Goal: Task Accomplishment & Management: Use online tool/utility

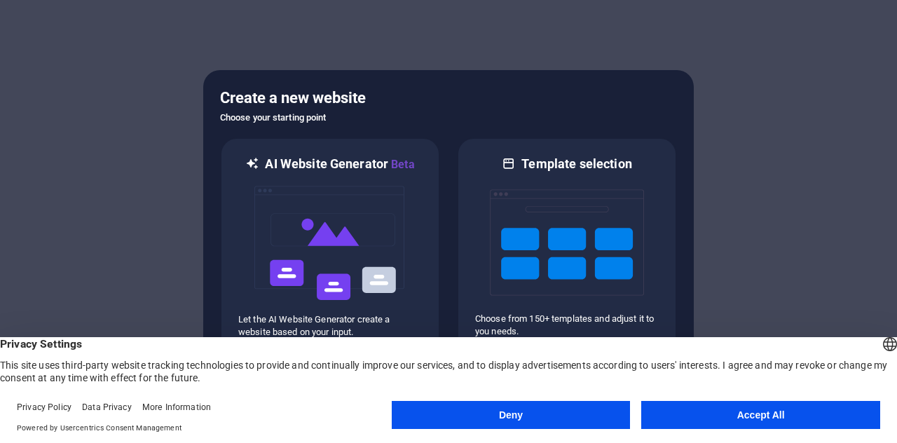
click at [722, 405] on button "Accept All" at bounding box center [760, 415] width 239 height 28
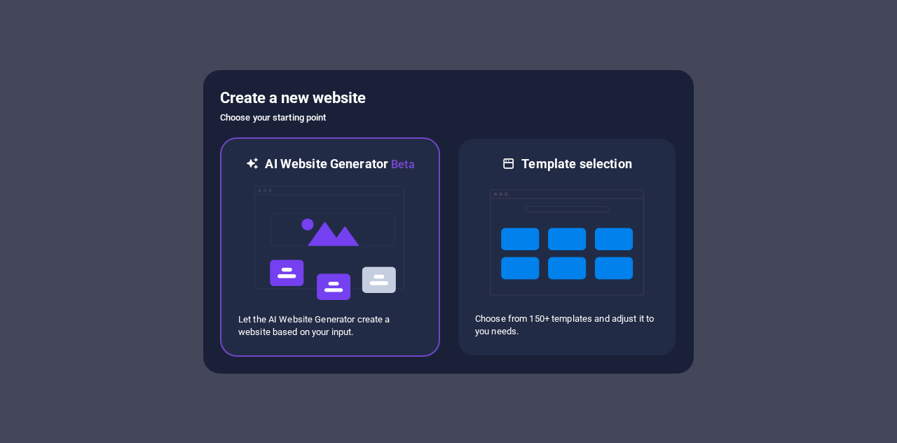
click at [362, 208] on img at bounding box center [330, 243] width 154 height 140
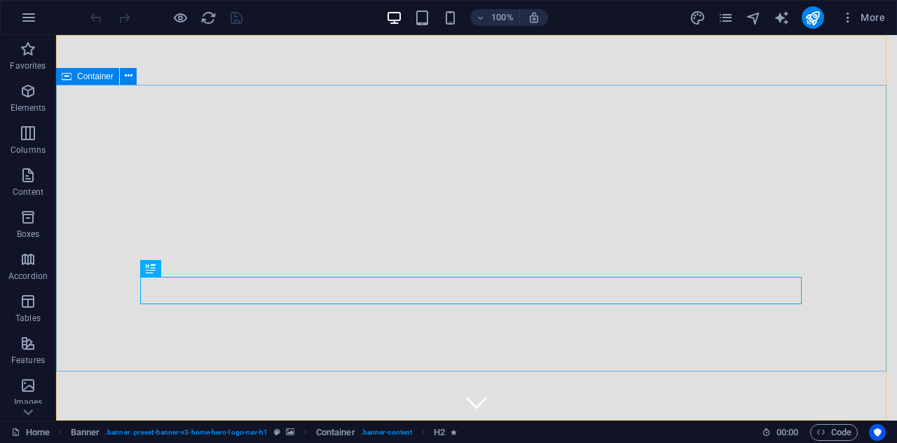
click at [73, 79] on div "Container" at bounding box center [87, 76] width 63 height 17
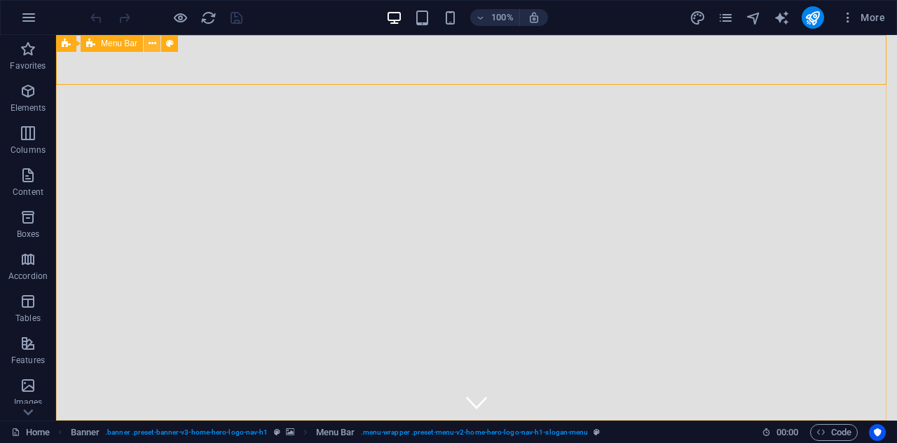
click at [150, 41] on icon at bounding box center [153, 43] width 8 height 15
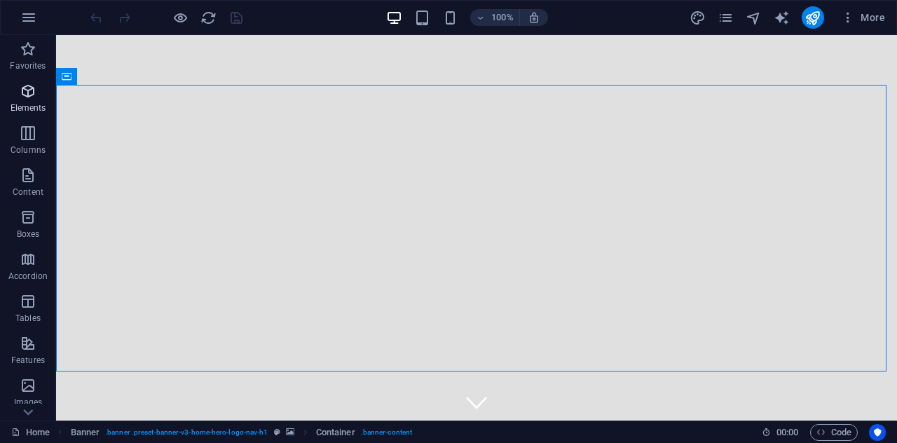
click at [28, 96] on icon "button" at bounding box center [28, 91] width 17 height 17
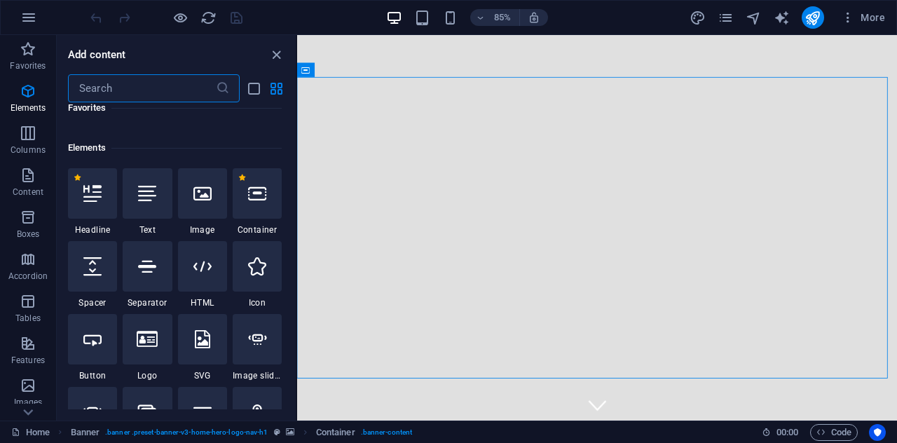
scroll to position [113, 0]
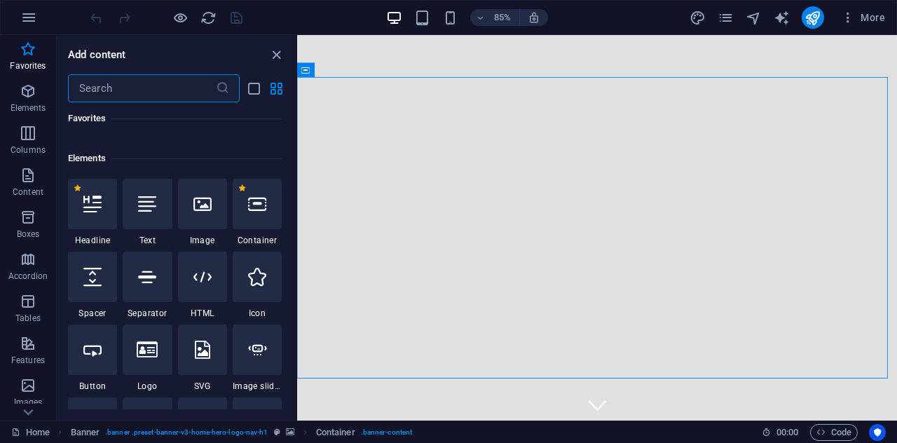
drag, startPoint x: 278, startPoint y: 54, endPoint x: 349, endPoint y: 147, distance: 117.5
click at [278, 54] on icon "close panel" at bounding box center [276, 55] width 16 height 16
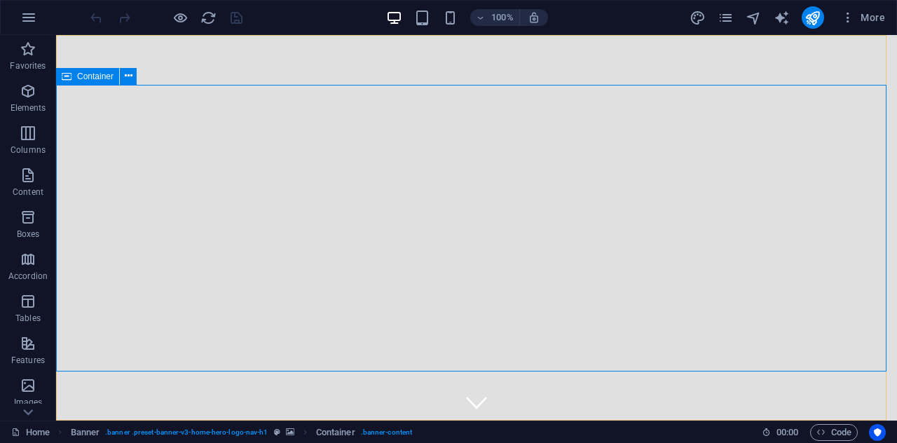
click at [83, 79] on span "Container" at bounding box center [95, 76] width 36 height 8
click at [69, 76] on icon at bounding box center [67, 76] width 10 height 17
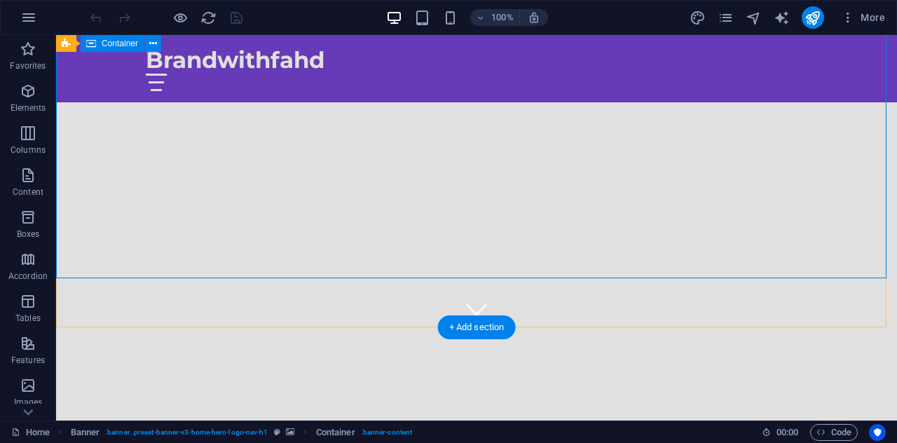
scroll to position [0, 0]
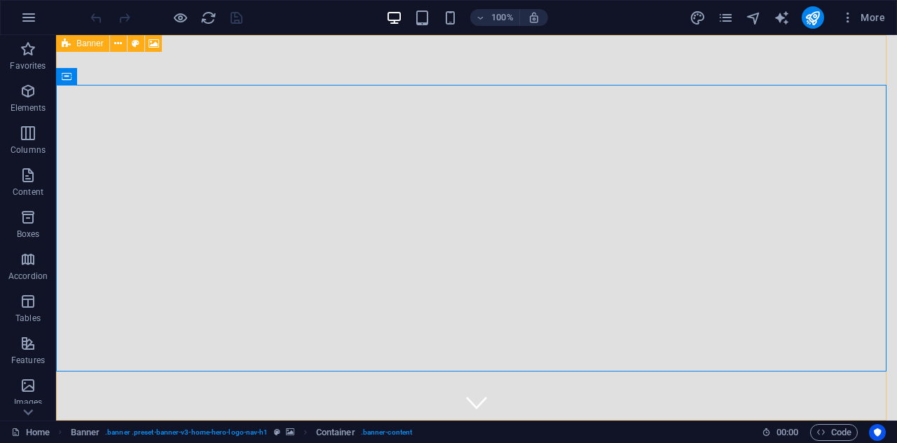
click at [95, 41] on span "Banner" at bounding box center [89, 43] width 27 height 8
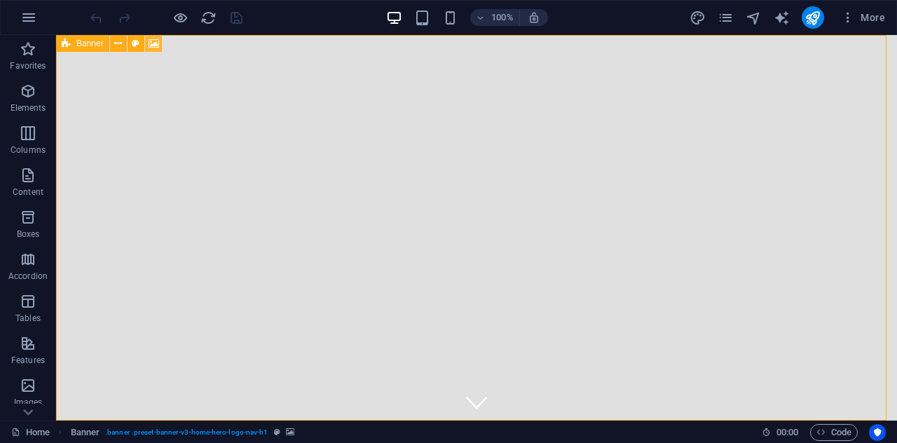
click at [154, 43] on icon at bounding box center [154, 43] width 11 height 15
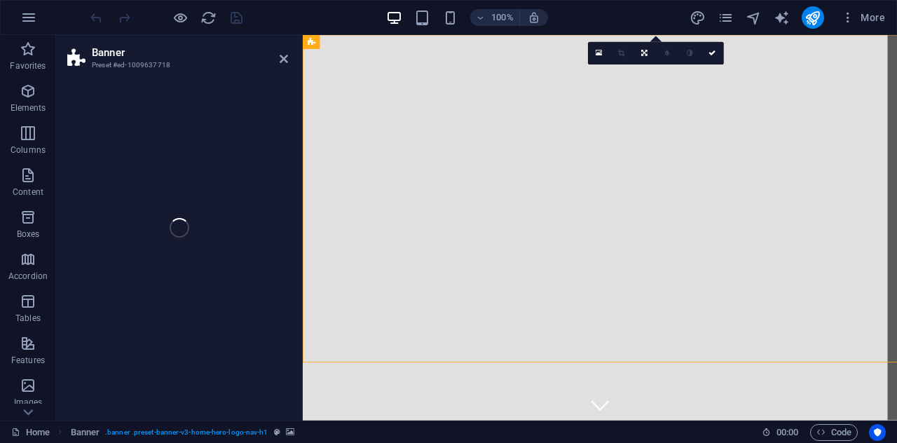
select select "ms"
select select "s"
select select "progressive"
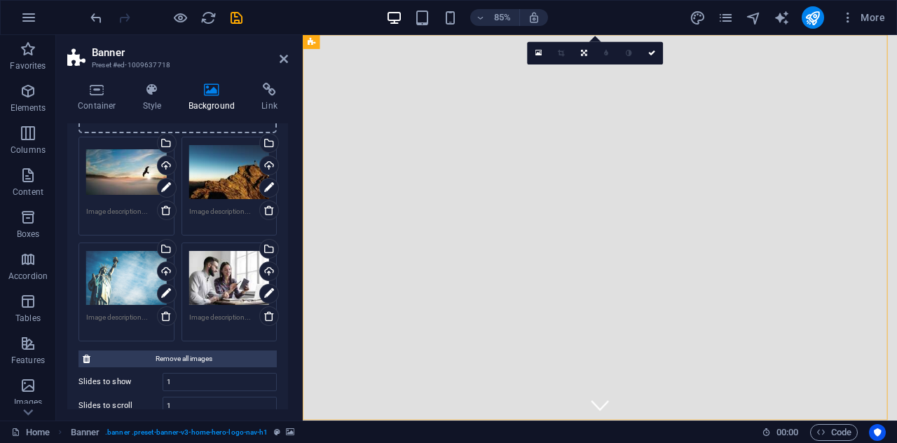
scroll to position [165, 0]
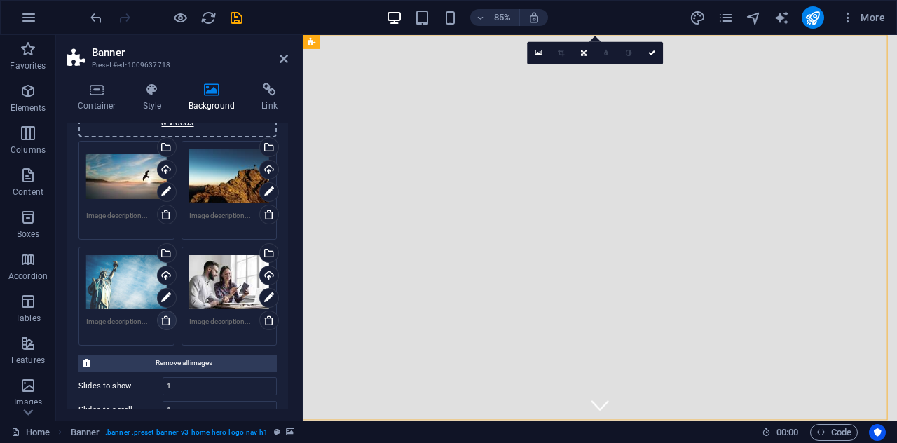
drag, startPoint x: 164, startPoint y: 320, endPoint x: 692, endPoint y: 0, distance: 617.5
click at [164, 320] on icon at bounding box center [166, 320] width 11 height 11
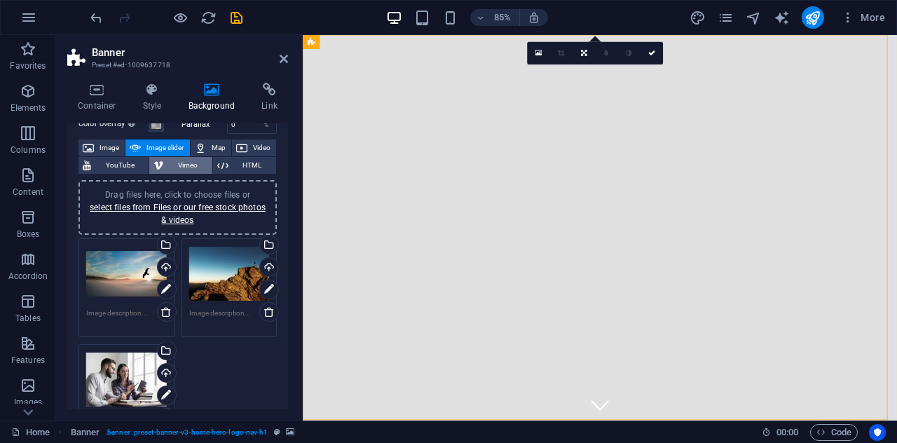
scroll to position [67, 0]
drag, startPoint x: 167, startPoint y: 316, endPoint x: 237, endPoint y: 336, distance: 72.8
click at [167, 316] on icon at bounding box center [166, 312] width 11 height 11
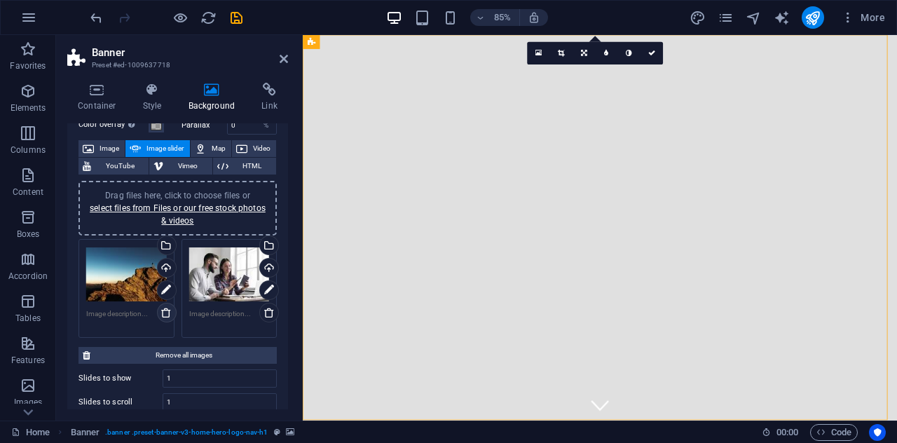
click at [164, 315] on icon at bounding box center [166, 312] width 11 height 11
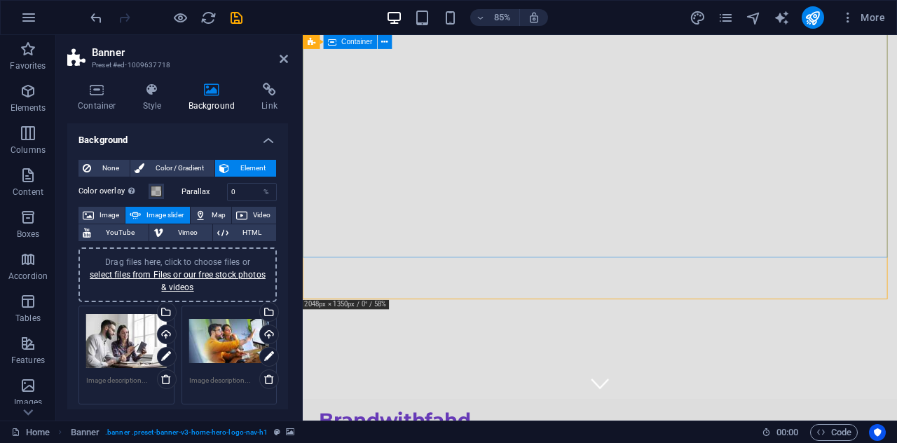
scroll to position [0, 0]
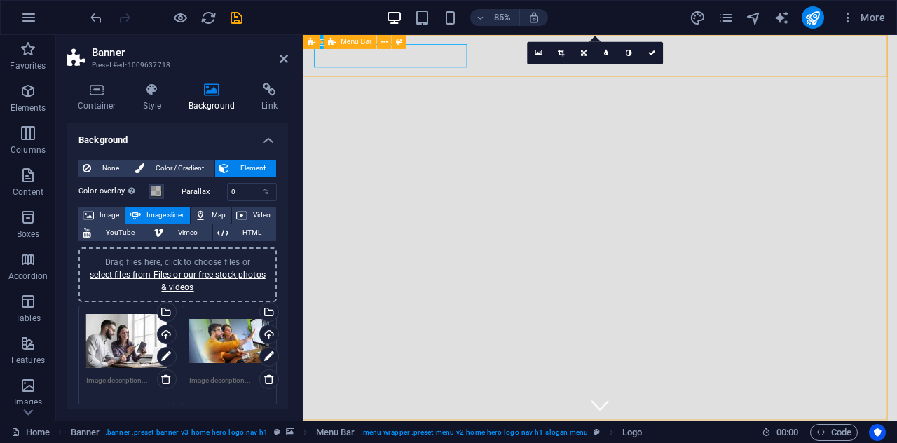
click at [407, 47] on icon at bounding box center [403, 42] width 6 height 13
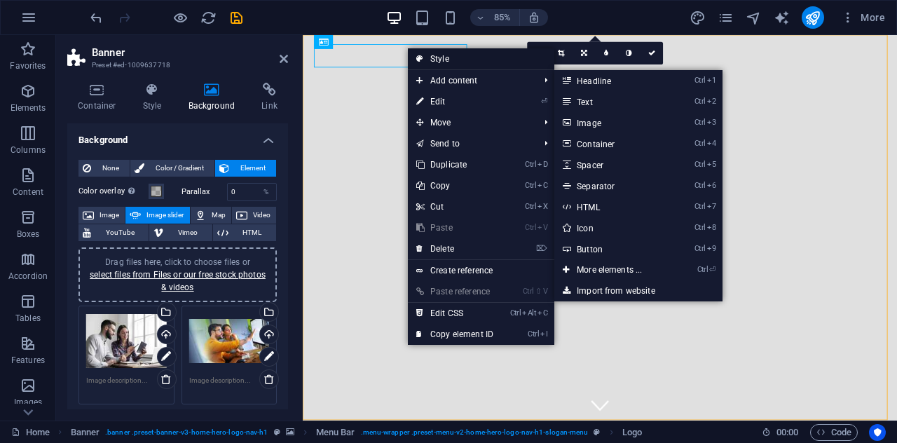
click at [428, 60] on link "Style" at bounding box center [481, 58] width 147 height 21
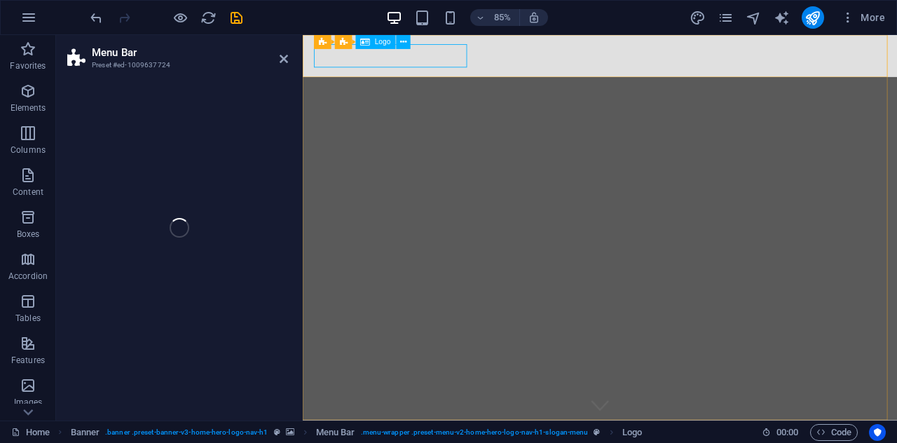
select select "rem"
select select "preset-menu-v2-home-hero-logo-nav-h1-slogan-menu"
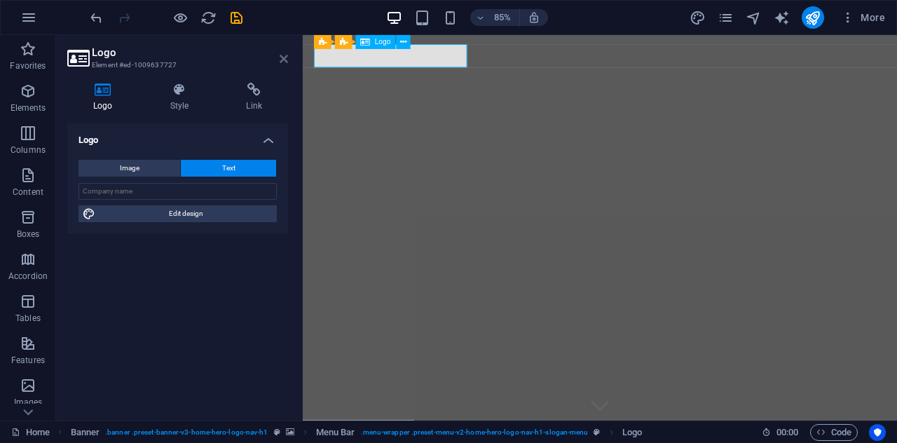
click at [180, 98] on h4 "Style" at bounding box center [182, 97] width 76 height 29
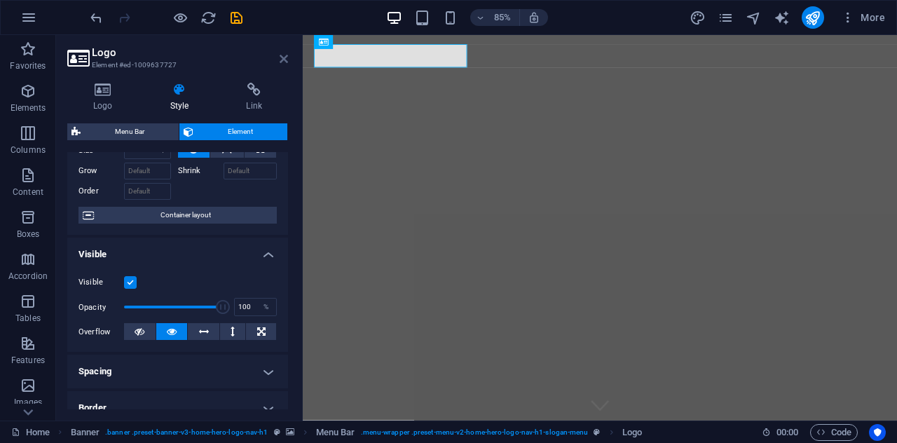
scroll to position [72, 0]
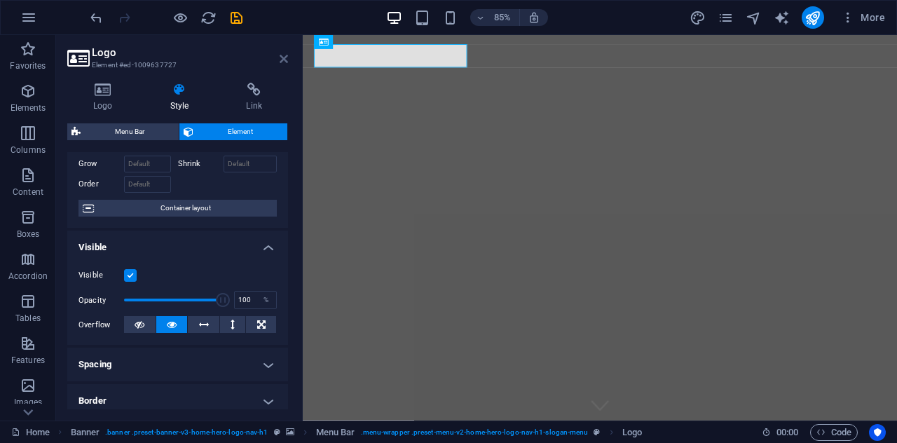
click at [285, 62] on icon at bounding box center [284, 58] width 8 height 11
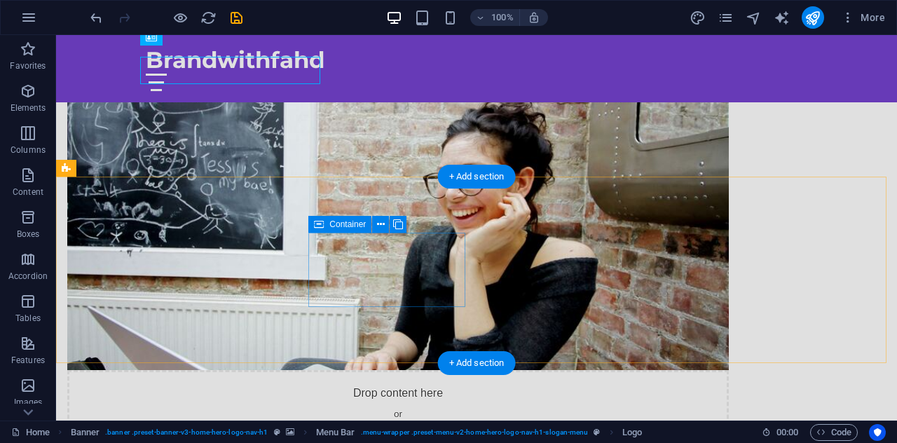
scroll to position [623, 0]
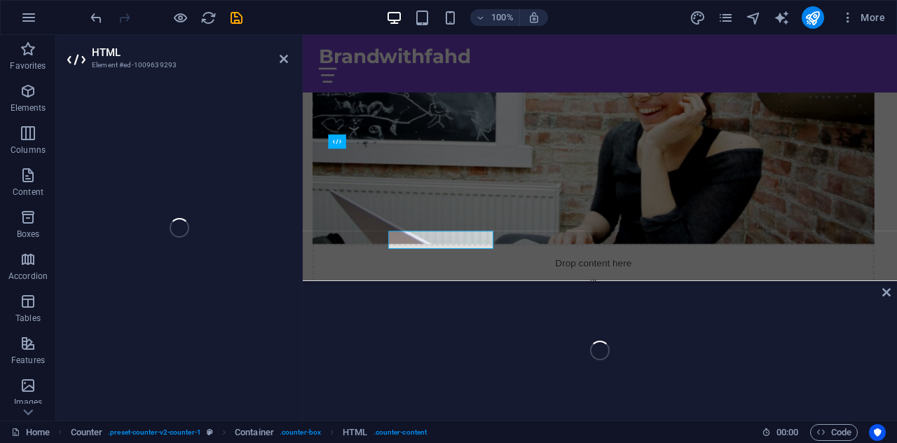
click at [219, 271] on div "HTML Element #ed-1009639293 H2 Banner Banner Container Banner Menu Bar Logo Ima…" at bounding box center [476, 228] width 841 height 386
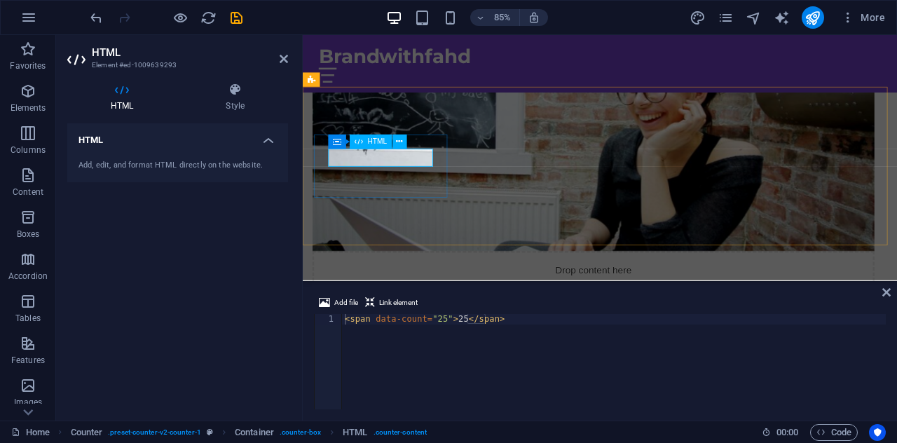
click at [457, 319] on div "< span data-count = "25" > 25 </ span >" at bounding box center [614, 372] width 544 height 116
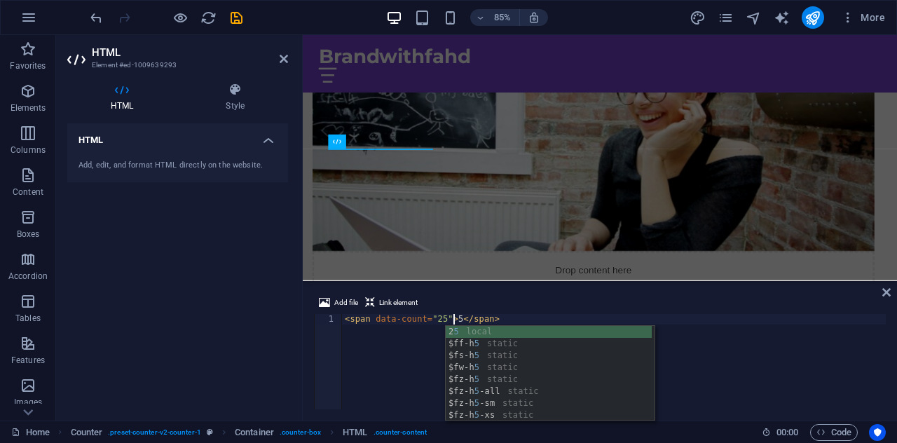
scroll to position [0, 8]
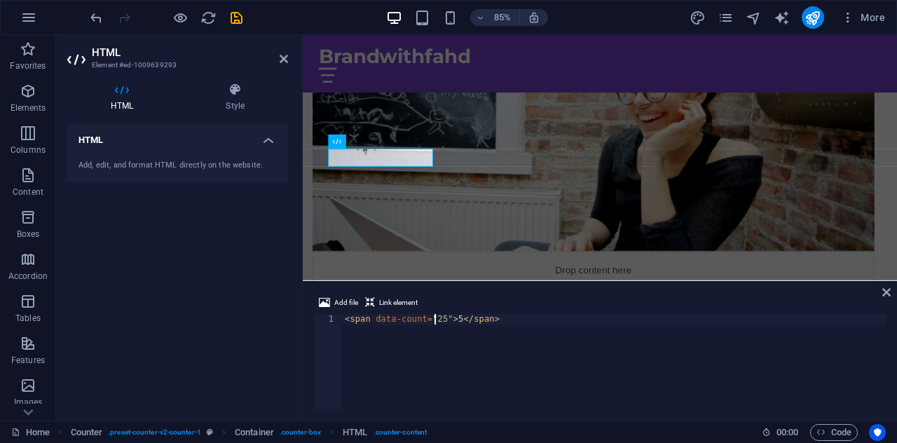
click at [435, 320] on div "< span data-count = "25" > 5 </ span >" at bounding box center [614, 372] width 544 height 116
click at [523, 330] on div "< span data-count = "5" > 5 </ span >" at bounding box center [614, 372] width 544 height 116
type textarea "<span data-count="5">5</span>"
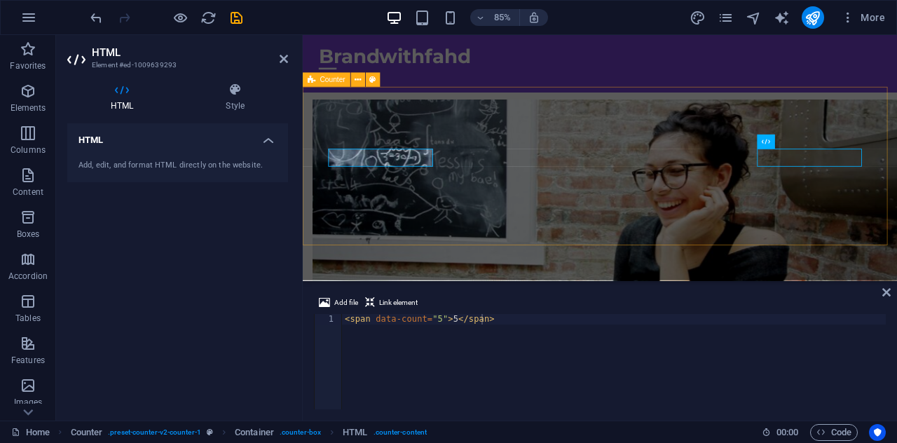
scroll to position [751, 0]
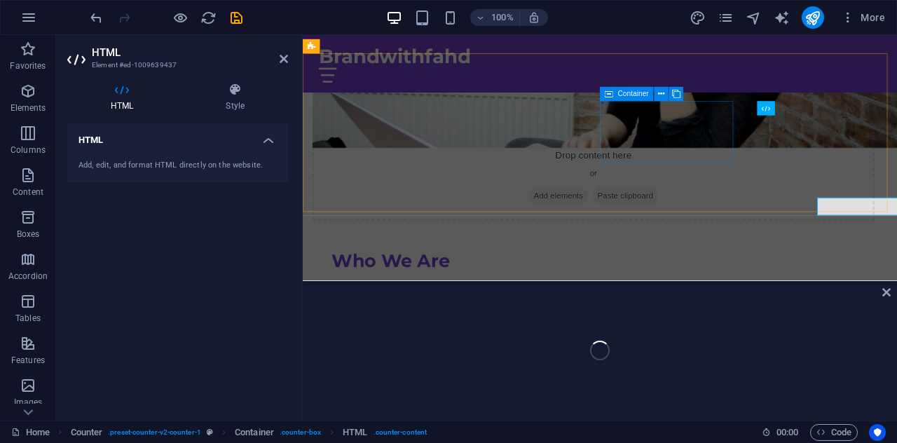
scroll to position [654, 0]
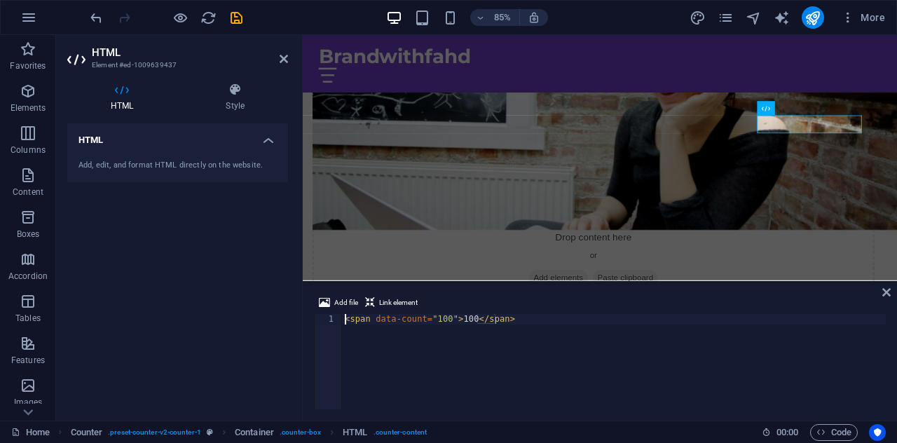
click at [465, 318] on div "< span data-count = "100" > 100 </ span >" at bounding box center [614, 372] width 544 height 116
click at [442, 318] on div "< span data-count = "100" > 40 </ span >" at bounding box center [614, 372] width 544 height 116
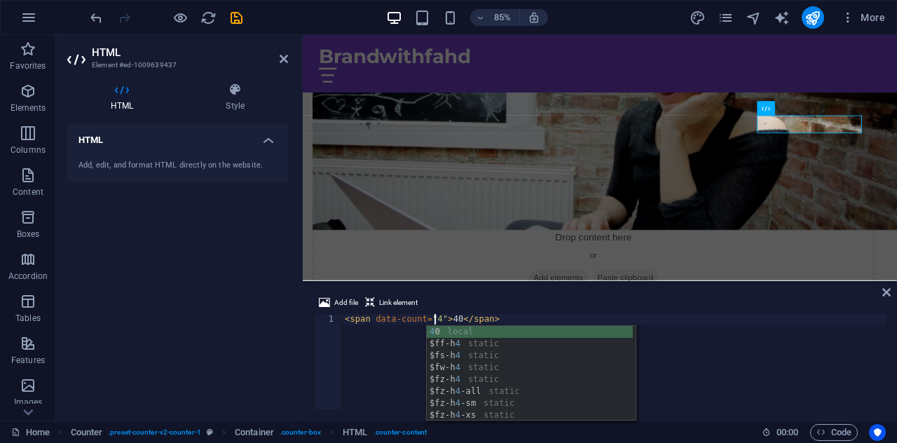
scroll to position [0, 8]
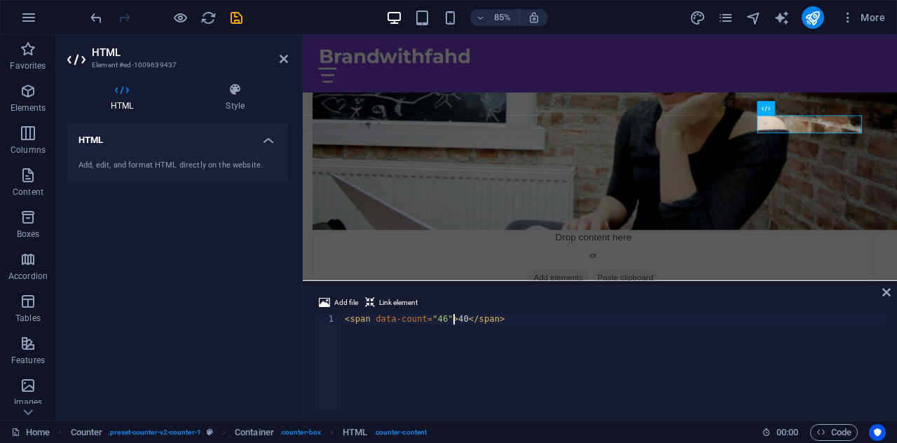
click at [456, 316] on div "< span data-count = "46" > 40 </ span >" at bounding box center [614, 372] width 544 height 116
click at [477, 365] on div "< span data-count = "46" > 46 </ span >" at bounding box center [614, 372] width 544 height 116
type textarea "<span data-count="46">46</span>"
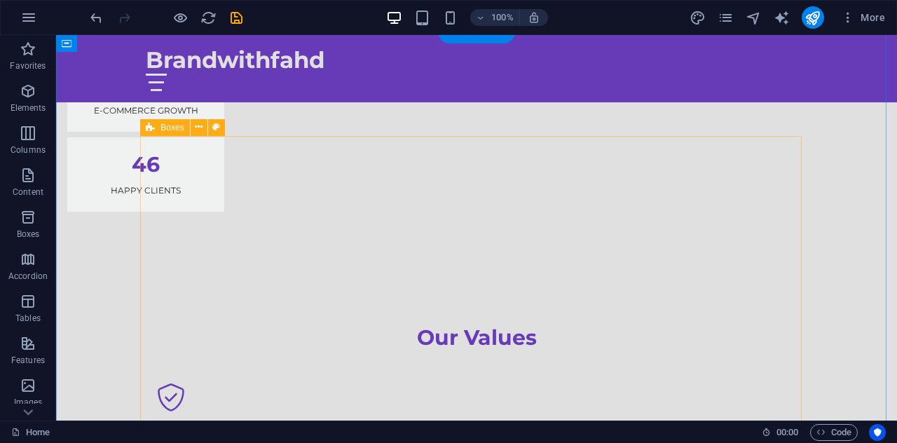
scroll to position [1253, 0]
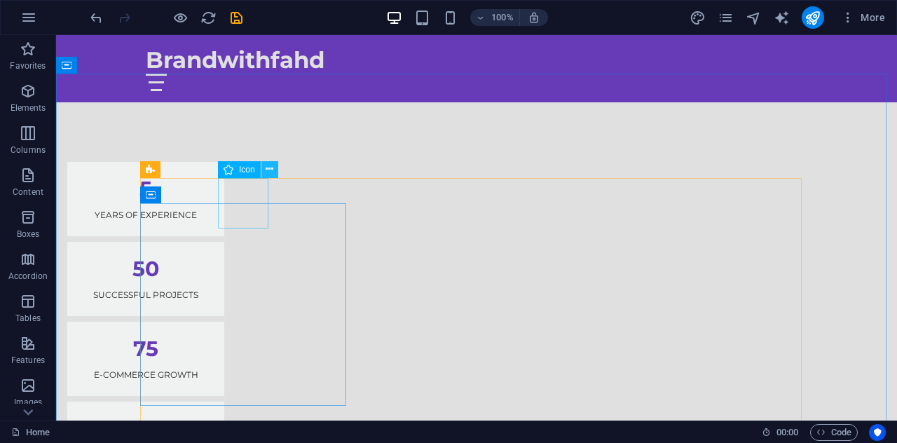
click at [268, 168] on icon at bounding box center [270, 169] width 8 height 15
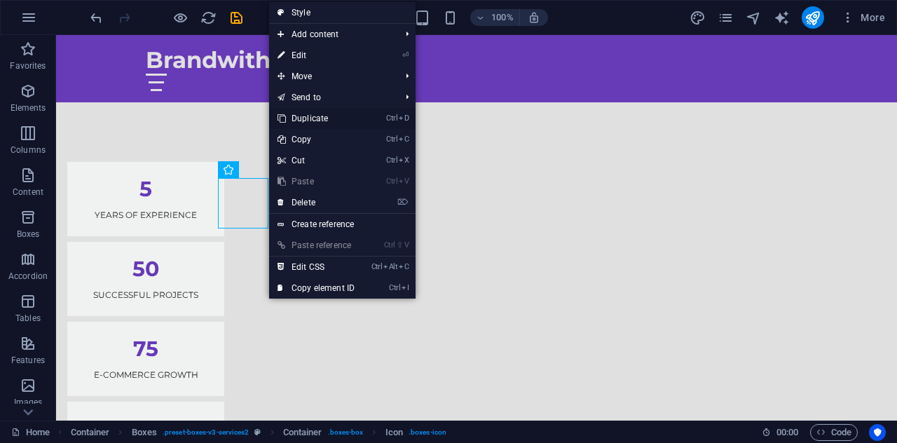
drag, startPoint x: 89, startPoint y: 96, endPoint x: 300, endPoint y: 120, distance: 212.4
click at [300, 120] on link "Ctrl D Duplicate" at bounding box center [316, 118] width 94 height 21
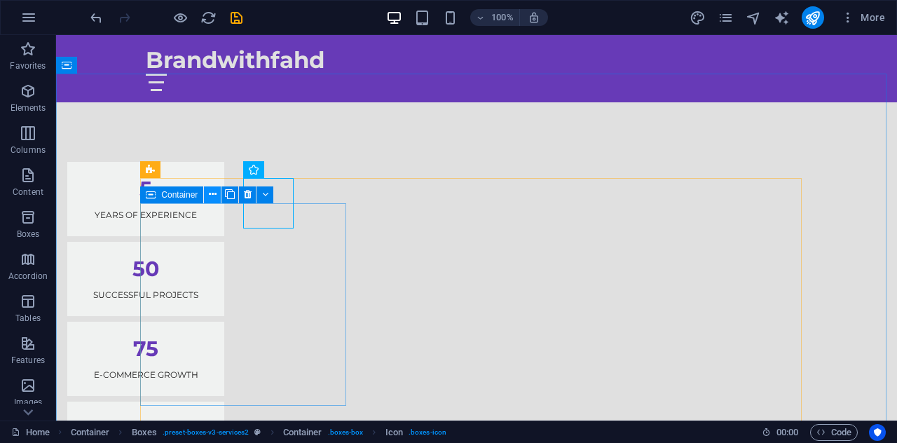
click at [210, 196] on icon at bounding box center [213, 194] width 8 height 15
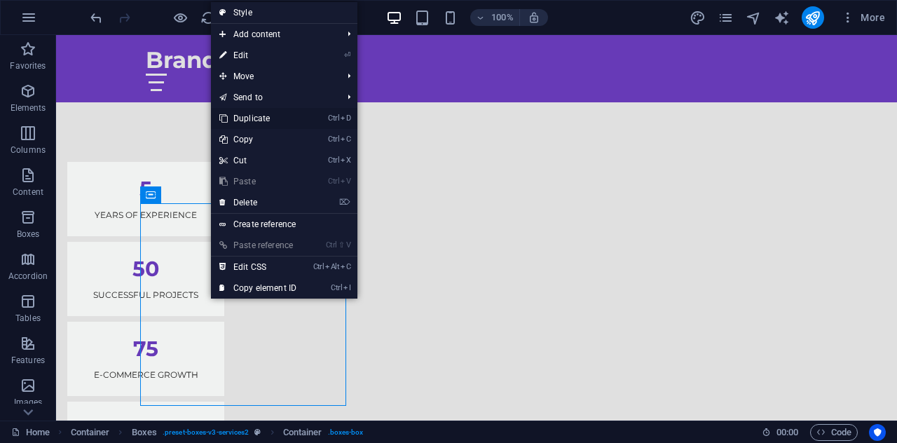
drag, startPoint x: 263, startPoint y: 182, endPoint x: 243, endPoint y: 119, distance: 65.6
click at [243, 119] on link "Ctrl D Duplicate" at bounding box center [258, 118] width 94 height 21
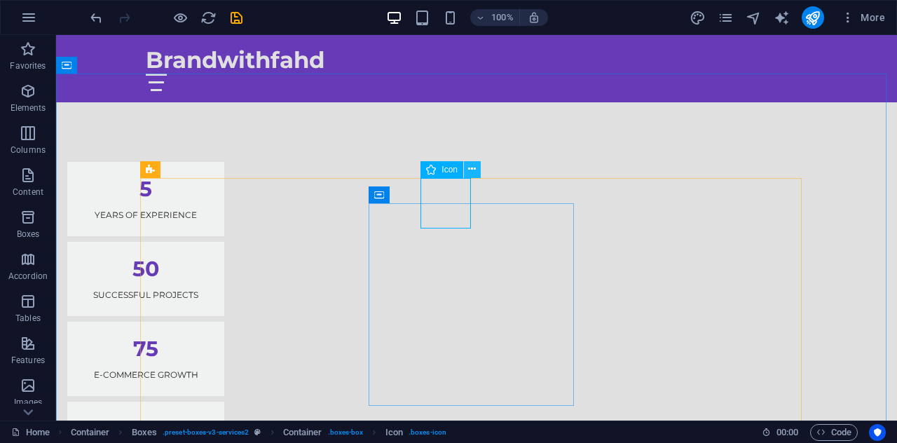
click at [470, 170] on icon at bounding box center [472, 169] width 8 height 15
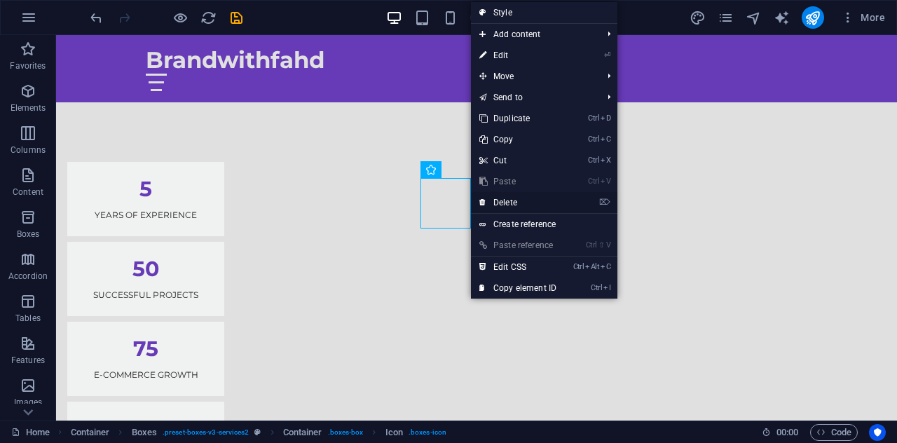
drag, startPoint x: 521, startPoint y: 203, endPoint x: 342, endPoint y: 163, distance: 183.0
click at [521, 203] on link "⌦ Delete" at bounding box center [518, 202] width 94 height 21
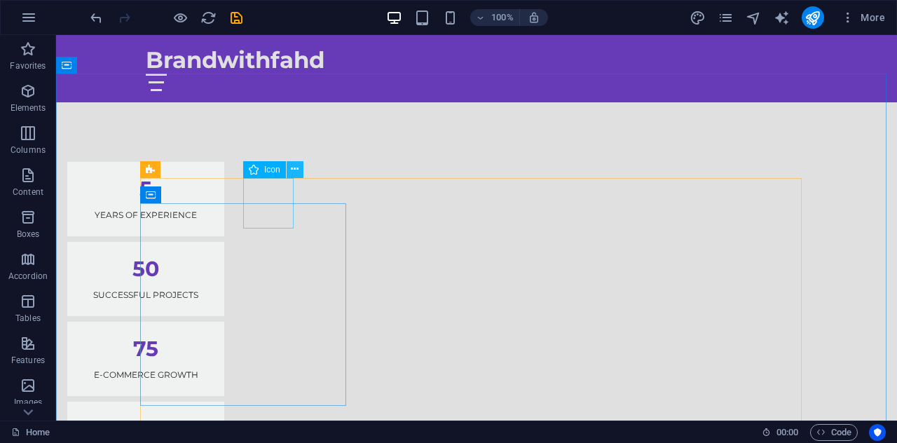
click at [297, 167] on icon at bounding box center [295, 169] width 8 height 15
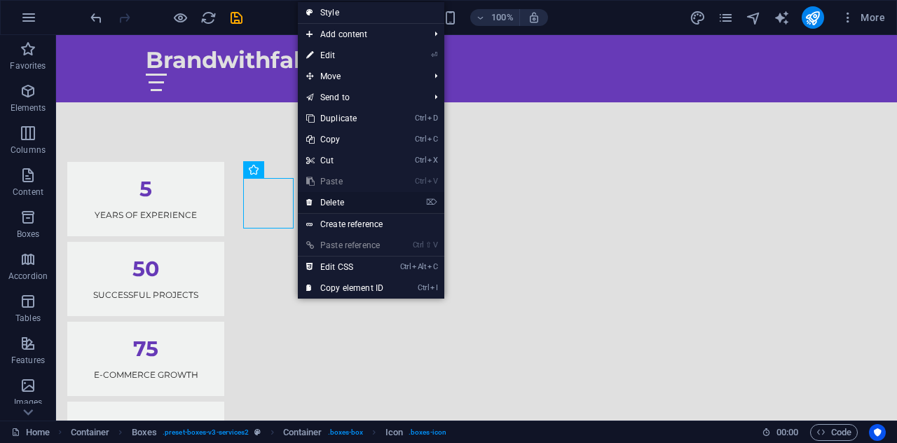
click at [329, 203] on link "⌦ Delete" at bounding box center [345, 202] width 94 height 21
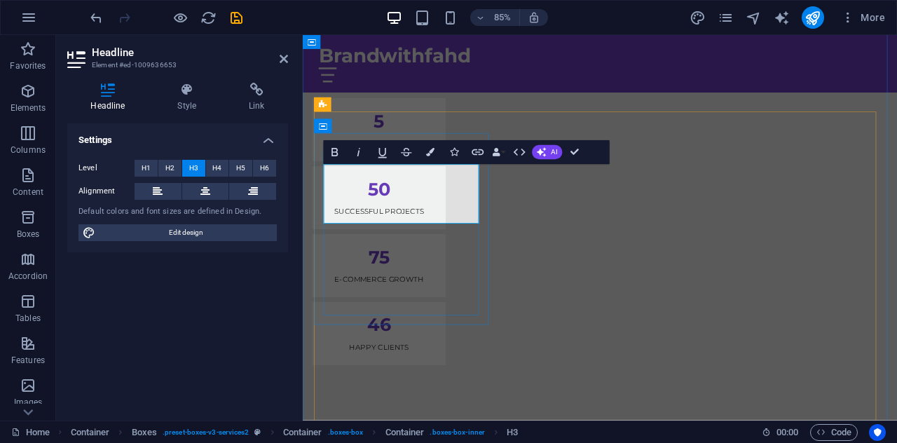
scroll to position [127, 6]
drag, startPoint x: 965, startPoint y: 268, endPoint x: 394, endPoint y: 304, distance: 571.8
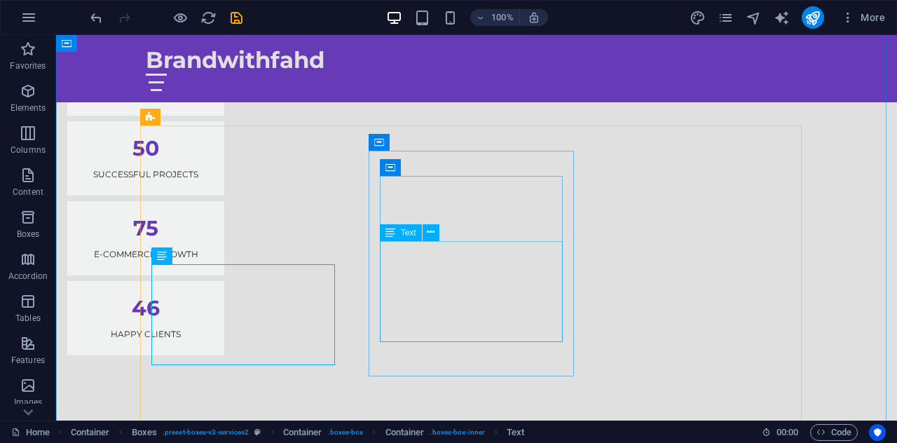
scroll to position [1306, 0]
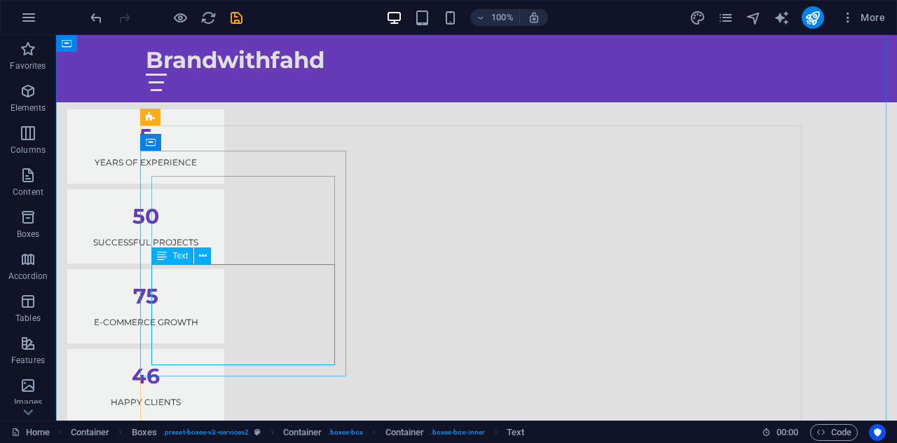
click at [251, 318] on div "H2 Banner Banner Container Menu Bar Logo Image with text Container Spacer Conta…" at bounding box center [476, 228] width 841 height 386
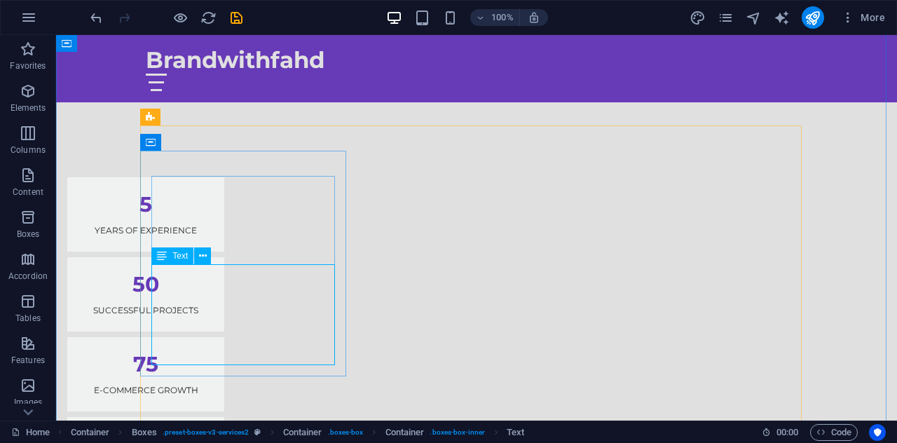
click at [251, 318] on div "H2 Banner Banner Container Menu Bar Logo Image with text Container Spacer Conta…" at bounding box center [476, 228] width 841 height 386
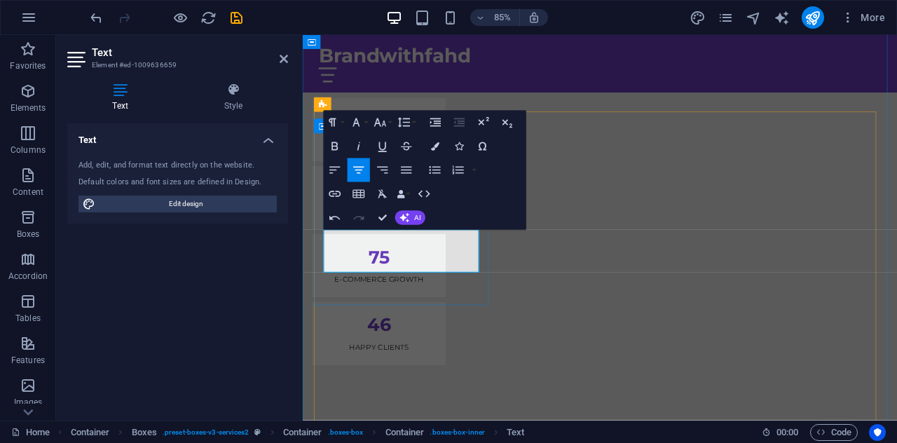
scroll to position [613, 1]
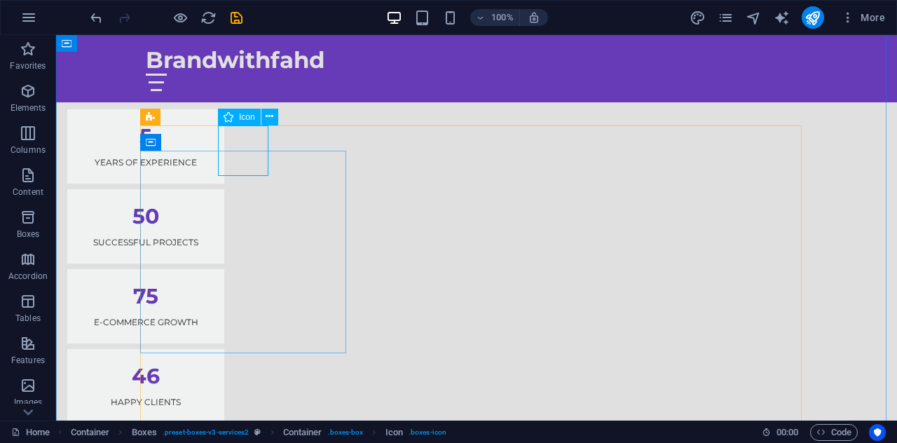
click at [247, 120] on span "Icon" at bounding box center [247, 117] width 16 height 8
click at [252, 114] on span "Icon" at bounding box center [247, 117] width 16 height 8
click at [271, 116] on icon at bounding box center [270, 116] width 8 height 15
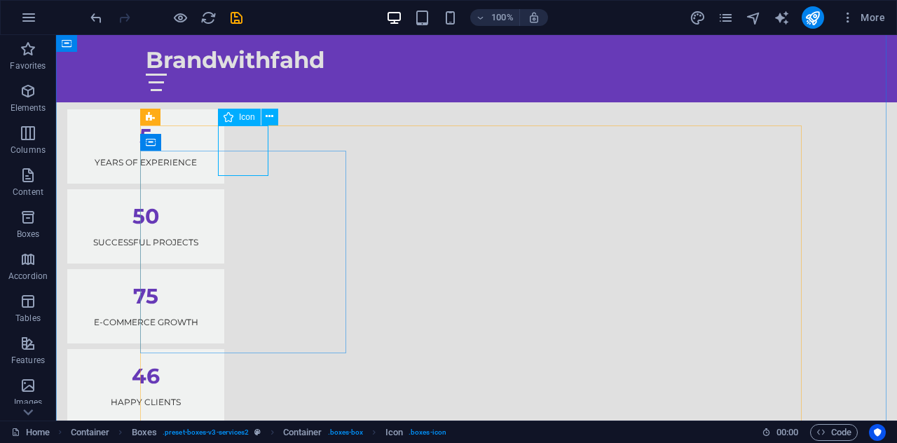
click at [241, 117] on div "Icon" at bounding box center [239, 117] width 43 height 17
click at [241, 117] on span "Icon" at bounding box center [247, 117] width 16 height 8
click at [268, 118] on icon at bounding box center [270, 116] width 8 height 15
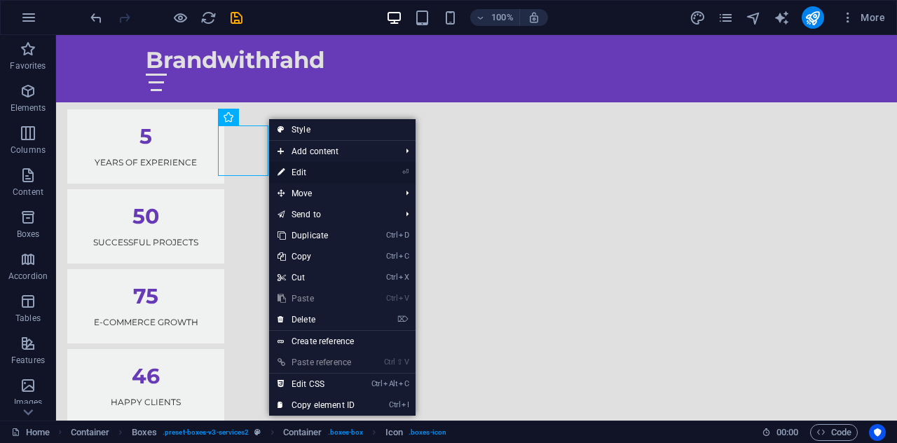
click at [348, 174] on link "⏎ Edit" at bounding box center [316, 172] width 94 height 21
select select "xMidYMid"
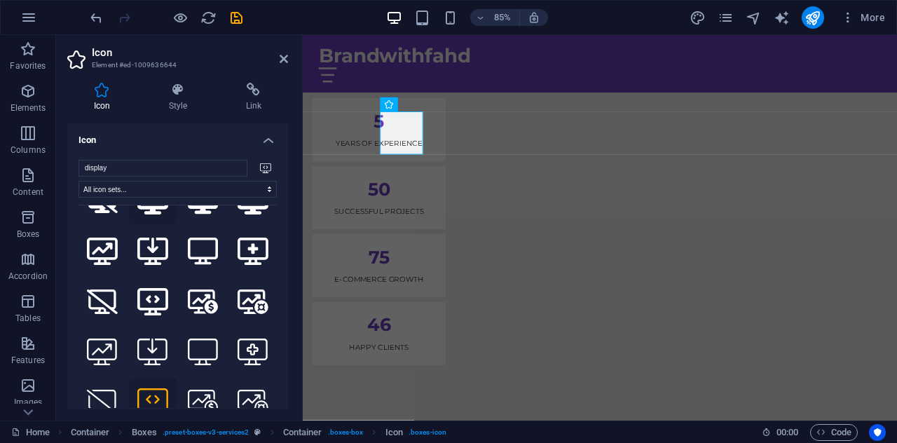
scroll to position [165, 0]
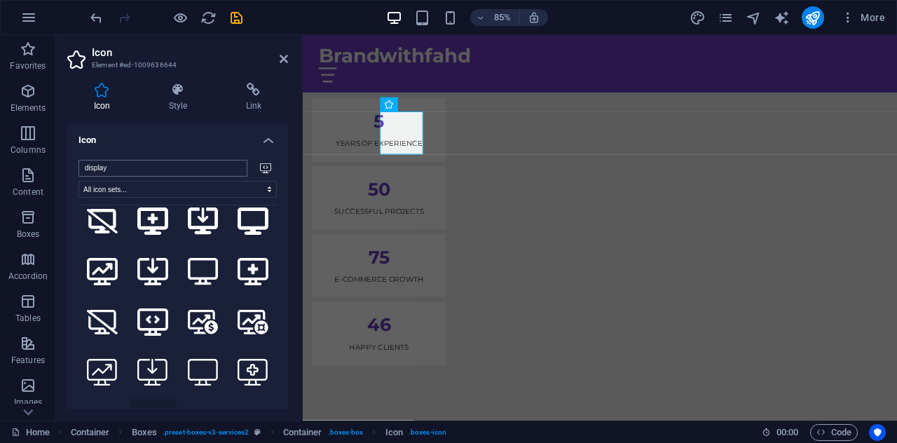
click at [120, 170] on input "display" at bounding box center [163, 168] width 169 height 17
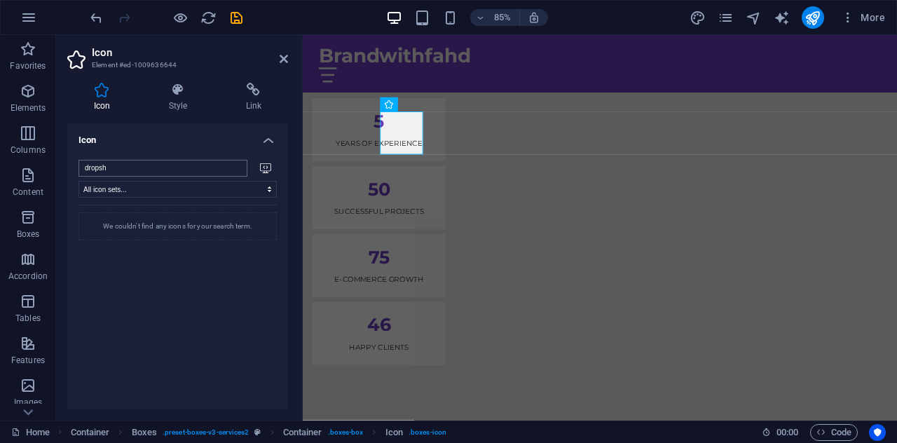
scroll to position [0, 0]
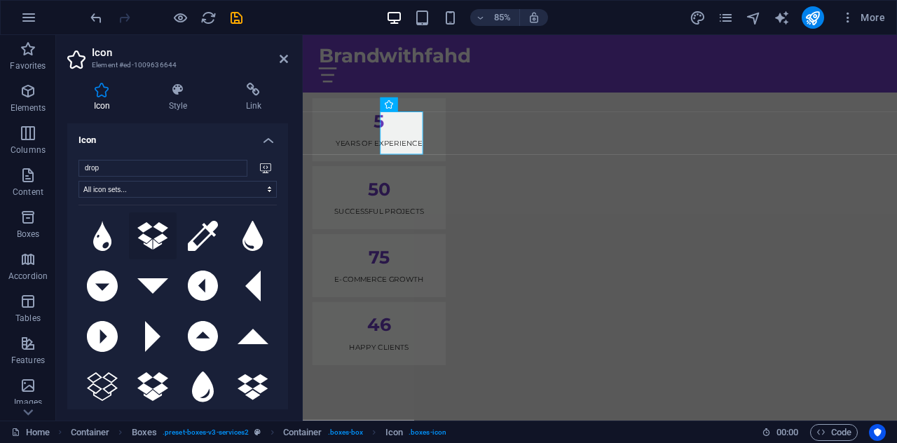
type input "drop"
click at [156, 236] on icon at bounding box center [152, 235] width 31 height 27
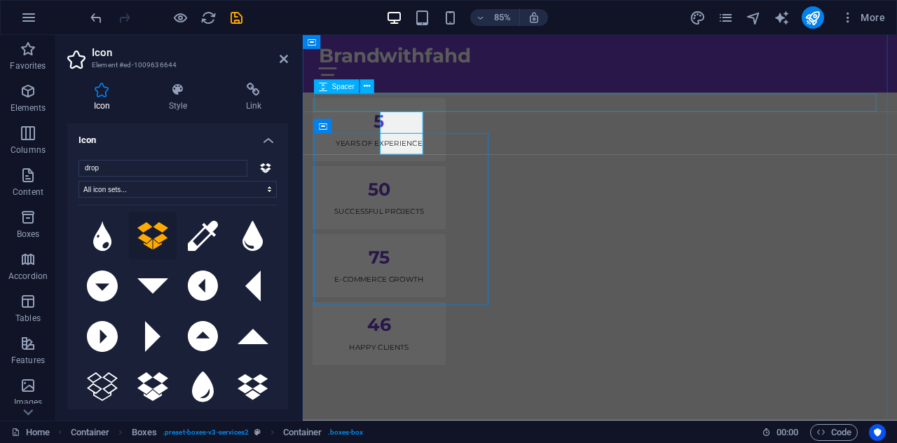
scroll to position [1306, 0]
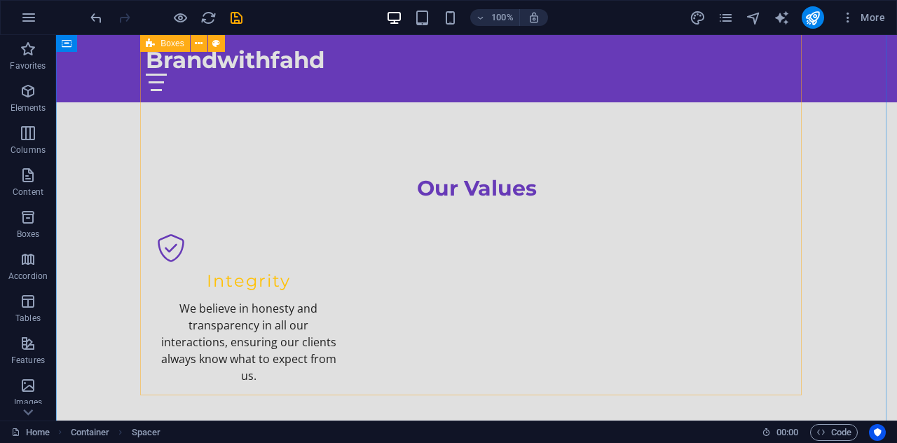
scroll to position [1666, 0]
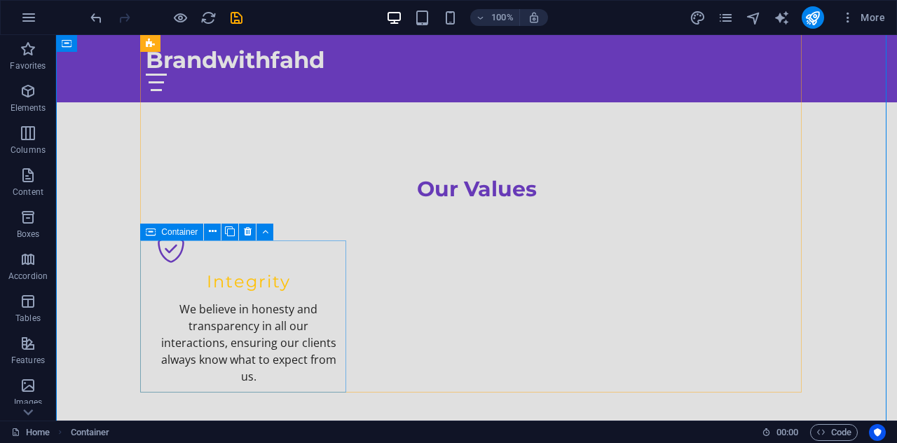
drag, startPoint x: 184, startPoint y: 247, endPoint x: 267, endPoint y: 267, distance: 85.9
click at [211, 232] on icon at bounding box center [213, 231] width 8 height 15
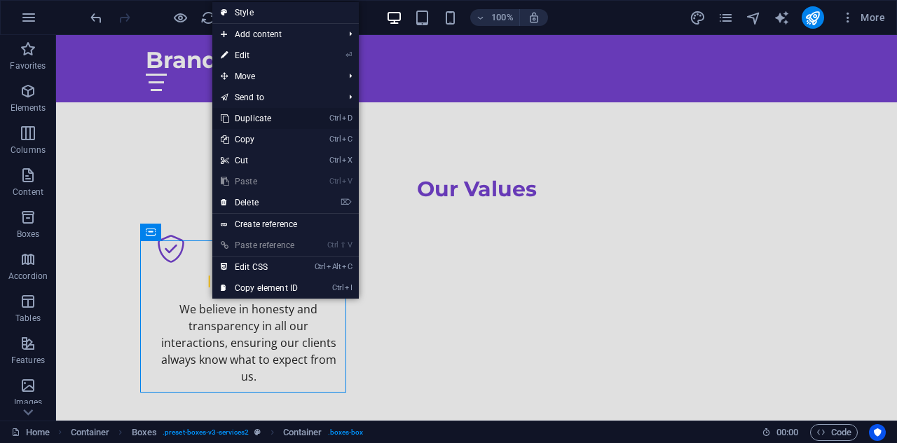
click at [274, 120] on link "Ctrl D Duplicate" at bounding box center [259, 118] width 94 height 21
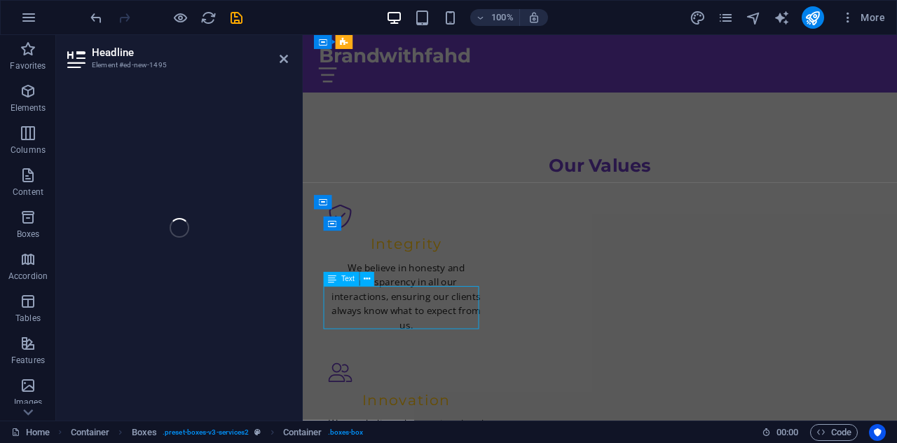
scroll to position [1734, 0]
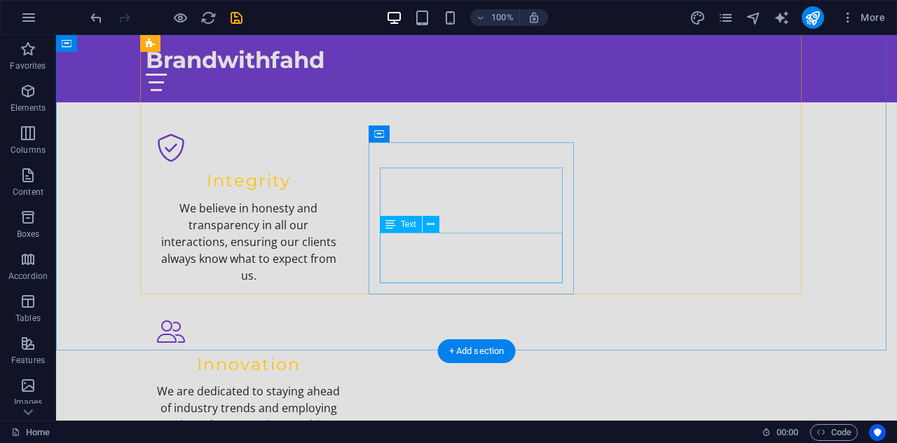
scroll to position [1769, 0]
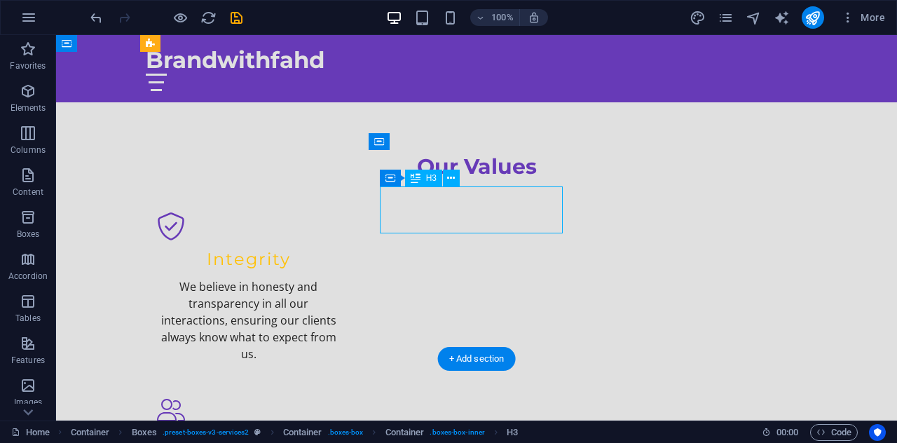
scroll to position [1825, 0]
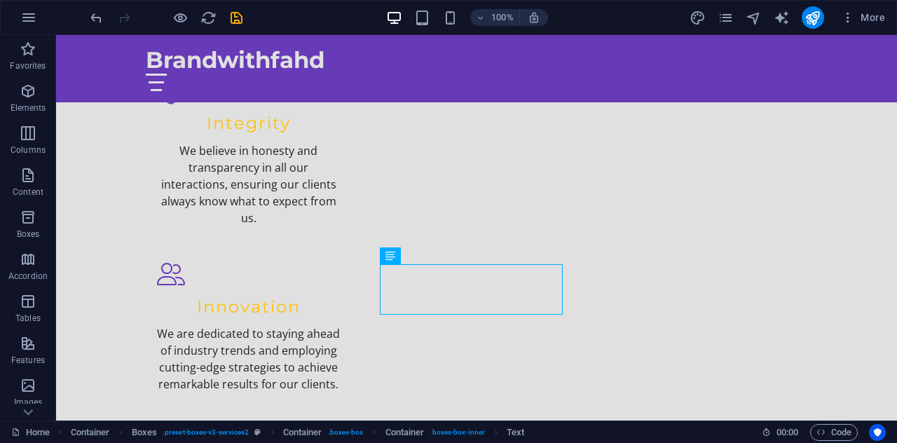
scroll to position [1757, 0]
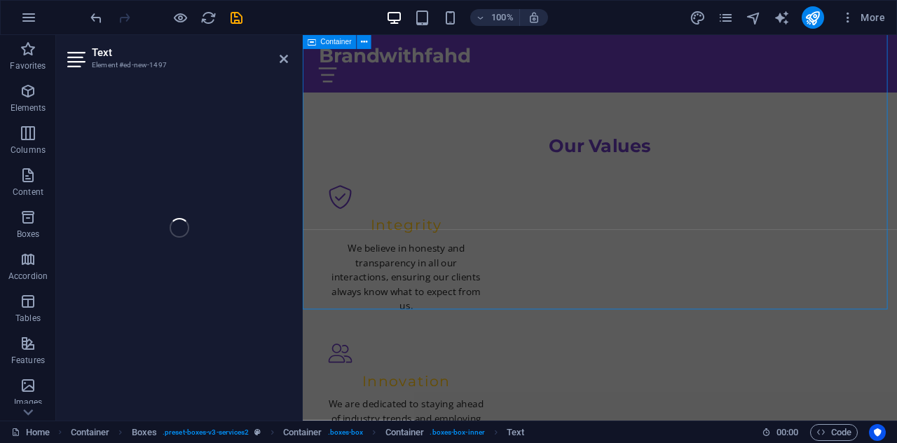
scroll to position [1825, 0]
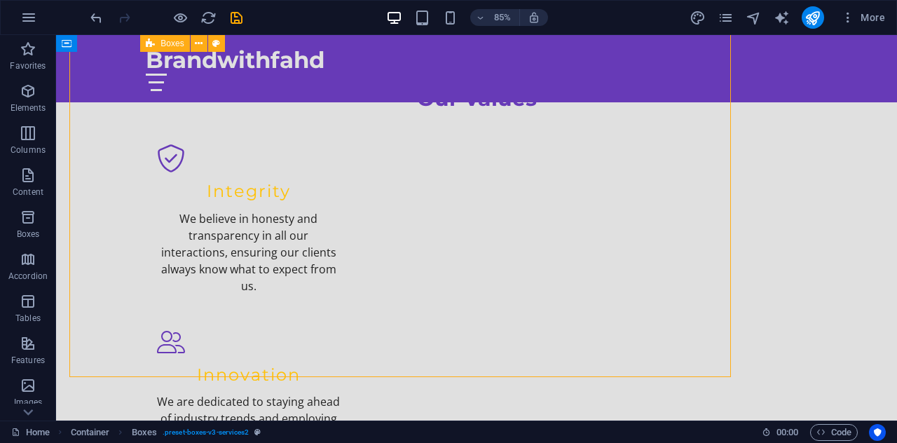
scroll to position [1757, 0]
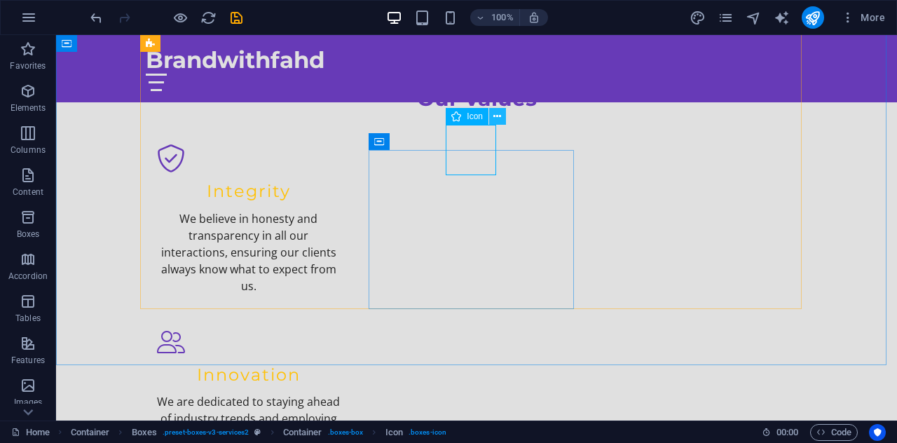
click at [494, 117] on icon at bounding box center [498, 116] width 8 height 15
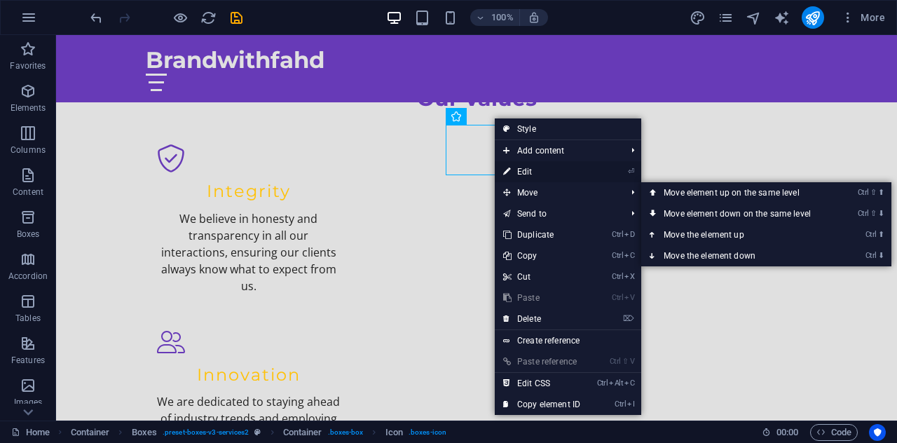
click at [550, 169] on link "⏎ Edit" at bounding box center [542, 171] width 94 height 21
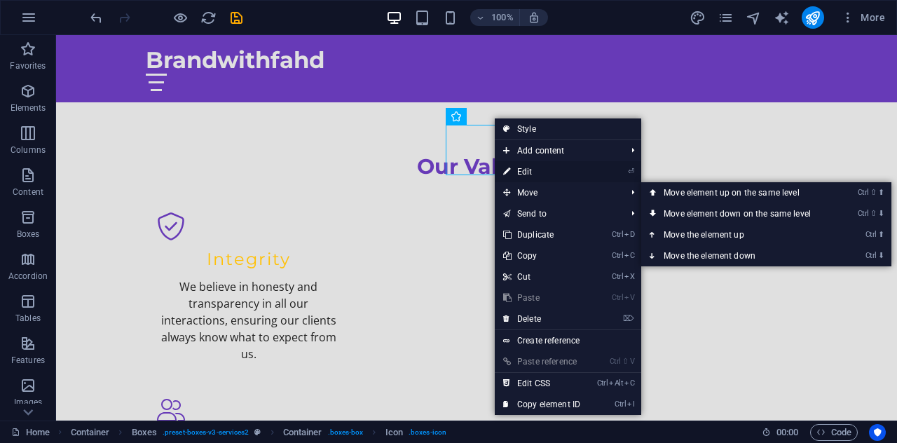
select select "xMidYMid"
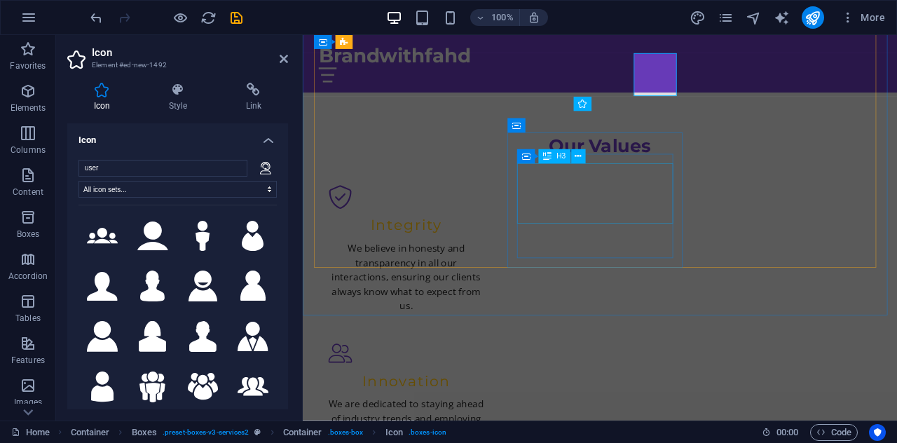
scroll to position [1825, 0]
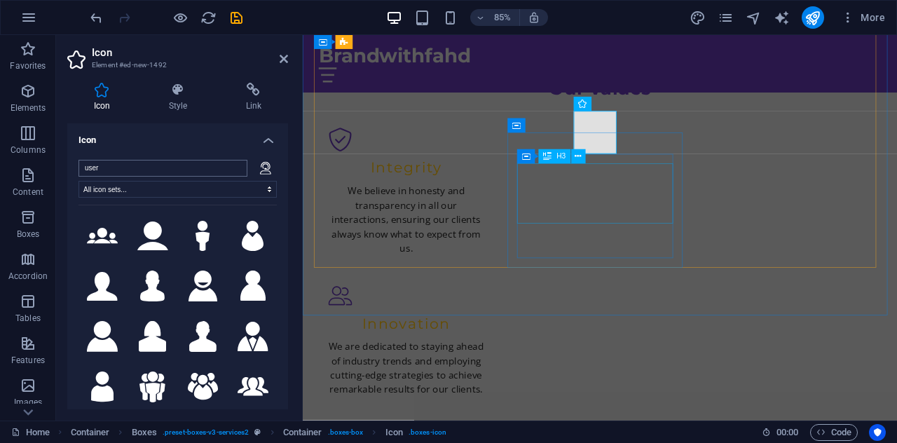
click at [132, 166] on input "user" at bounding box center [163, 168] width 169 height 17
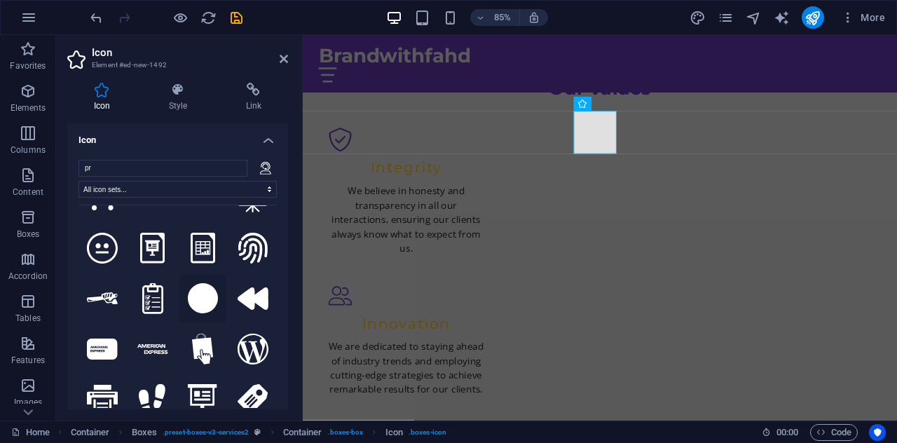
scroll to position [0, 0]
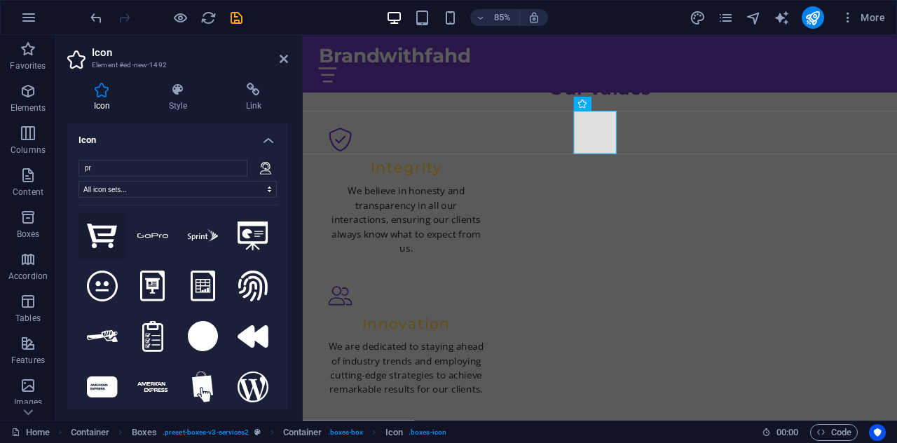
type input "pr"
click at [104, 228] on icon at bounding box center [102, 236] width 31 height 25
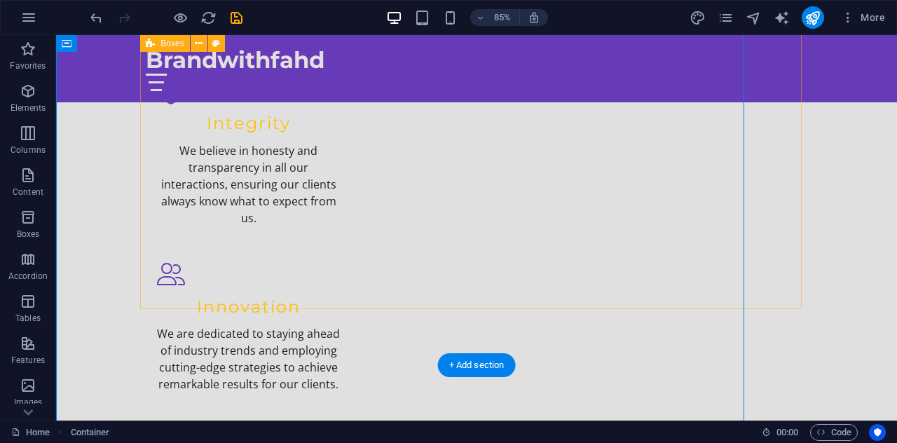
scroll to position [1757, 0]
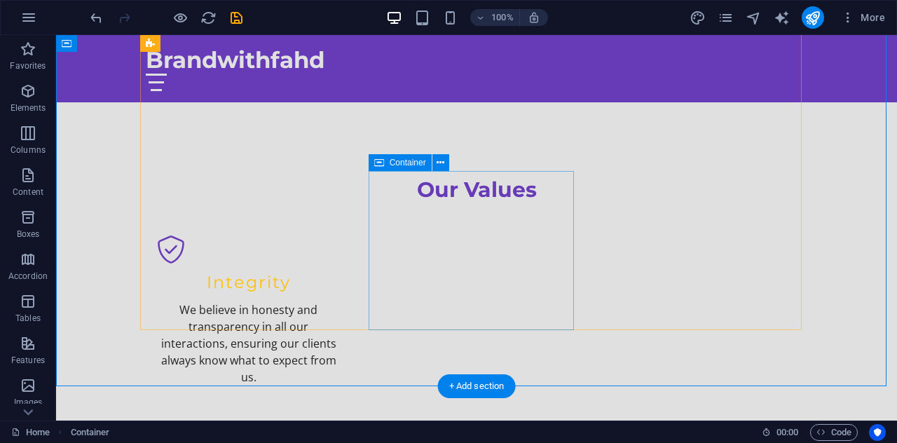
scroll to position [1762, 0]
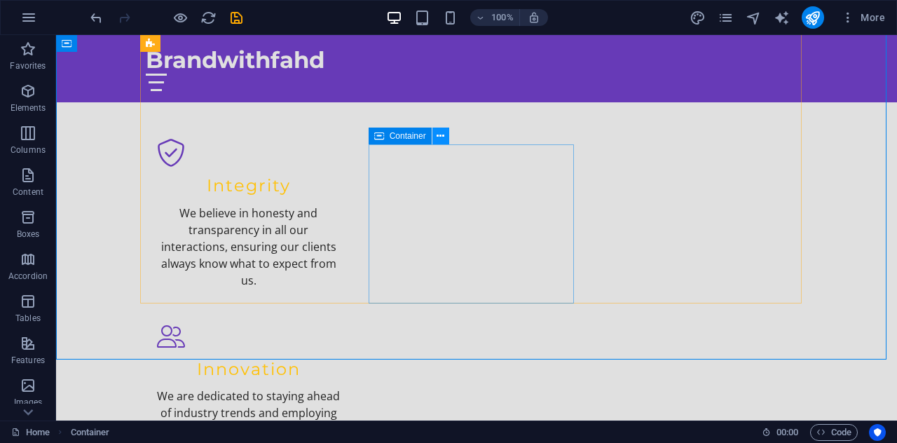
click at [437, 136] on icon at bounding box center [441, 136] width 8 height 15
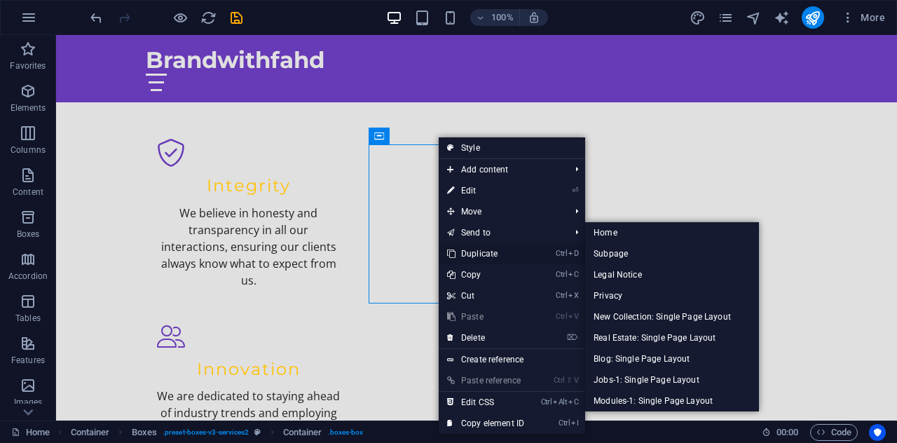
click at [486, 247] on link "Ctrl D Duplicate" at bounding box center [486, 253] width 94 height 21
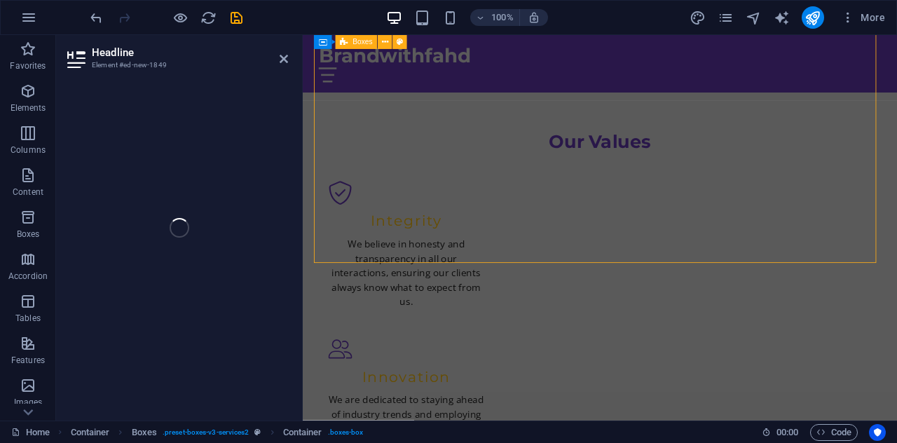
scroll to position [1830, 0]
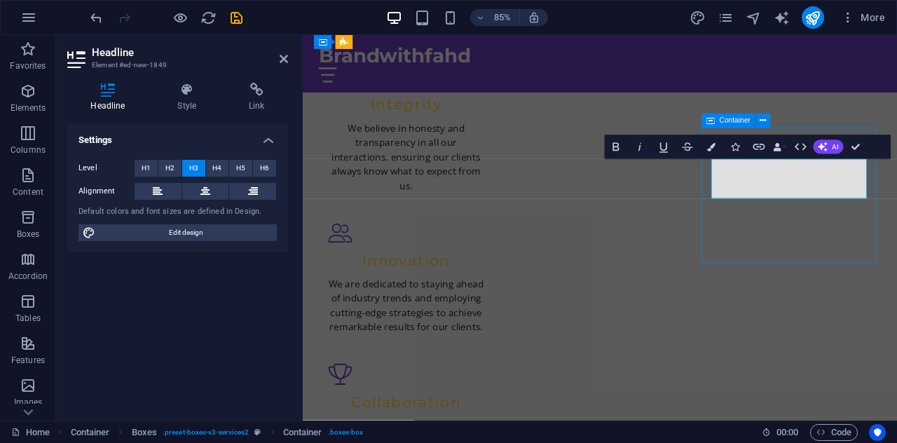
scroll to position [1762, 0]
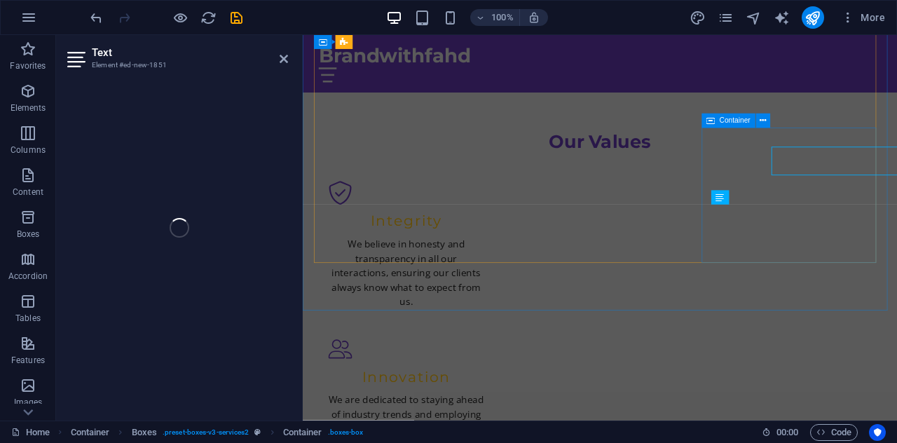
scroll to position [1830, 0]
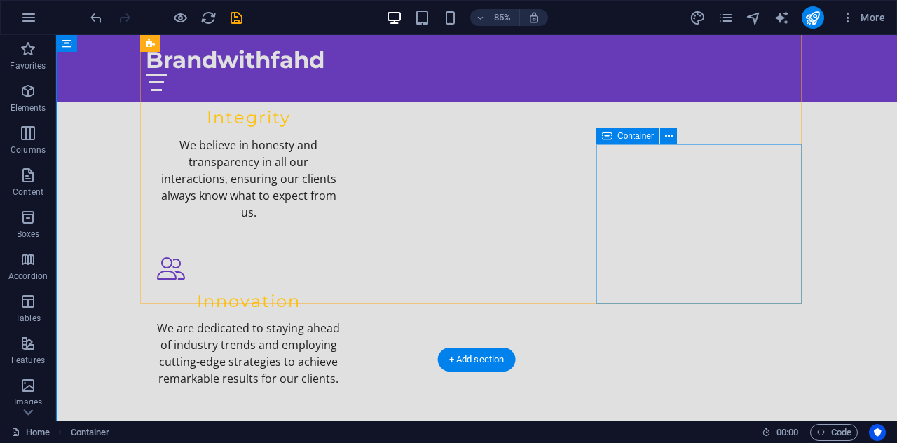
scroll to position [1762, 0]
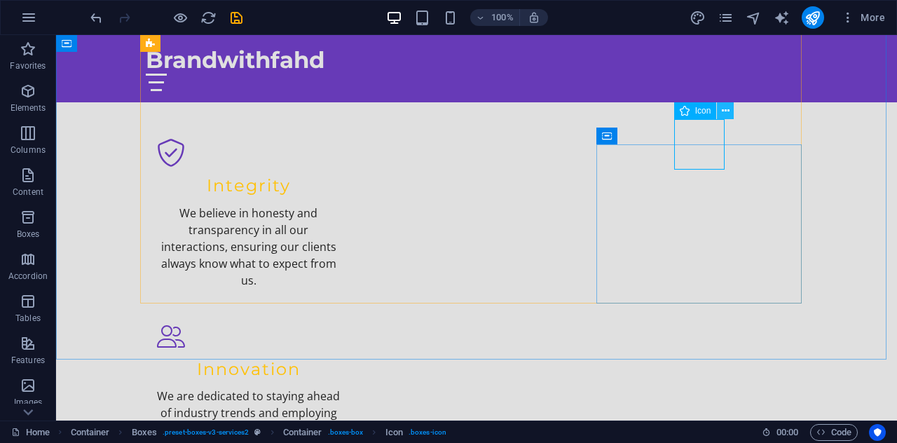
click at [724, 106] on icon at bounding box center [726, 111] width 8 height 15
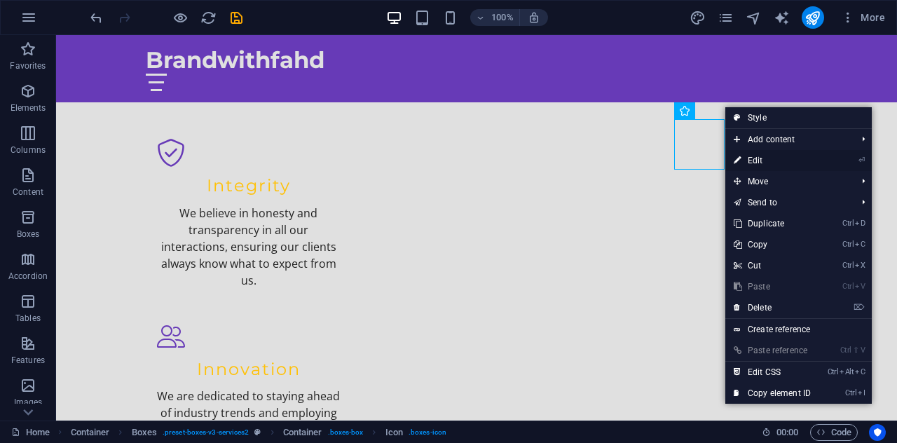
click at [766, 159] on link "⏎ Edit" at bounding box center [773, 160] width 94 height 21
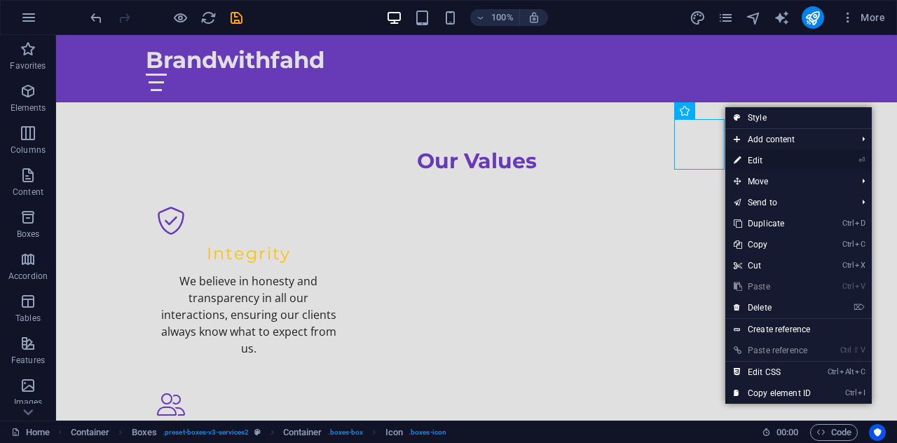
select select "xMidYMid"
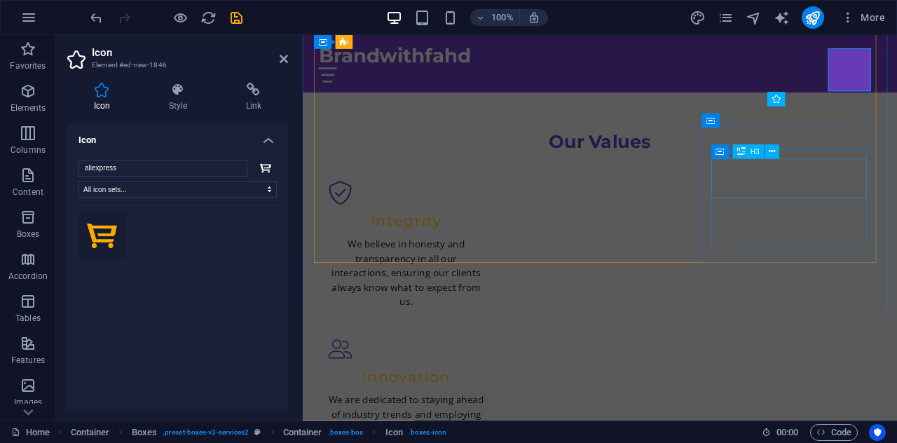
scroll to position [1830, 0]
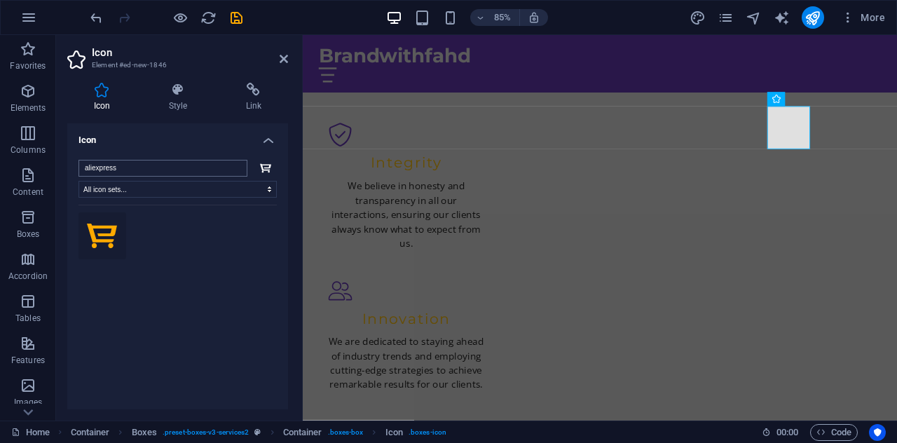
click at [168, 174] on input "aliexpress" at bounding box center [163, 168] width 169 height 17
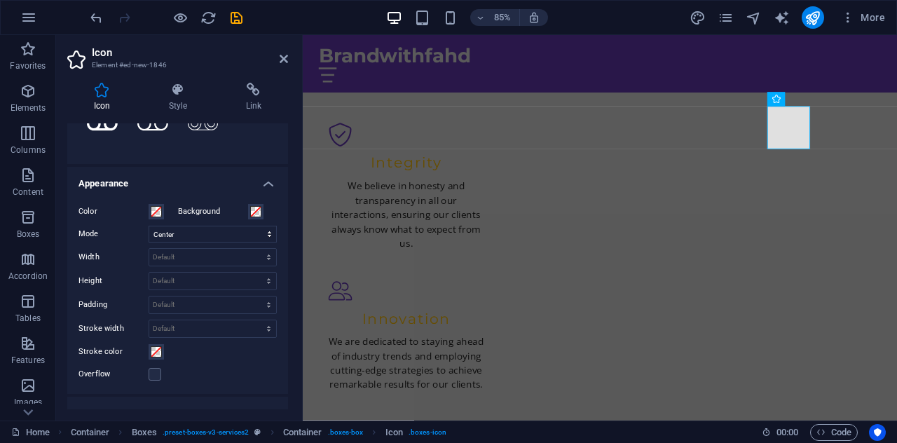
scroll to position [0, 0]
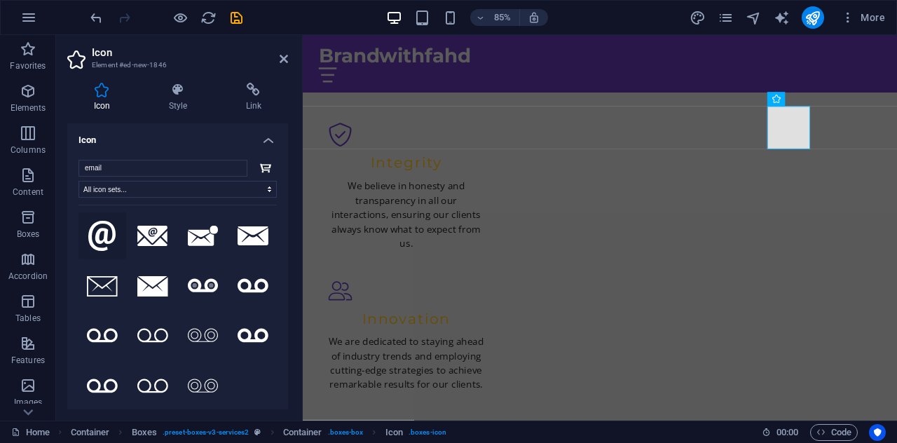
type input "email"
click at [101, 237] on icon at bounding box center [102, 236] width 28 height 31
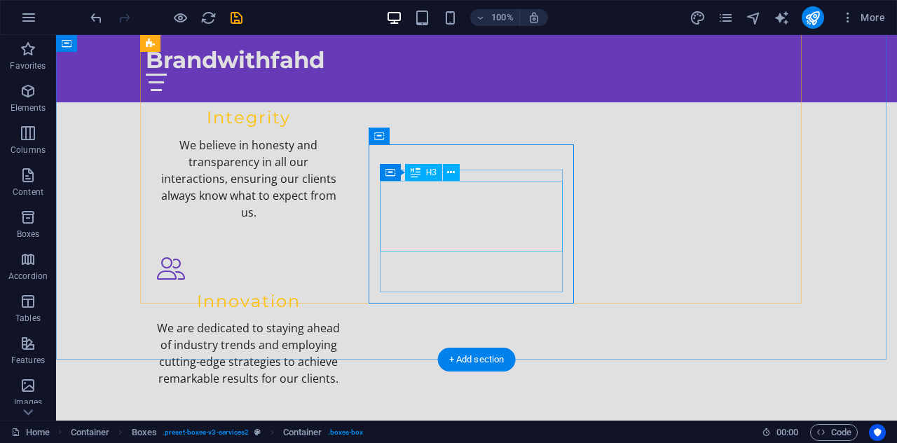
scroll to position [1762, 0]
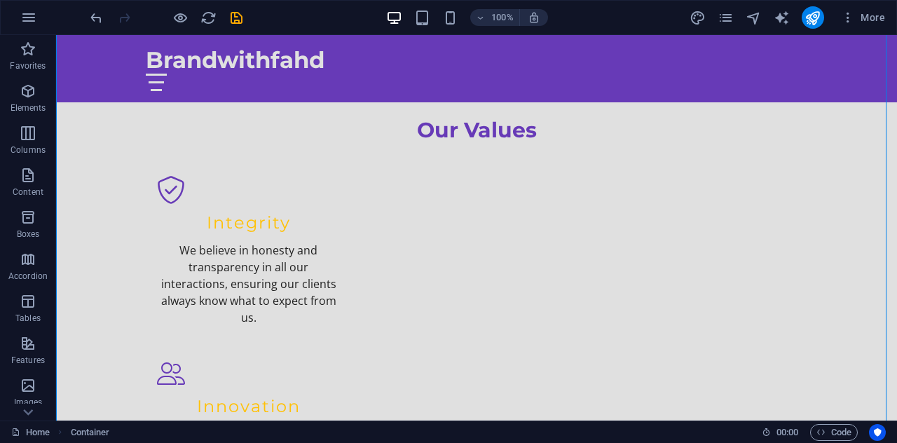
scroll to position [1486, 0]
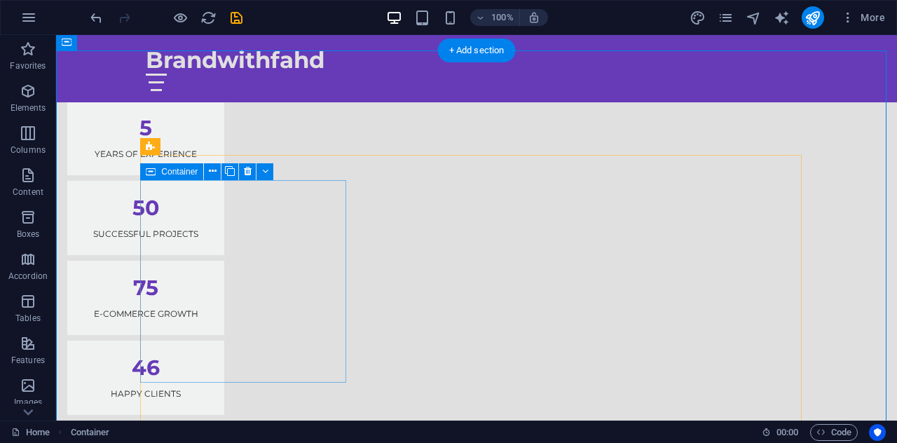
scroll to position [1277, 0]
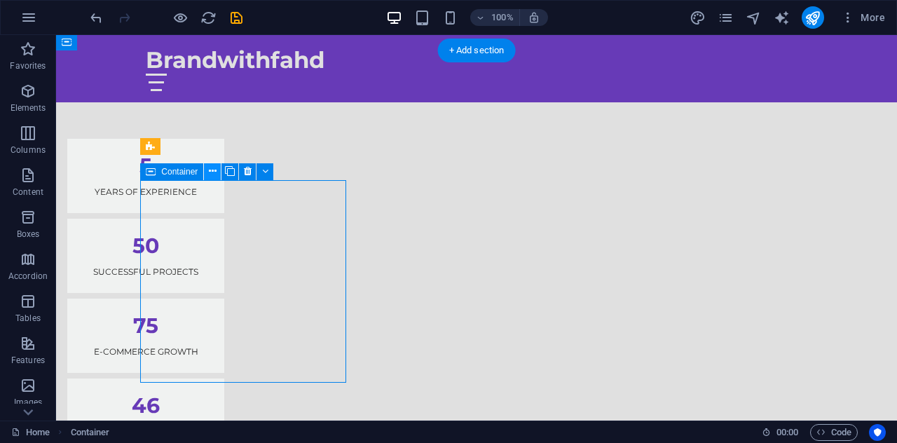
click at [216, 170] on icon at bounding box center [213, 171] width 8 height 15
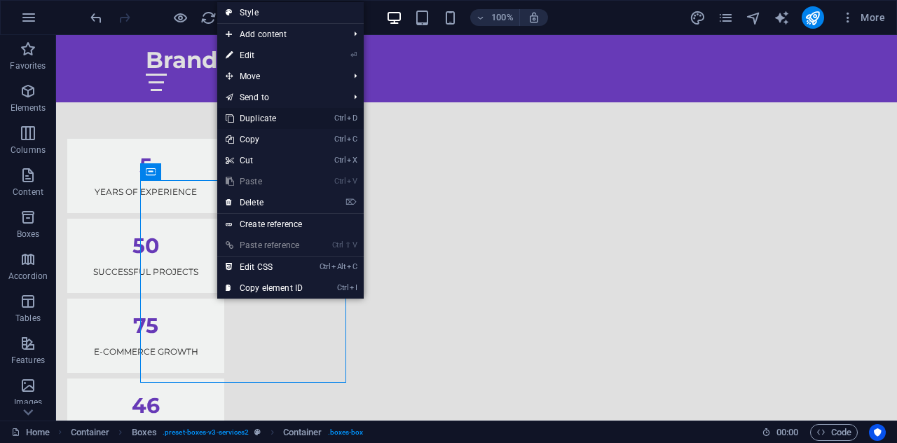
click at [261, 116] on link "Ctrl D Duplicate" at bounding box center [264, 118] width 94 height 21
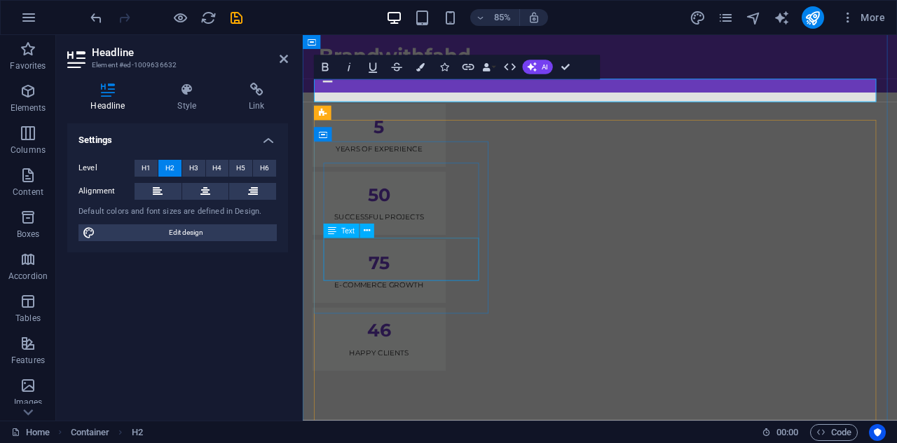
scroll to position [1359, 0]
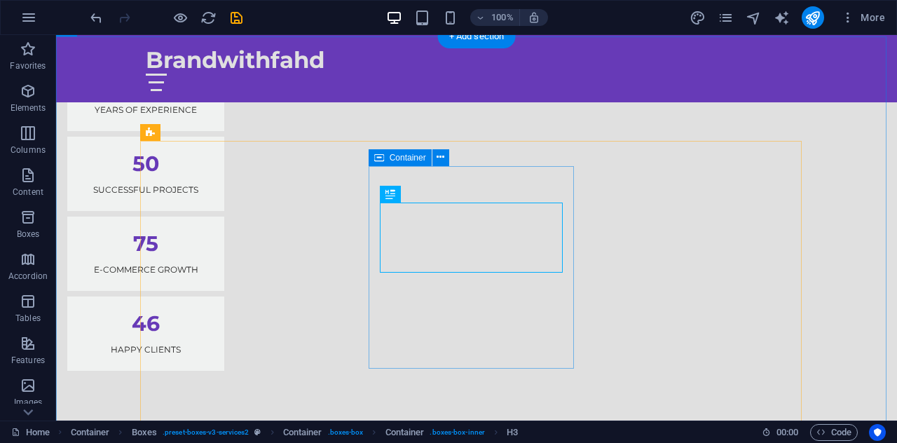
scroll to position [1291, 0]
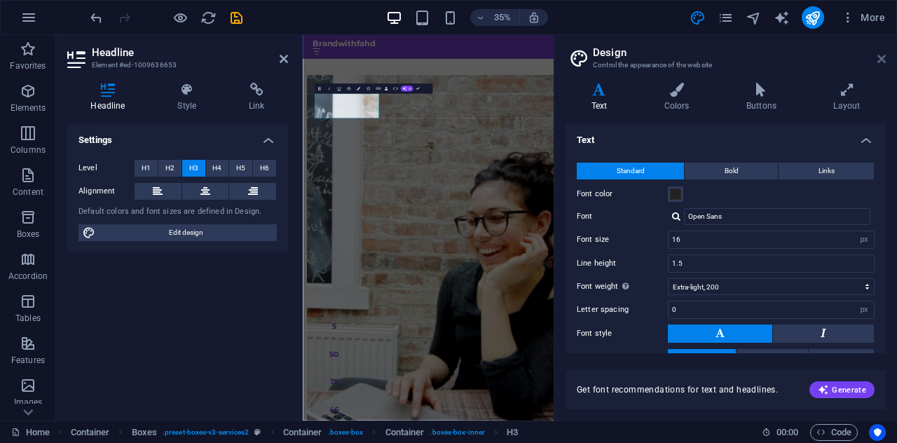
scroll to position [2006, 0]
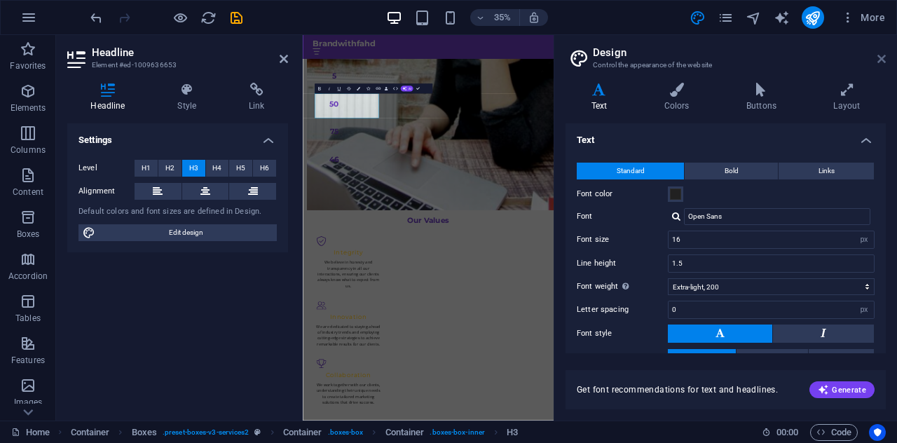
drag, startPoint x: 883, startPoint y: 58, endPoint x: 170, endPoint y: 107, distance: 713.9
click at [883, 58] on icon at bounding box center [882, 58] width 8 height 11
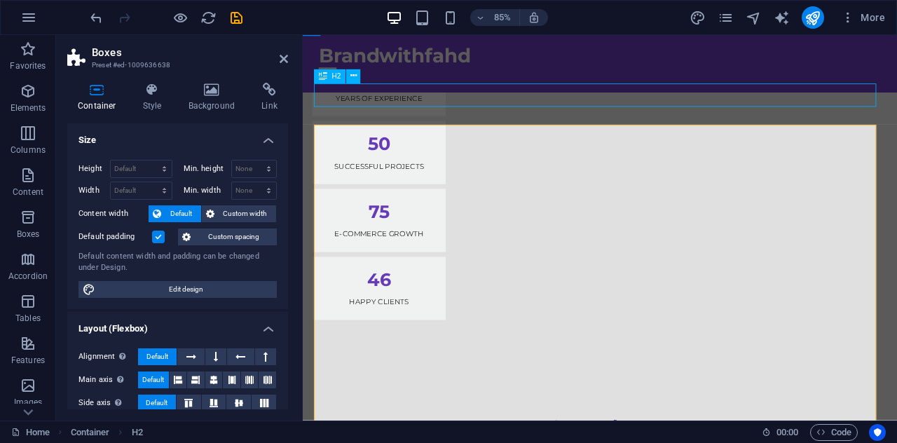
scroll to position [1291, 0]
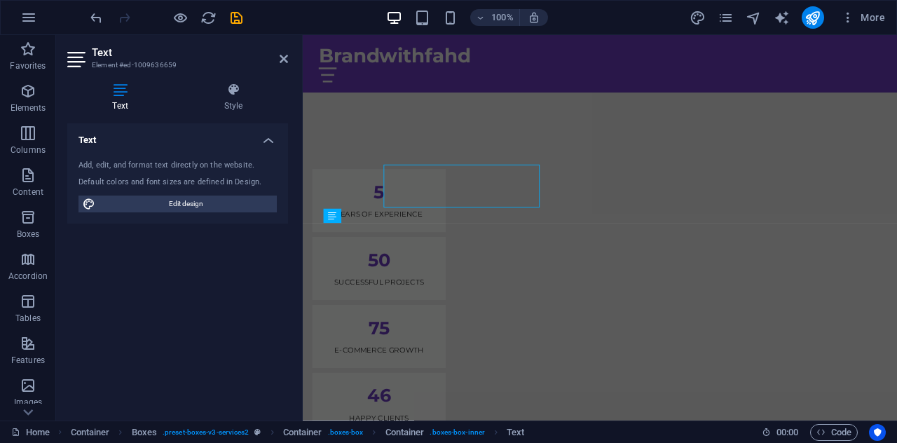
scroll to position [1359, 0]
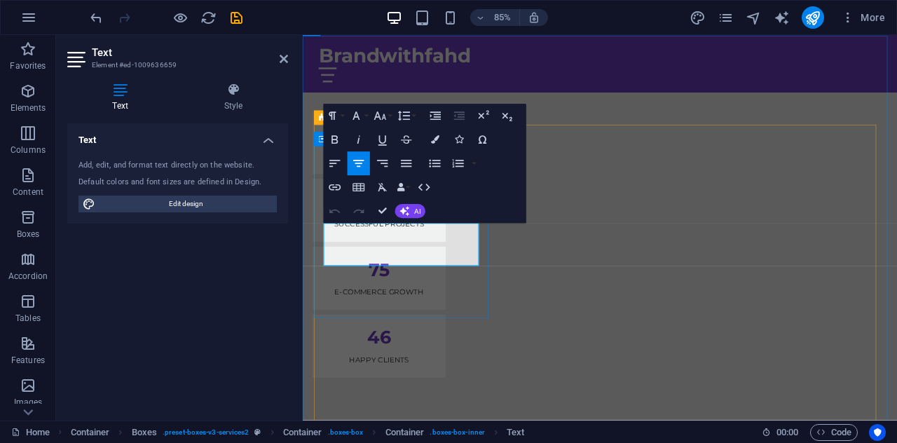
drag, startPoint x: 460, startPoint y: 290, endPoint x: 386, endPoint y: 283, distance: 73.9
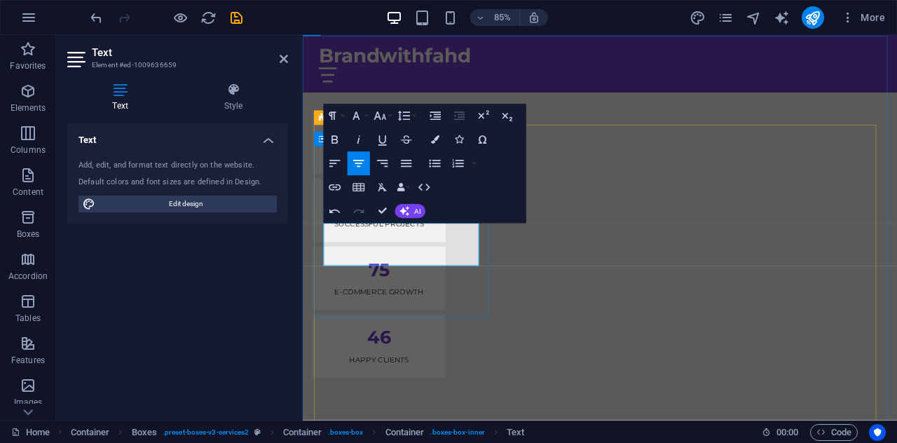
drag, startPoint x: 405, startPoint y: 324, endPoint x: 693, endPoint y: 132, distance: 346.5
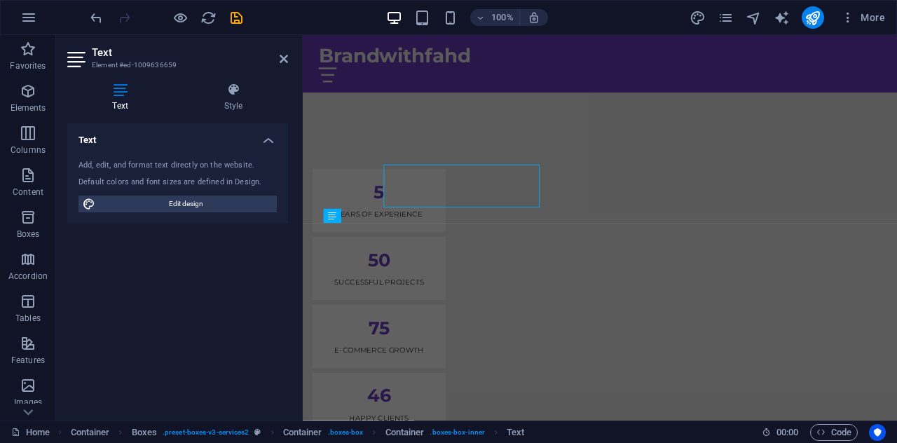
scroll to position [1359, 0]
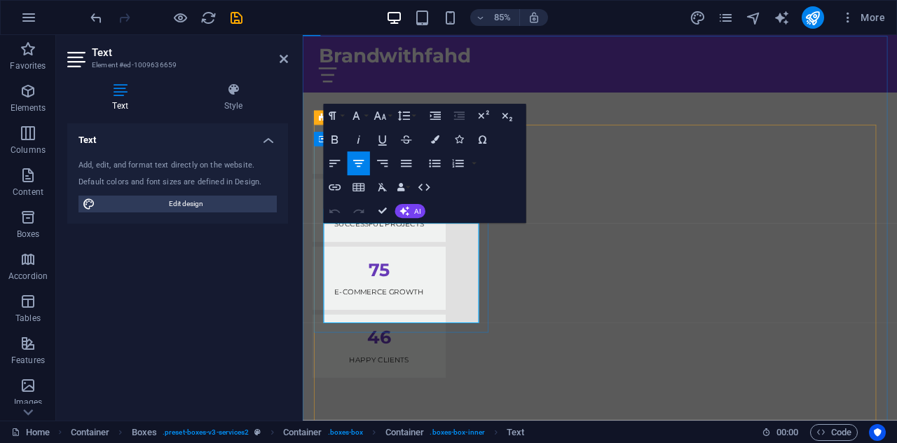
scroll to position [2356, 1]
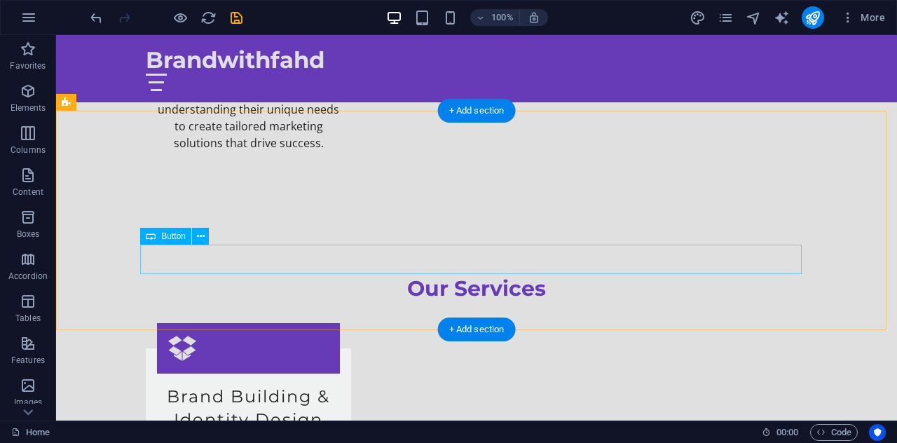
scroll to position [2236, 0]
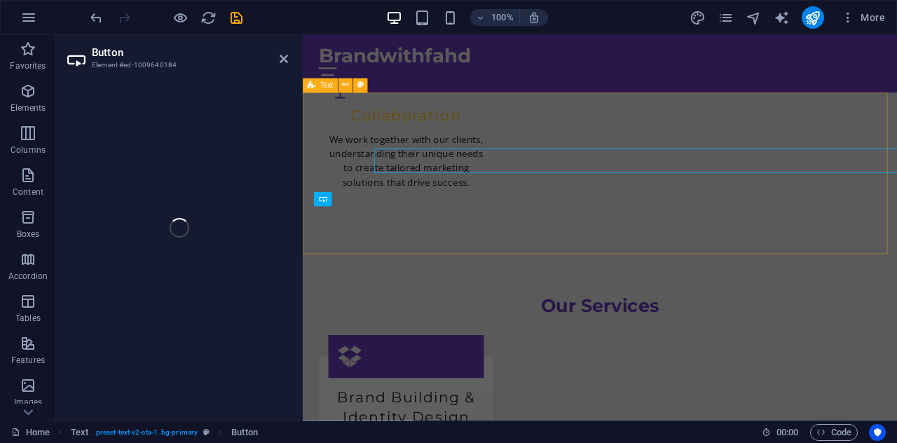
scroll to position [2304, 0]
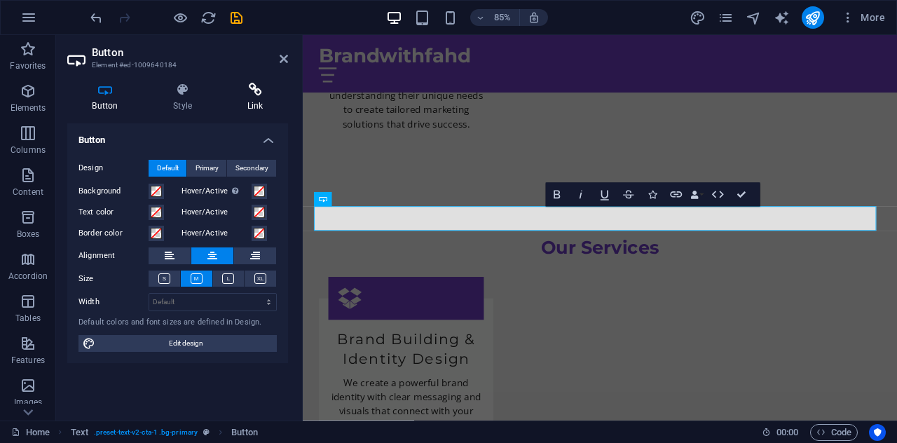
click at [255, 95] on icon at bounding box center [255, 90] width 66 height 14
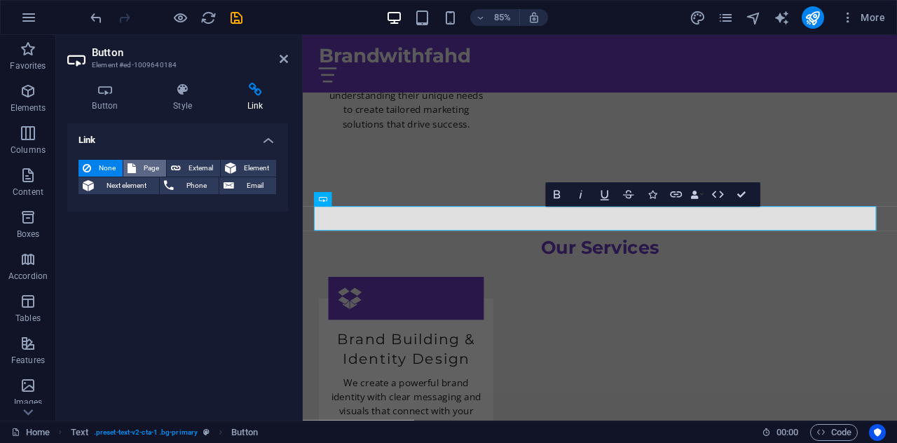
click at [135, 165] on icon at bounding box center [132, 168] width 8 height 17
select select
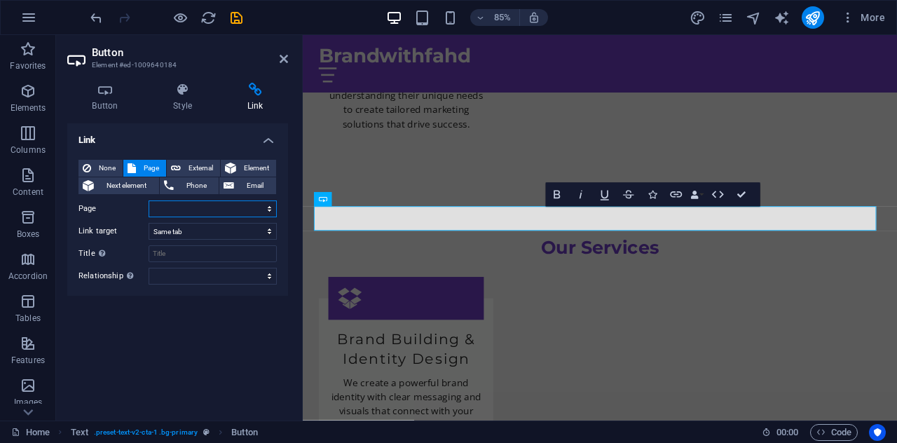
click at [193, 209] on select "Home Subpage Legal Notice Privacy" at bounding box center [213, 208] width 128 height 17
click at [208, 210] on select "Home Subpage Legal Notice Privacy" at bounding box center [213, 208] width 128 height 17
click at [224, 231] on select "New tab Same tab Overlay" at bounding box center [213, 231] width 128 height 17
click at [243, 161] on span "Element" at bounding box center [256, 168] width 32 height 17
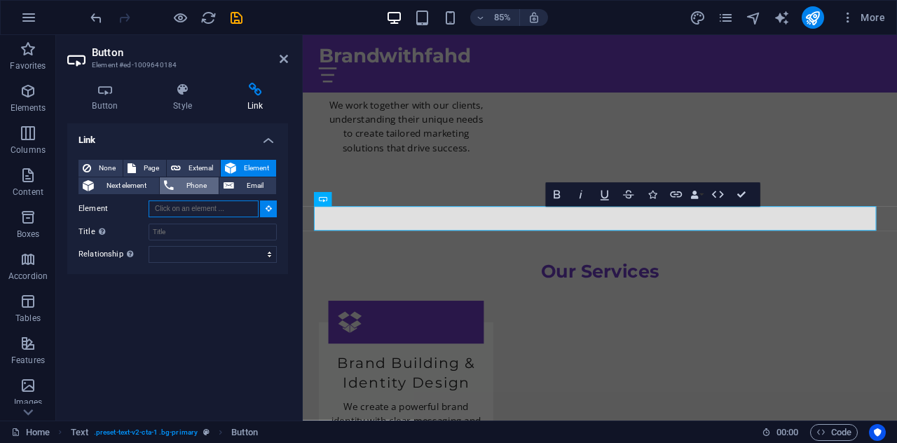
scroll to position [2255, 0]
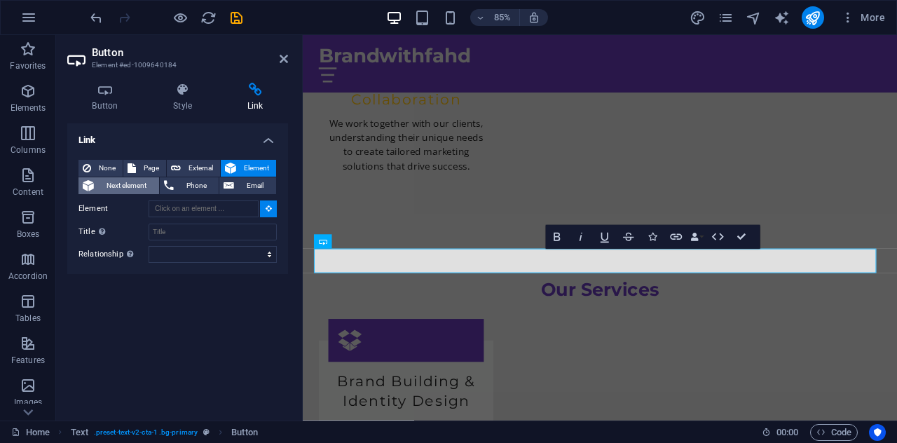
click at [136, 182] on span "Next element" at bounding box center [126, 185] width 57 height 17
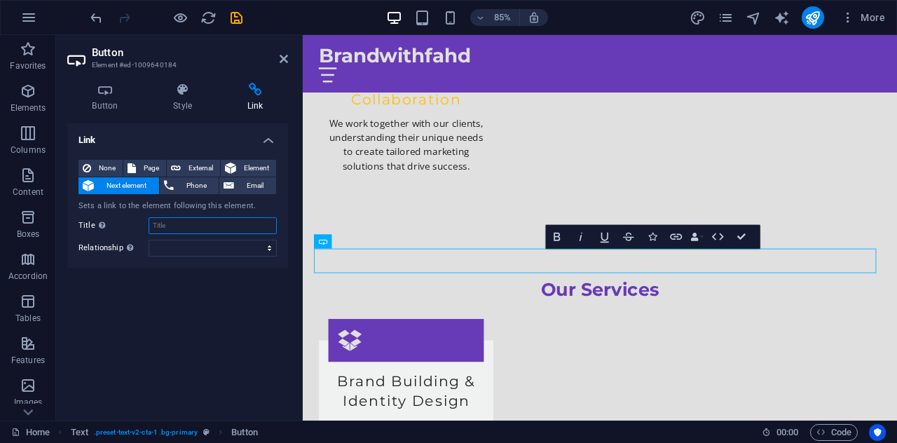
click at [203, 229] on input "Title Additional link description, should not be the same as the link text. The…" at bounding box center [213, 225] width 128 height 17
click at [214, 245] on select "alternate author bookmark external help license next nofollow noreferrer noopen…" at bounding box center [213, 248] width 128 height 17
click at [215, 281] on div "Link None Page External Element Next element Phone Email Sets a link to the ele…" at bounding box center [177, 266] width 221 height 286
click at [250, 180] on span "Email" at bounding box center [255, 185] width 34 height 17
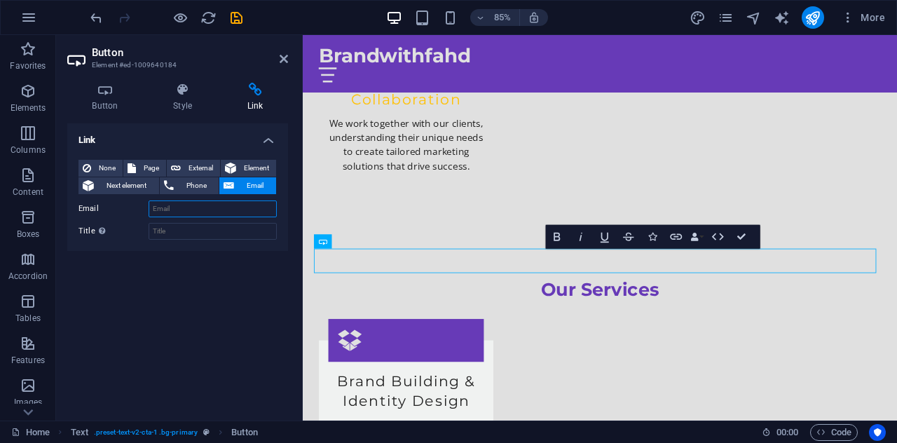
click at [224, 208] on input "Email" at bounding box center [213, 208] width 128 height 17
click at [244, 163] on span "Element" at bounding box center [256, 168] width 32 height 17
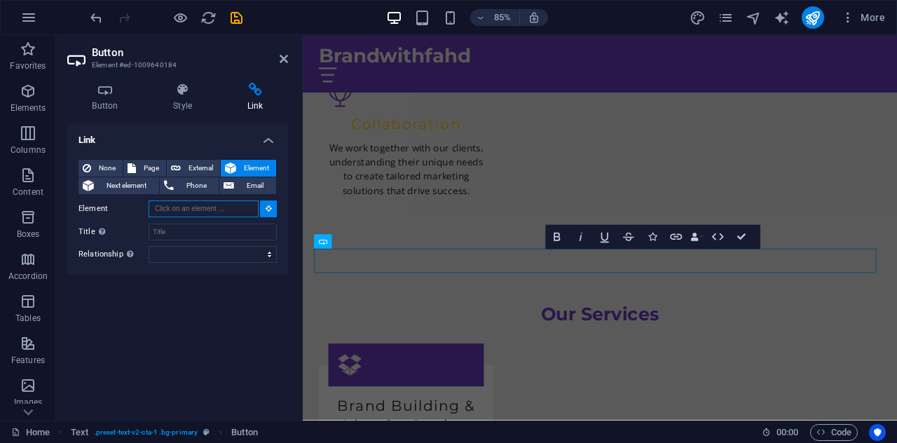
scroll to position [2207, 0]
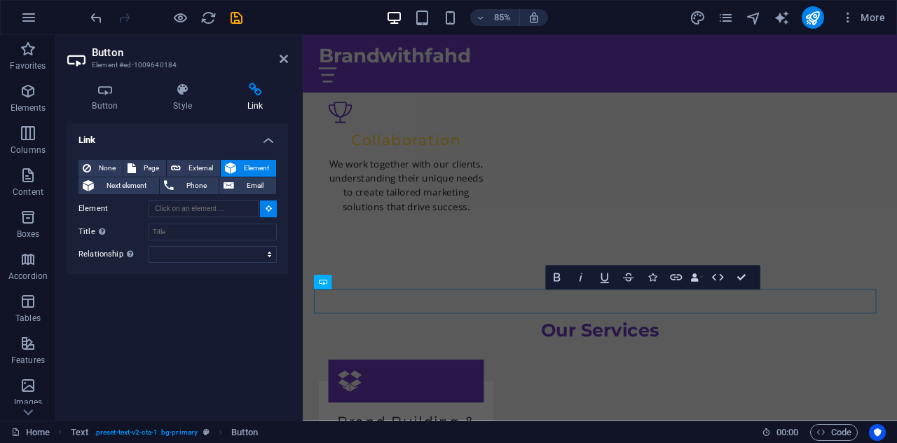
click at [265, 210] on button at bounding box center [268, 208] width 17 height 17
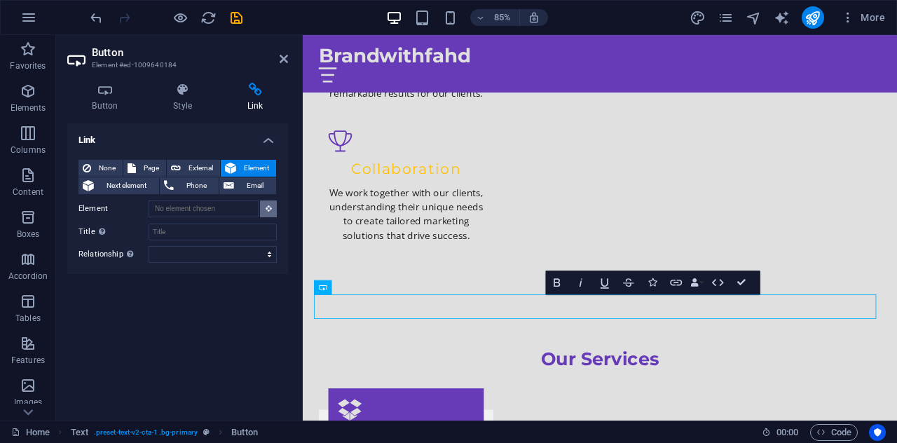
scroll to position [2155, 0]
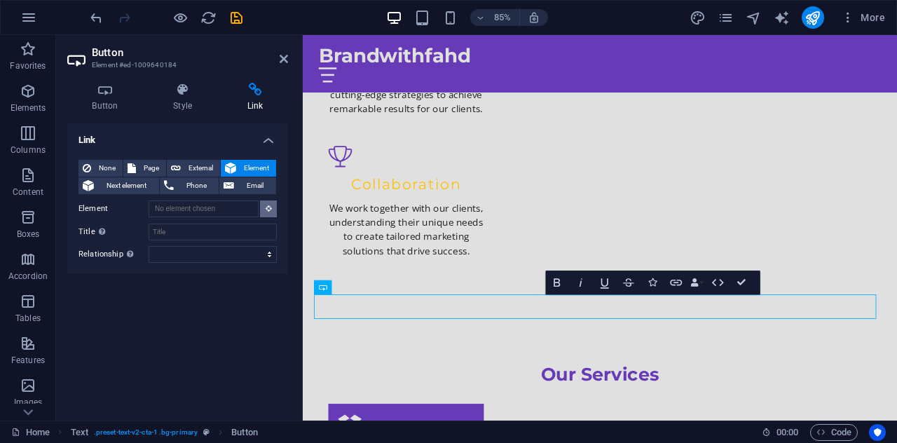
click at [268, 208] on icon at bounding box center [269, 208] width 6 height 7
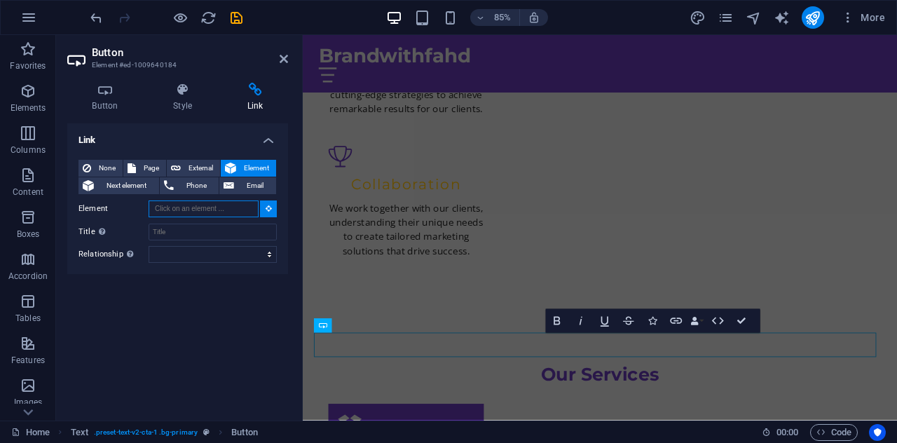
click at [196, 208] on input "Element" at bounding box center [204, 208] width 110 height 17
type input "contact"
click at [196, 208] on input "contact" at bounding box center [204, 208] width 110 height 17
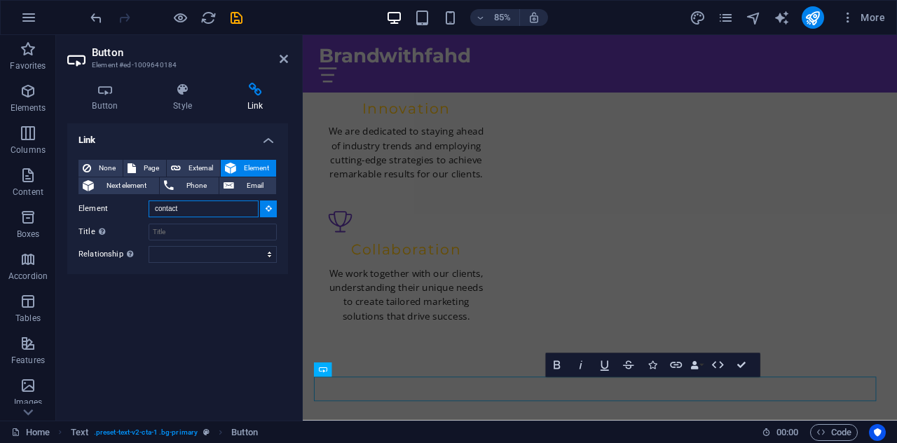
scroll to position [2056, 0]
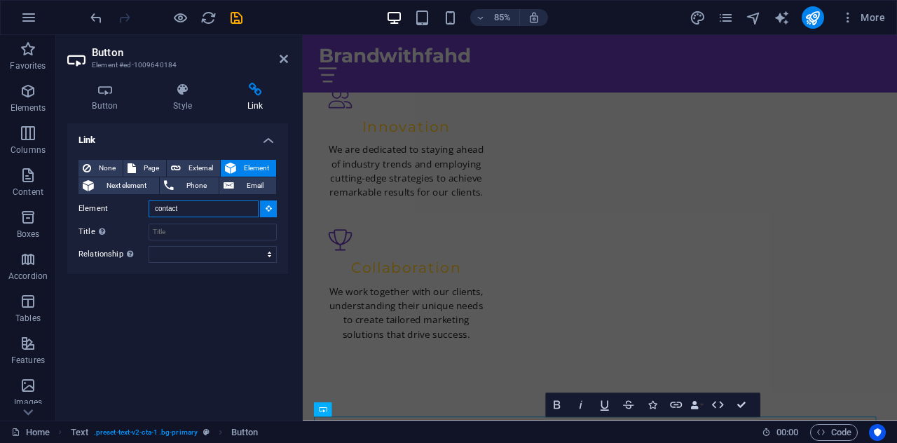
click at [238, 212] on input "contact" at bounding box center [204, 208] width 110 height 17
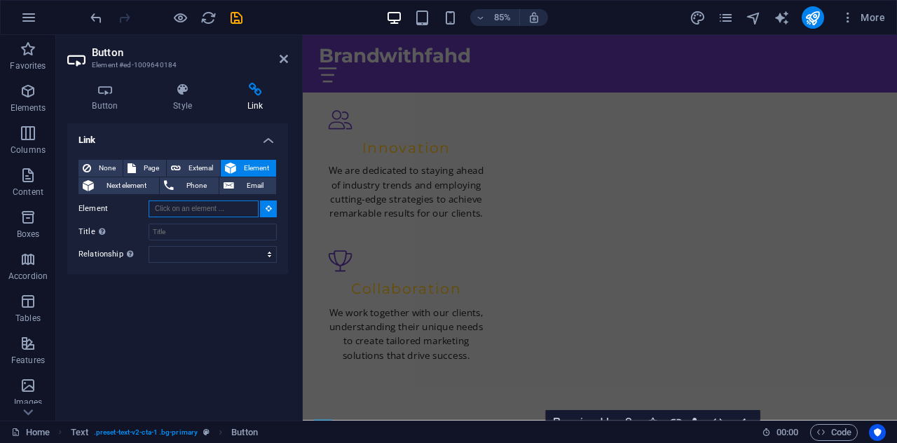
scroll to position [2006, 0]
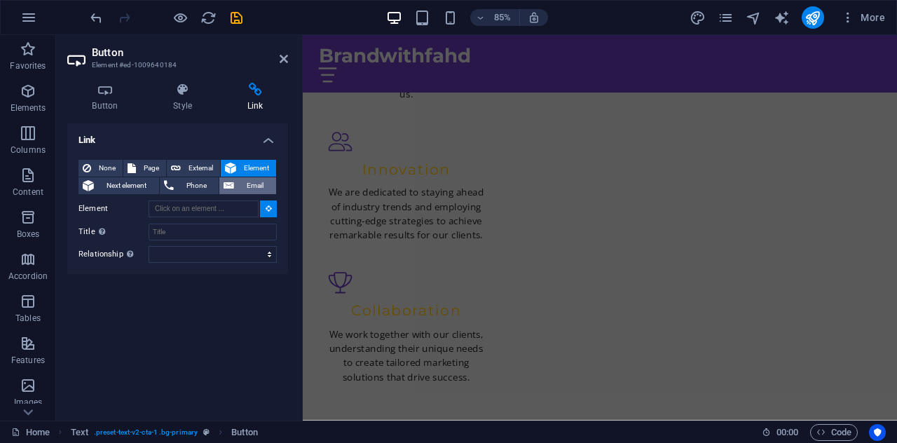
click at [245, 179] on span "Email" at bounding box center [255, 185] width 34 height 17
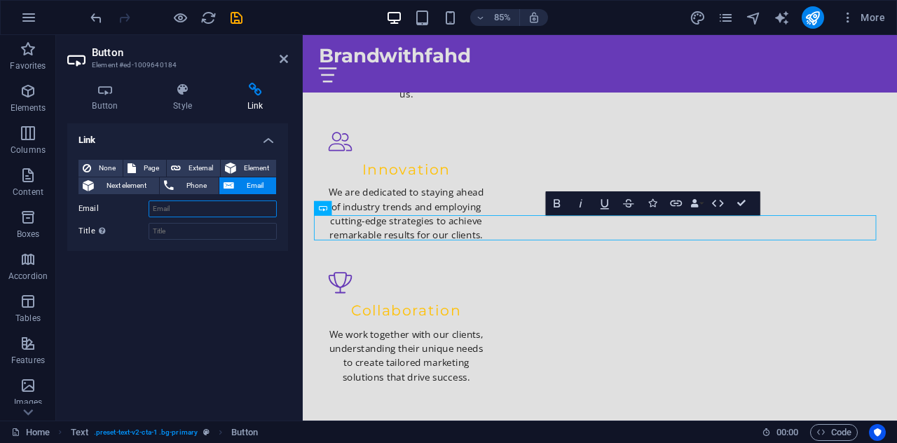
scroll to position [2293, 0]
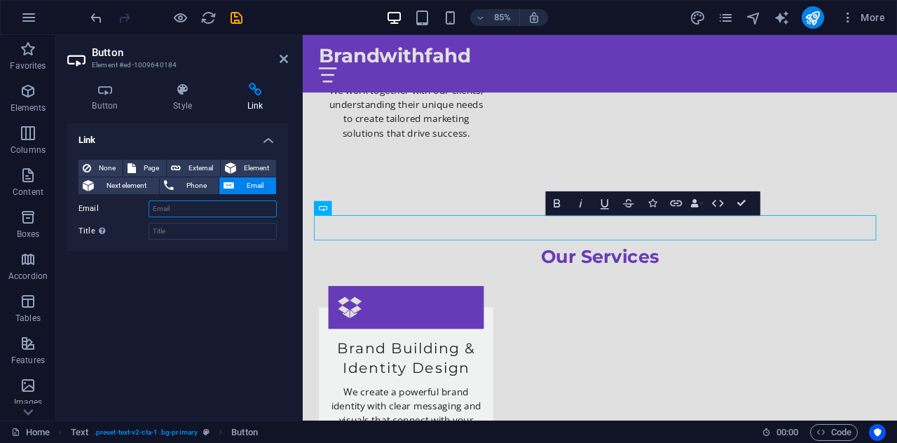
click at [193, 215] on input "Email" at bounding box center [213, 208] width 128 height 17
type input "fahdtolani01@gmail.com"
click at [184, 290] on div "Link None Page External Element Next element Phone Email Page Home Subpage Lega…" at bounding box center [177, 266] width 221 height 286
click at [200, 240] on div "None Page External Element Next element Phone Email Page Home Subpage Legal Not…" at bounding box center [177, 200] width 221 height 102
click at [185, 237] on input "Title Additional link description, should not be the same as the link text. The…" at bounding box center [213, 231] width 128 height 17
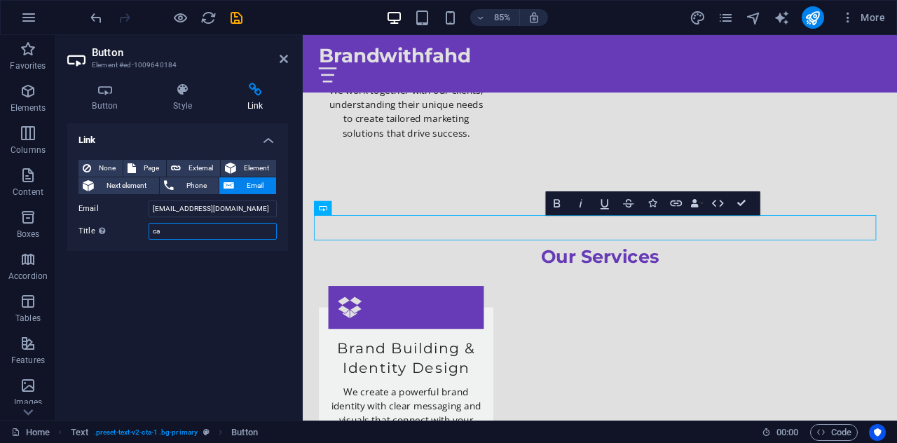
type input "c"
type input "hello"
click at [216, 263] on div "Link None Page External Element Next element Phone Email Page Home Subpage Lega…" at bounding box center [177, 266] width 221 height 286
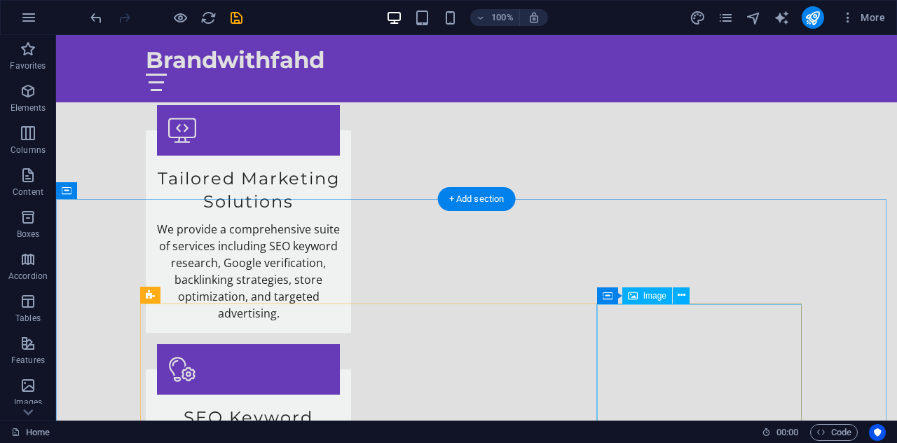
scroll to position [2918, 0]
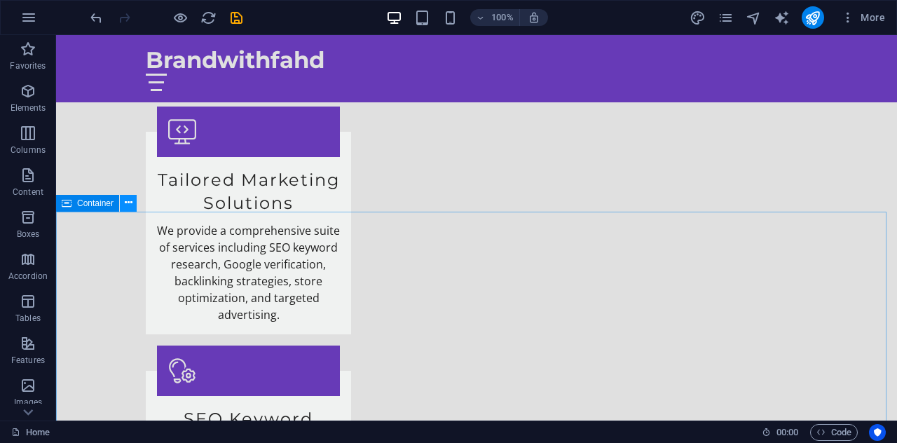
click at [128, 198] on icon at bounding box center [129, 203] width 8 height 15
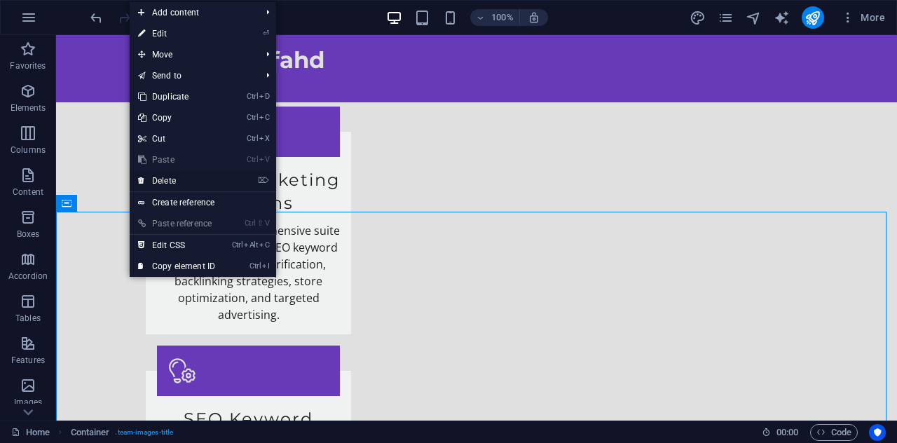
click at [171, 181] on link "⌦ Delete" at bounding box center [177, 180] width 94 height 21
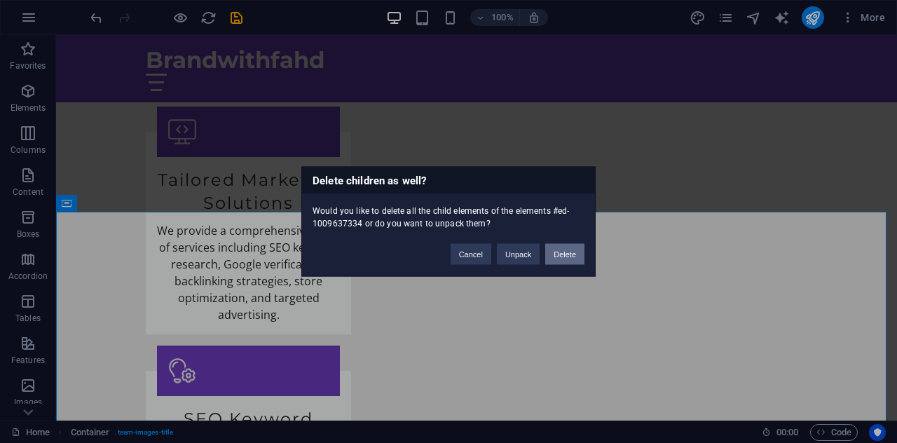
click at [572, 256] on button "Delete" at bounding box center [564, 254] width 39 height 21
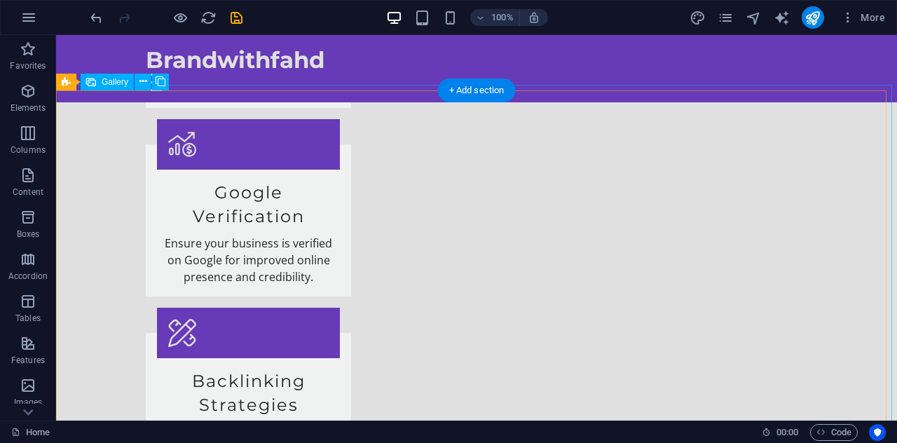
scroll to position [3336, 0]
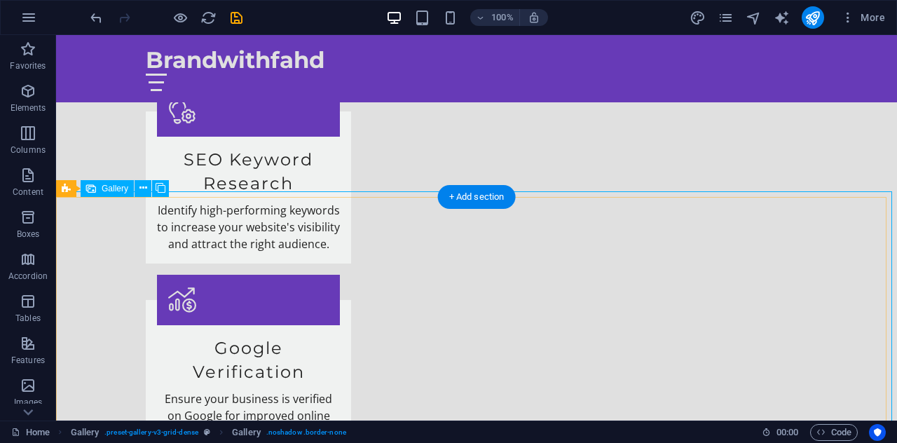
scroll to position [3226, 0]
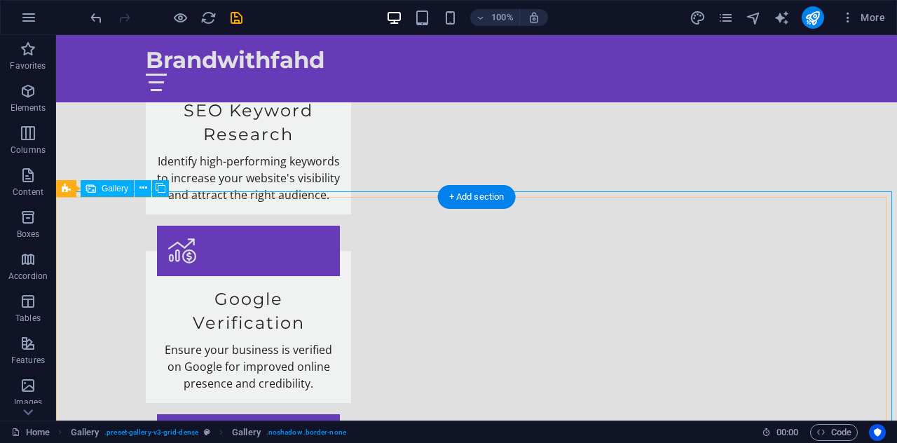
select select "px"
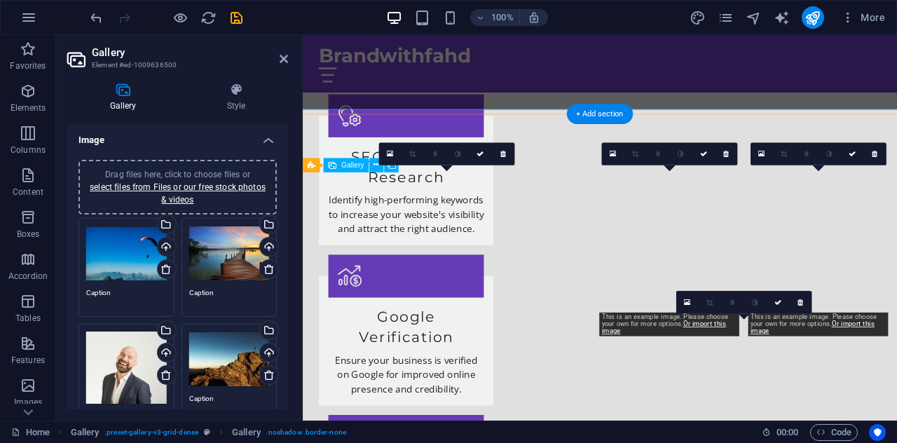
scroll to position [3294, 0]
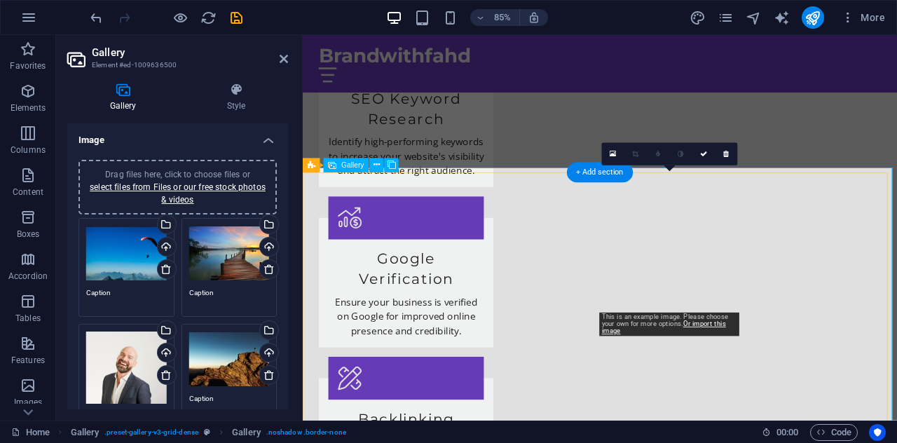
click at [615, 154] on icon at bounding box center [613, 154] width 6 height 8
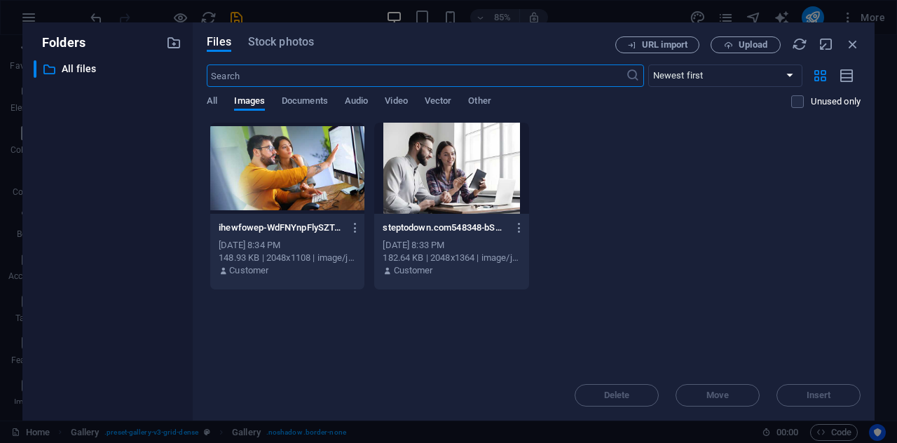
scroll to position [3942, 0]
click at [859, 40] on icon "button" at bounding box center [852, 43] width 15 height 15
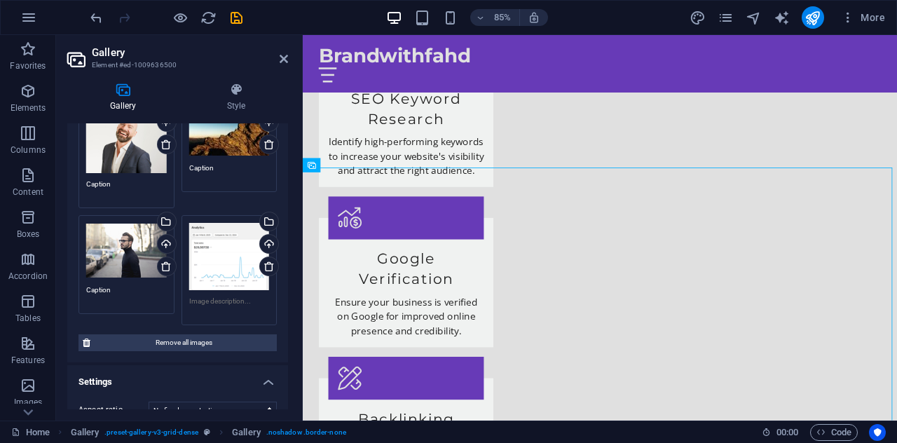
scroll to position [232, 0]
click at [212, 261] on div "Drag files here, click to choose files or select files from Files or our free s…" at bounding box center [229, 255] width 81 height 67
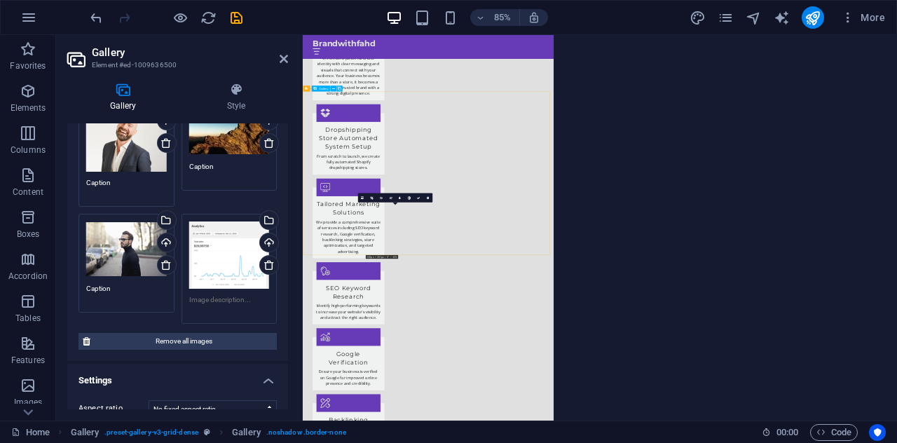
scroll to position [3942, 0]
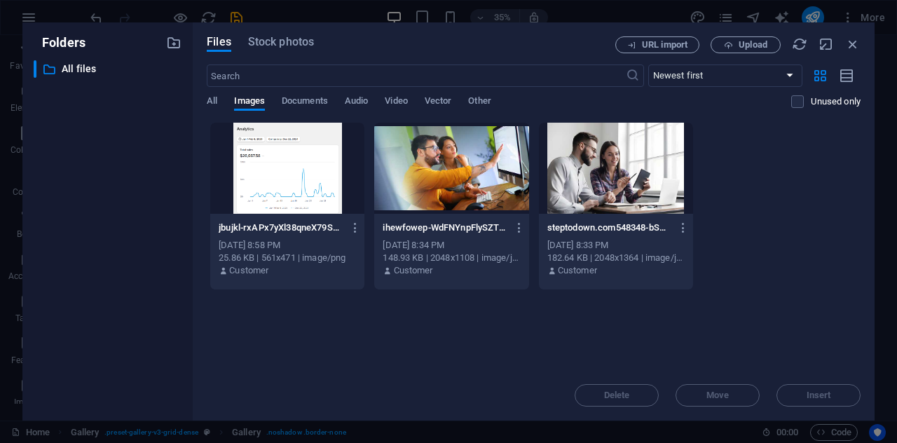
click at [313, 177] on div at bounding box center [287, 168] width 154 height 91
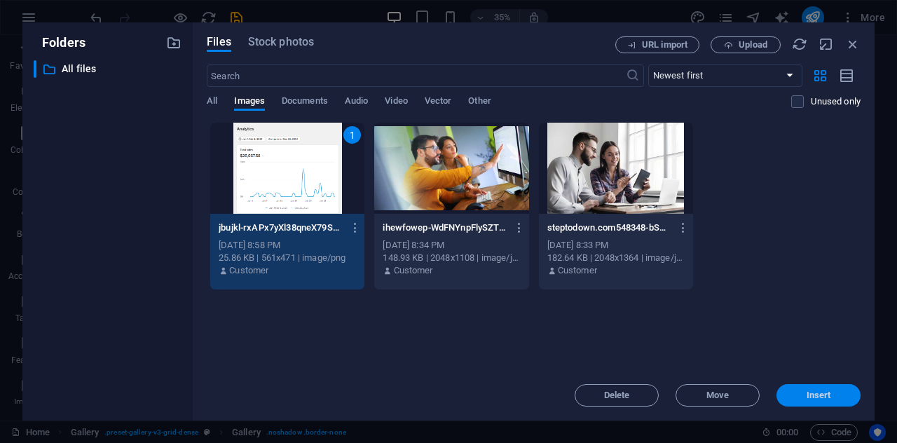
drag, startPoint x: 823, startPoint y: 394, endPoint x: 519, endPoint y: 248, distance: 336.8
click at [823, 394] on span "Insert" at bounding box center [819, 395] width 25 height 8
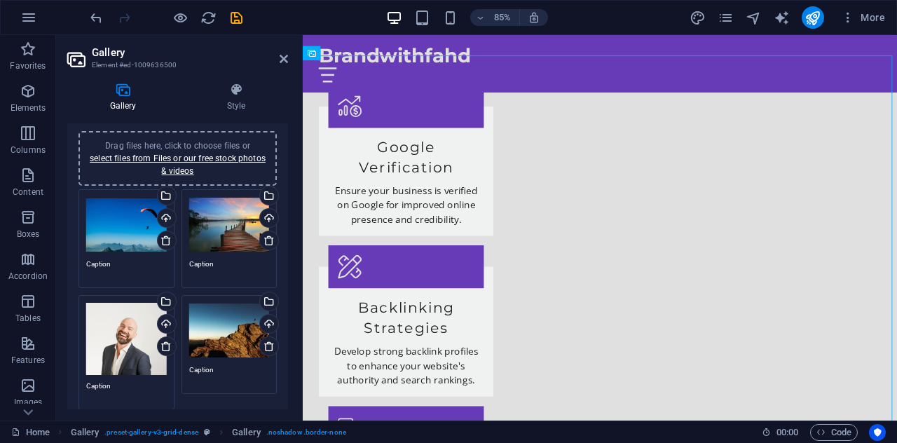
scroll to position [29, 0]
click at [164, 237] on icon at bounding box center [166, 239] width 11 height 11
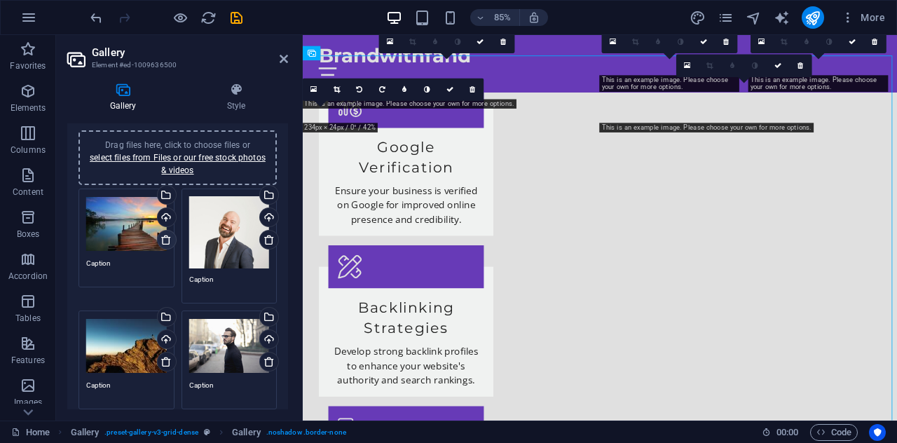
click at [163, 237] on icon at bounding box center [166, 239] width 11 height 11
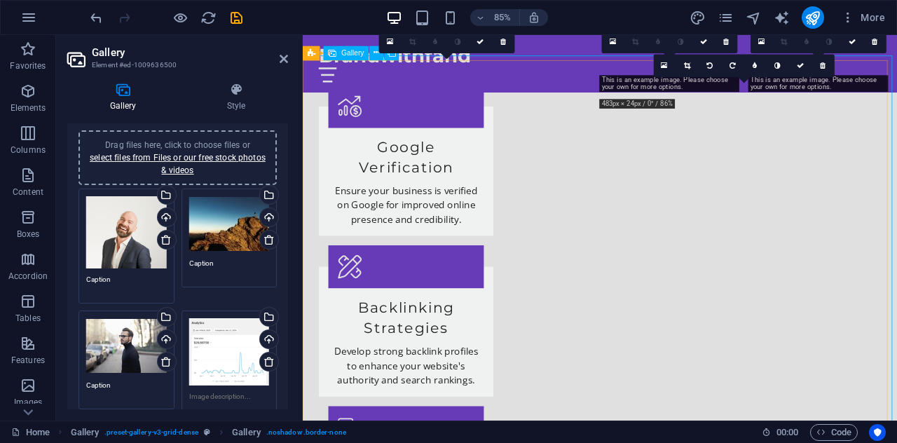
scroll to position [3597, 0]
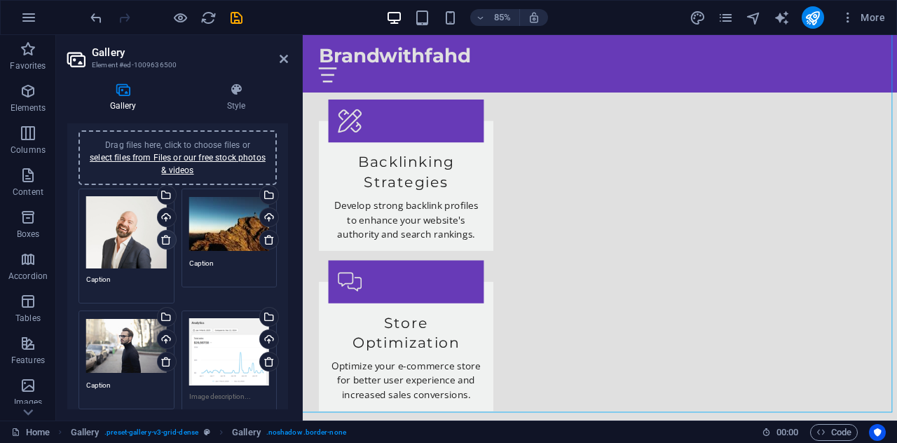
click at [167, 241] on icon at bounding box center [166, 239] width 11 height 11
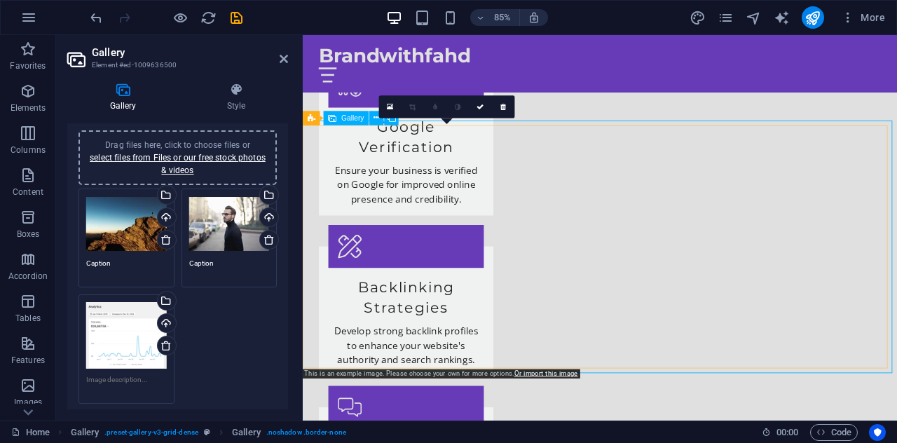
scroll to position [3238, 0]
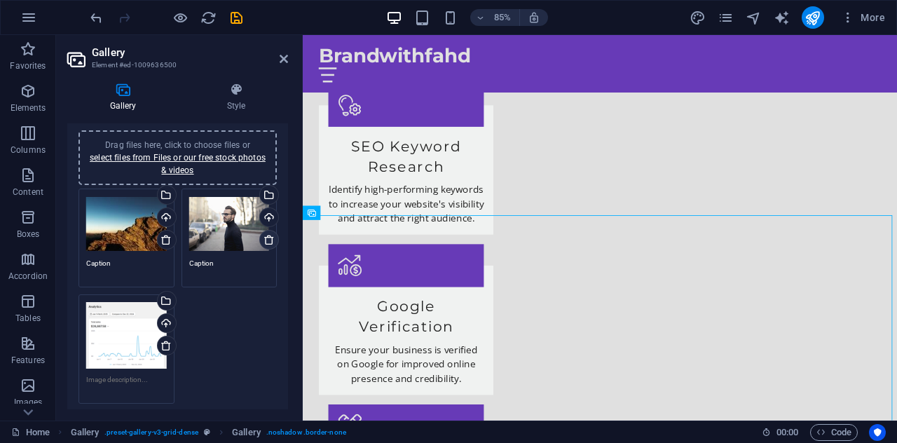
click at [268, 242] on icon at bounding box center [269, 239] width 11 height 11
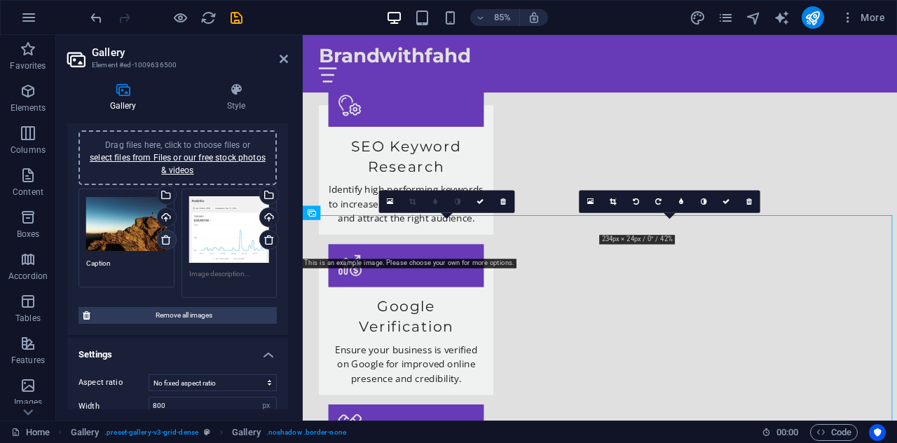
drag, startPoint x: 165, startPoint y: 238, endPoint x: 202, endPoint y: 32, distance: 210.1
click at [165, 238] on icon at bounding box center [166, 239] width 11 height 11
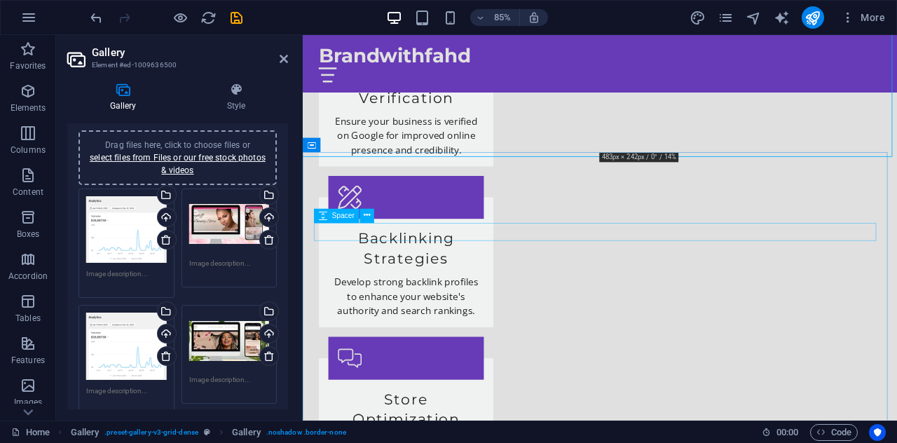
scroll to position [3668, 0]
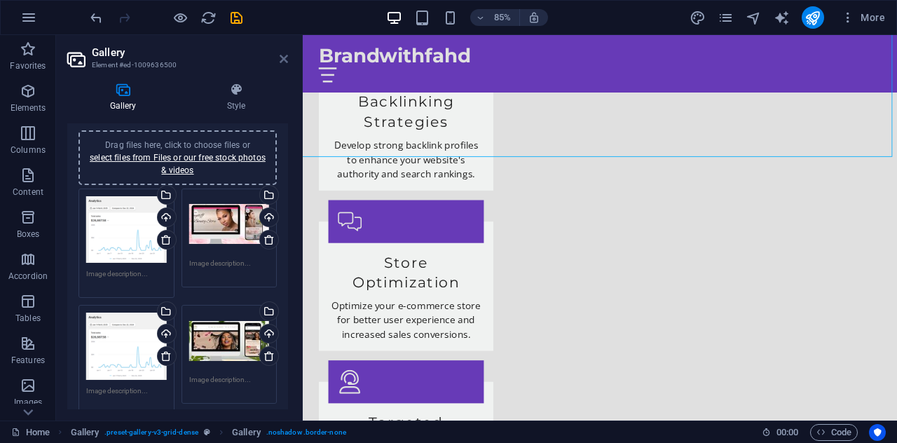
drag, startPoint x: 313, startPoint y: 95, endPoint x: 283, endPoint y: 61, distance: 45.7
click at [283, 61] on icon at bounding box center [284, 58] width 8 height 11
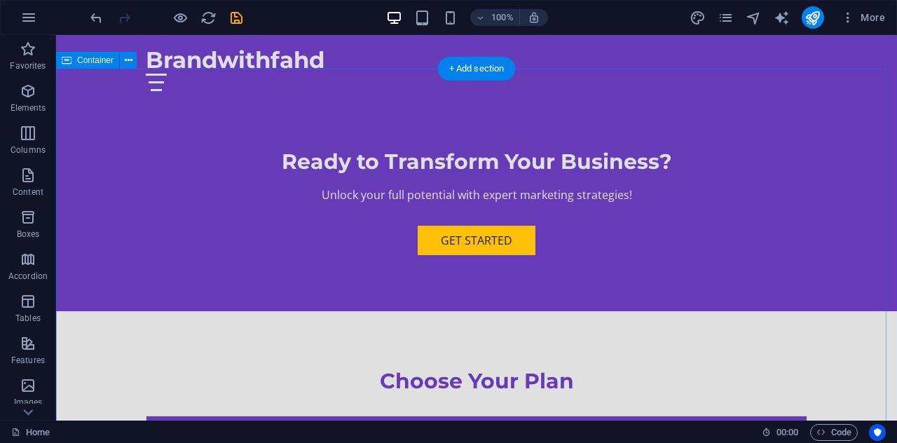
scroll to position [4494, 0]
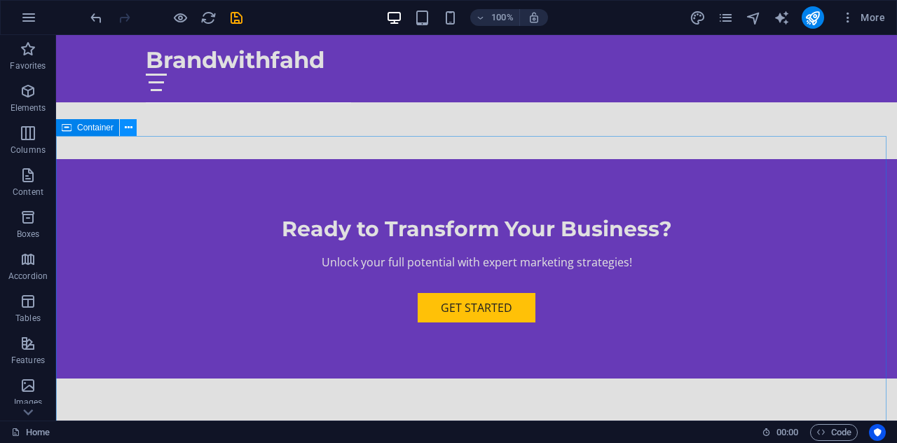
click at [125, 130] on icon at bounding box center [129, 128] width 8 height 15
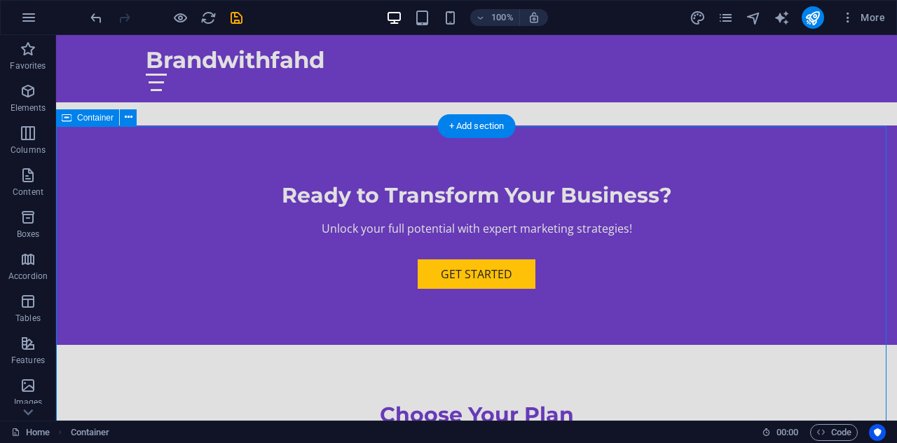
scroll to position [4504, 0]
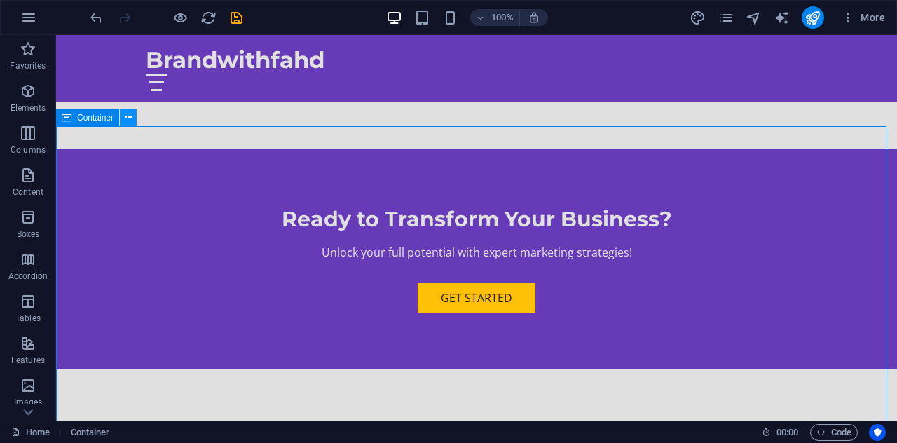
click at [123, 118] on button at bounding box center [128, 117] width 17 height 17
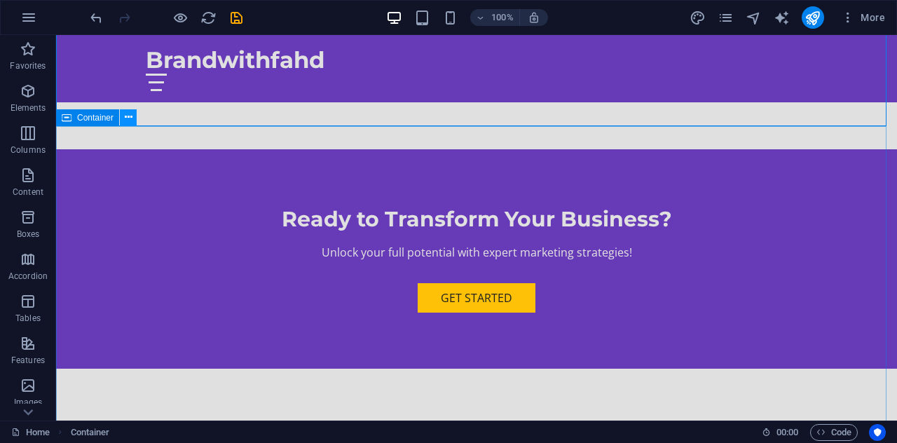
click at [130, 118] on icon at bounding box center [129, 117] width 8 height 15
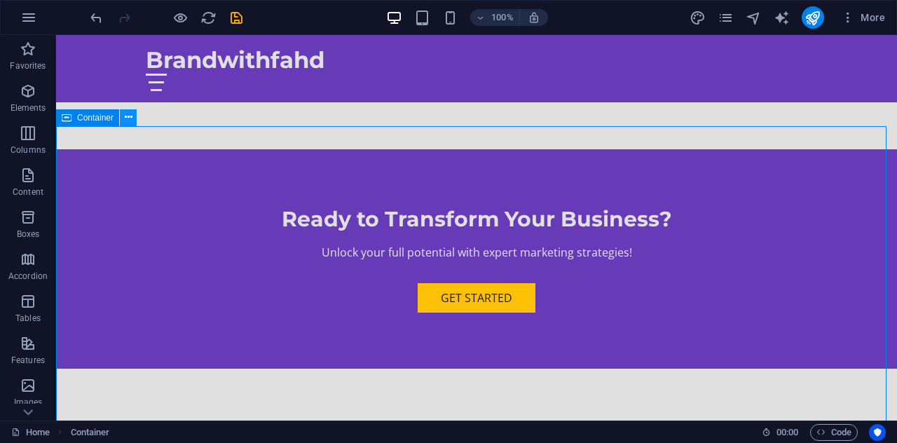
click at [129, 119] on icon at bounding box center [129, 117] width 8 height 15
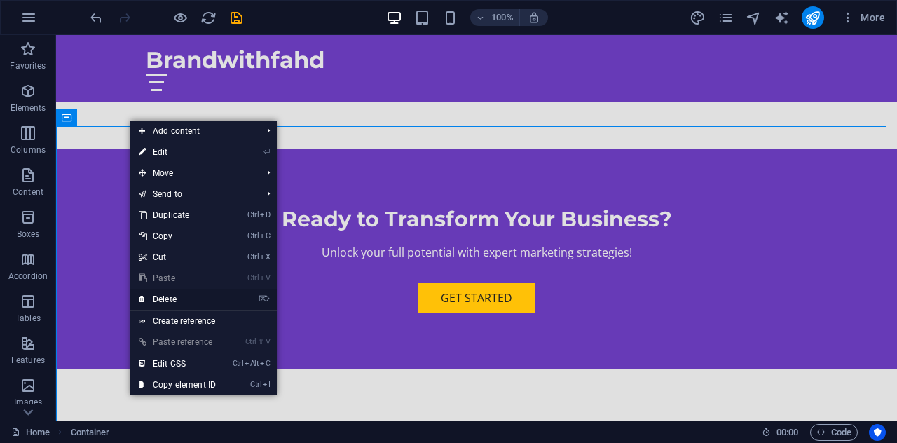
click at [161, 295] on link "⌦ Delete" at bounding box center [177, 299] width 94 height 21
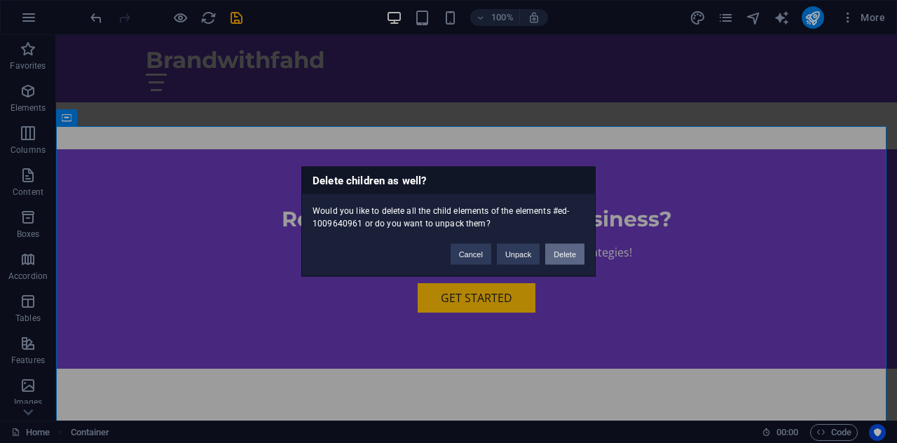
click at [566, 252] on button "Delete" at bounding box center [564, 254] width 39 height 21
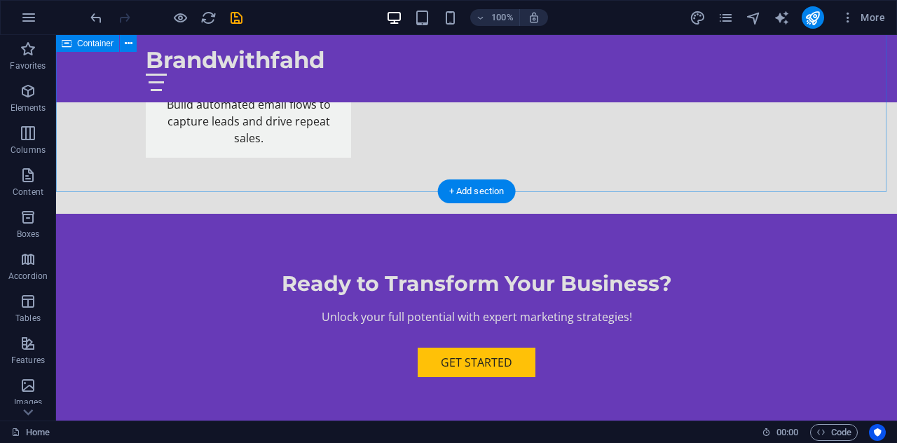
scroll to position [4440, 0]
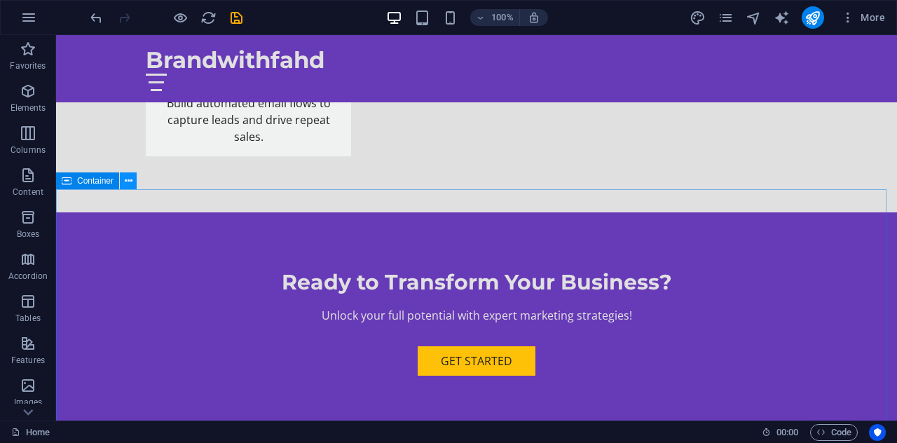
click at [128, 183] on icon at bounding box center [129, 181] width 8 height 15
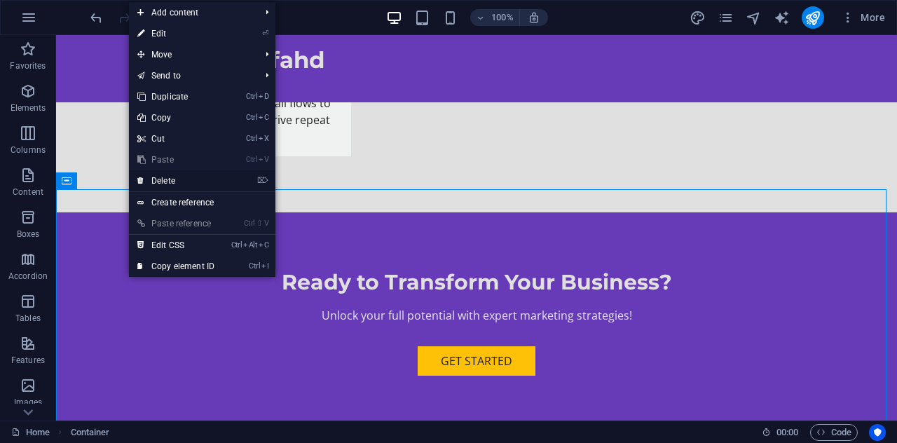
click at [156, 175] on link "⌦ Delete" at bounding box center [176, 180] width 94 height 21
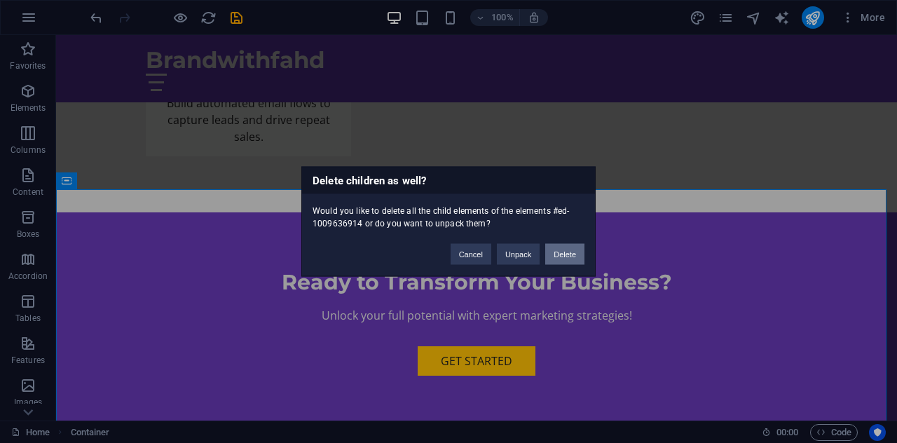
drag, startPoint x: 565, startPoint y: 253, endPoint x: 625, endPoint y: 200, distance: 80.5
click at [565, 253] on button "Delete" at bounding box center [564, 254] width 39 height 21
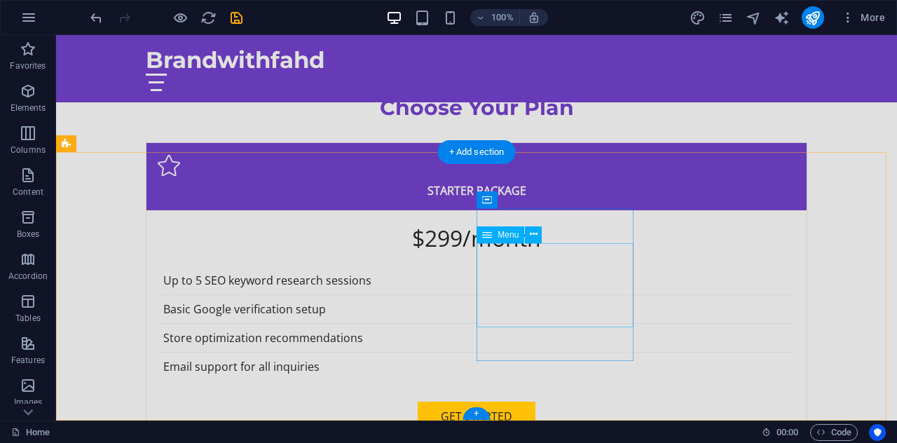
scroll to position [4903, 0]
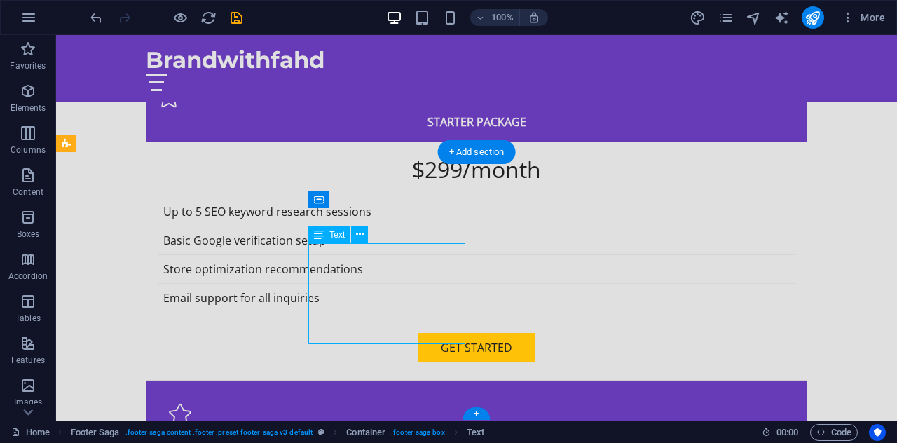
drag, startPoint x: 391, startPoint y: 281, endPoint x: 347, endPoint y: 291, distance: 45.2
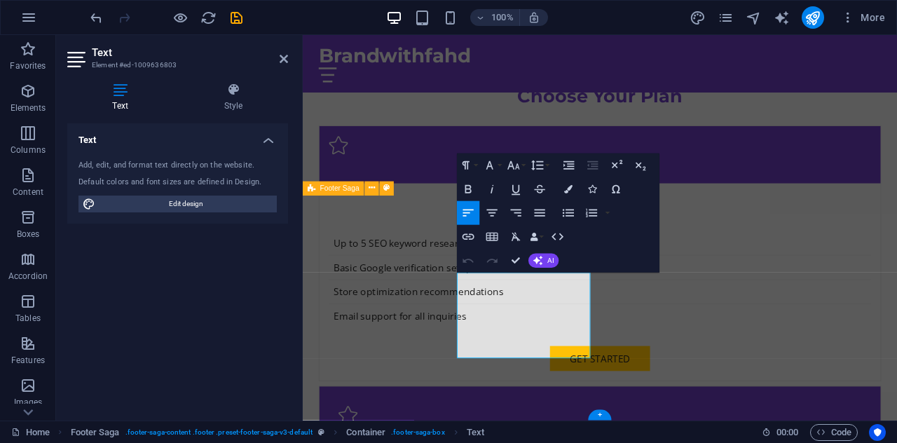
scroll to position [4828, 0]
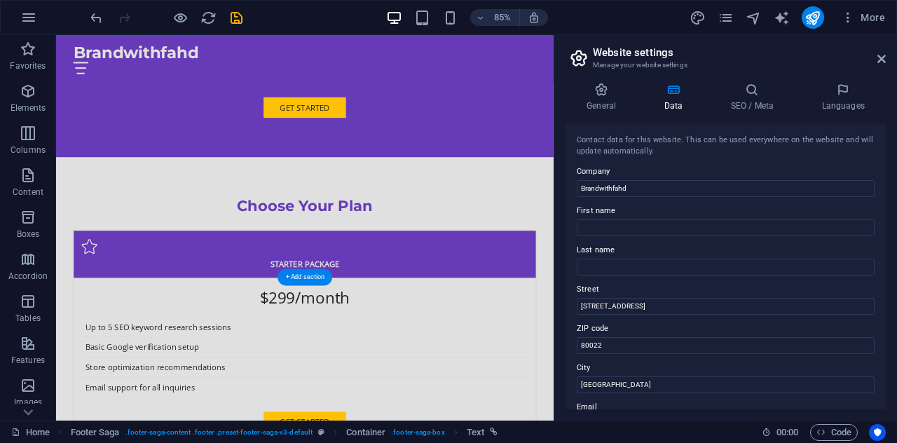
scroll to position [4774, 0]
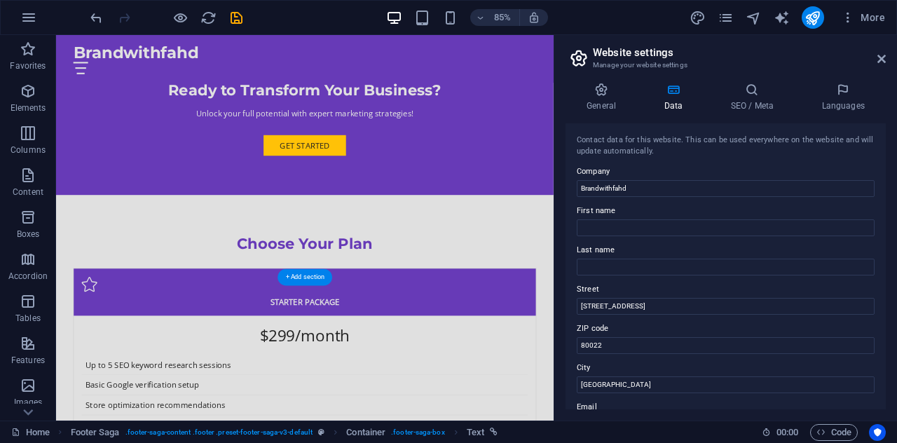
drag, startPoint x: 696, startPoint y: 422, endPoint x: 775, endPoint y: 268, distance: 172.8
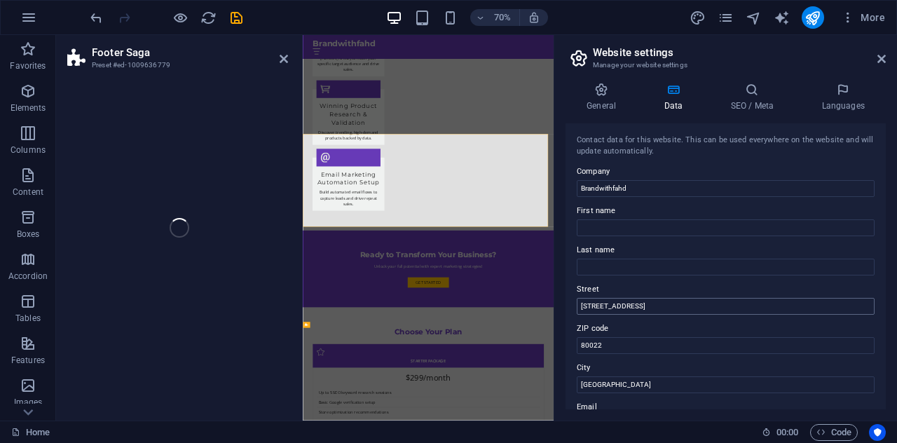
scroll to position [4837, 0]
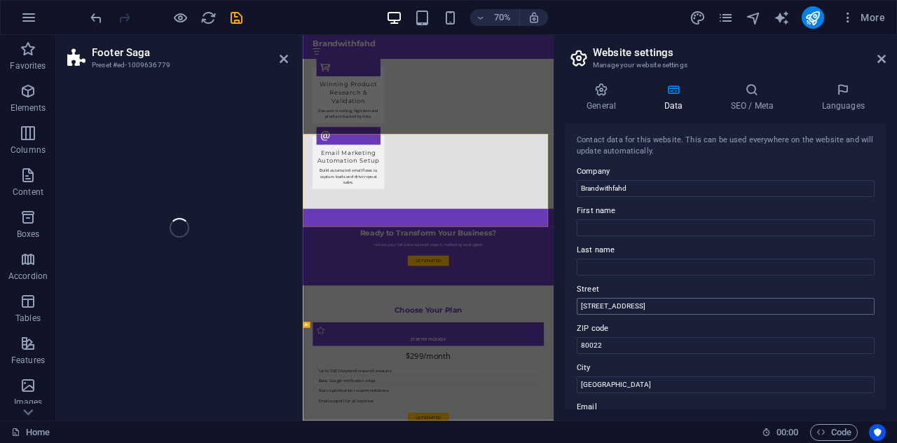
select select "footer"
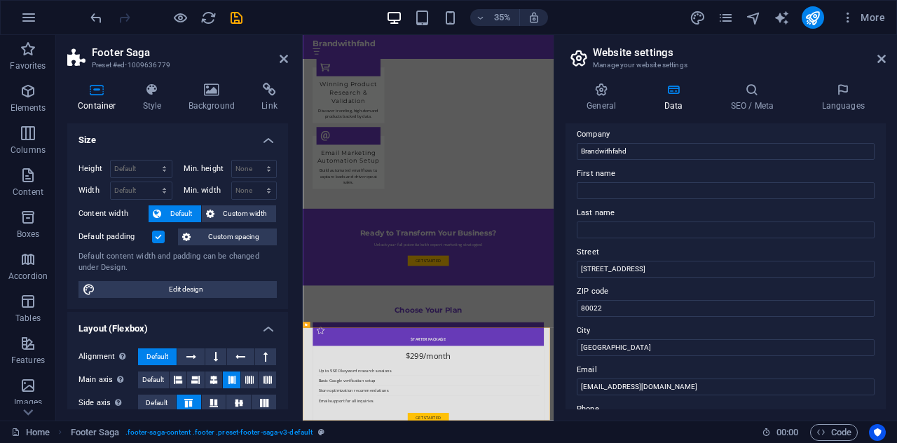
scroll to position [161, 0]
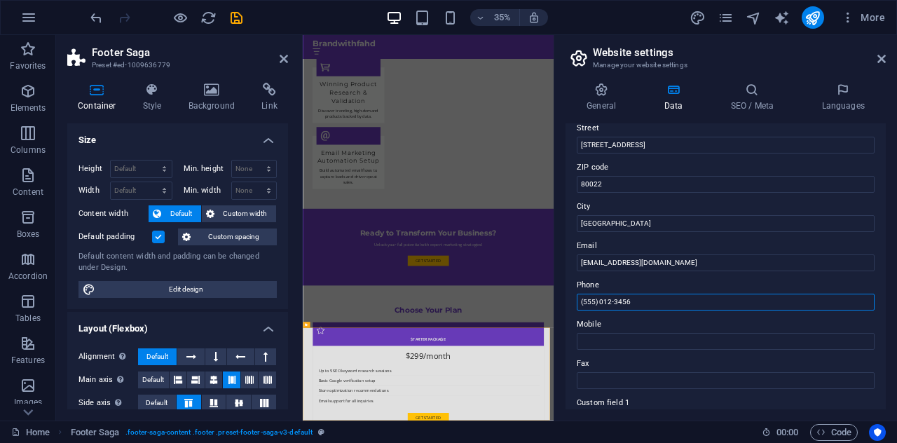
click at [630, 298] on input "(555) 012-3456" at bounding box center [726, 302] width 298 height 17
click at [610, 303] on input "(555) 012-3456" at bounding box center [726, 302] width 298 height 17
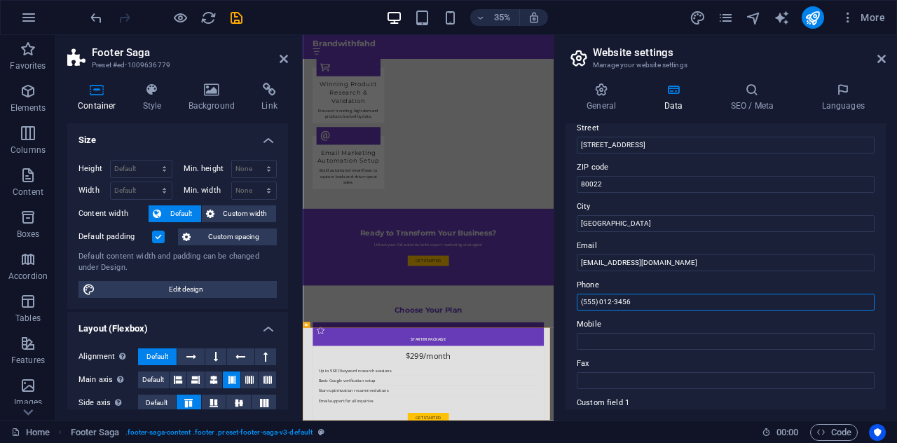
click at [610, 303] on input "(555) 012-3456" at bounding box center [726, 302] width 298 height 17
type input "_"
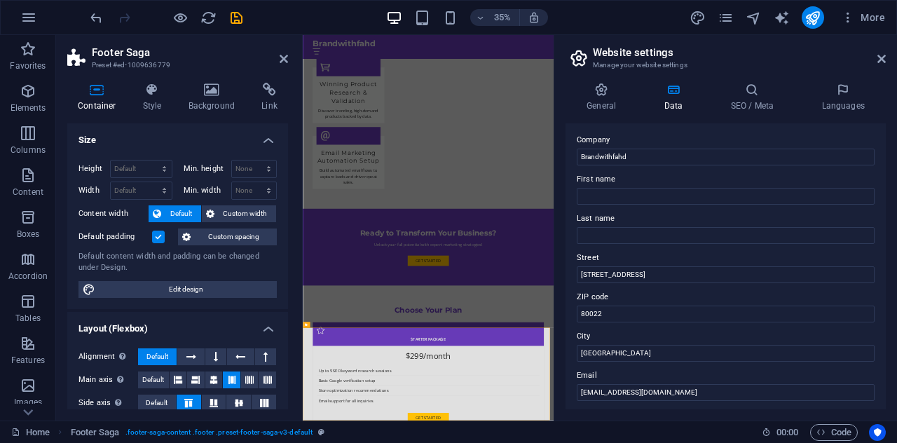
scroll to position [32, 0]
type input "[PHONE_NUMBER]"
click at [634, 271] on input "123 Marketing Lane" at bounding box center [726, 274] width 298 height 17
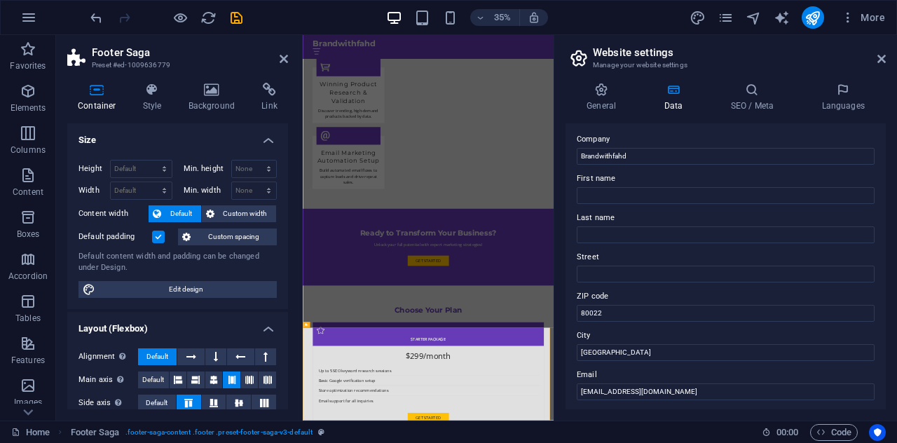
click at [657, 285] on div "Contact data for this website. This can be used everywhere on the website and w…" at bounding box center [726, 266] width 320 height 286
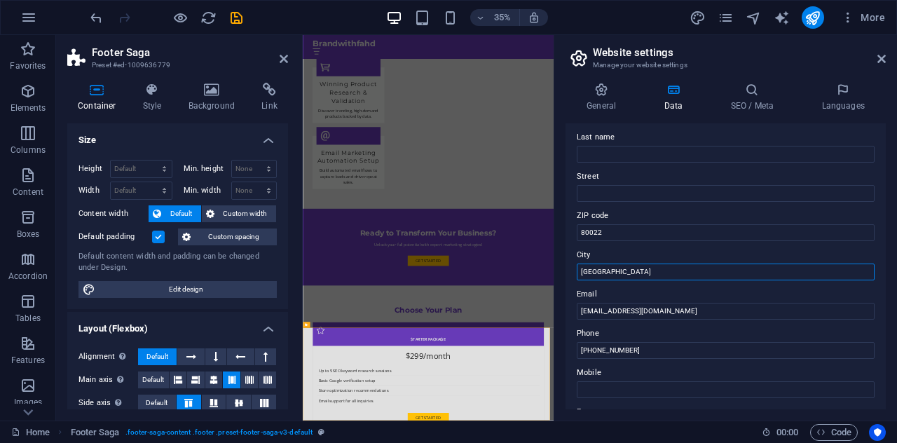
click at [622, 270] on input "Commerce City" at bounding box center [726, 272] width 298 height 17
click at [692, 294] on label "Email" at bounding box center [726, 294] width 298 height 17
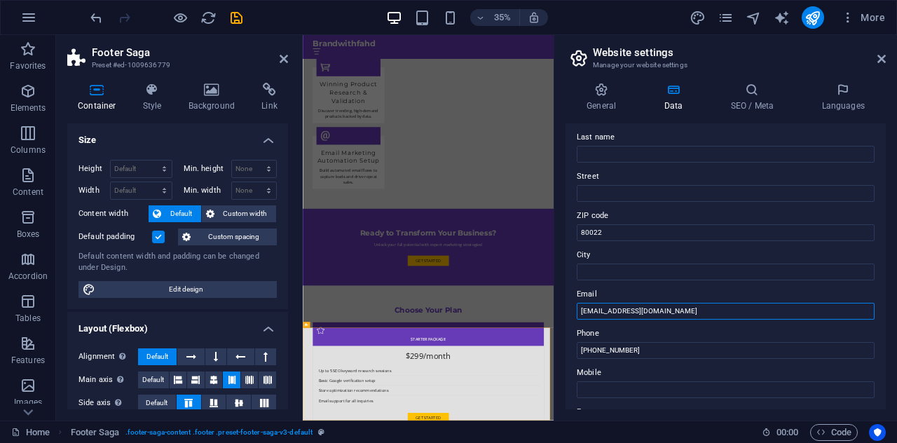
click at [692, 303] on input "[EMAIL_ADDRESS][DOMAIN_NAME]" at bounding box center [726, 311] width 298 height 17
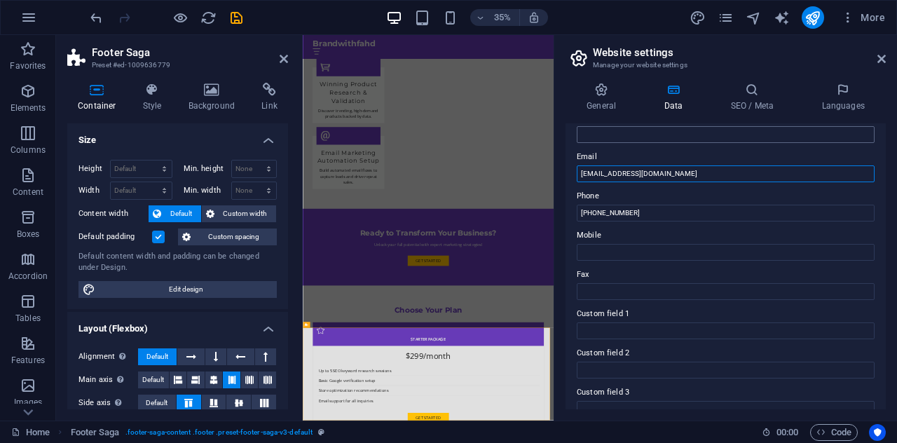
scroll to position [387, 0]
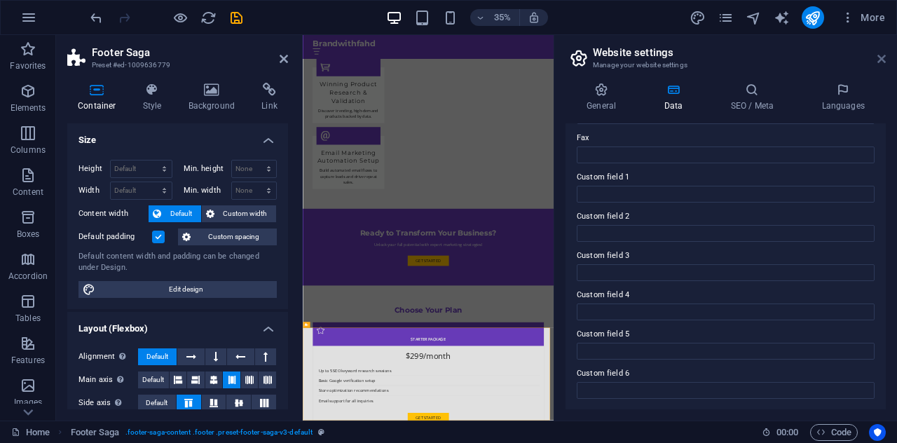
click at [883, 62] on icon at bounding box center [882, 58] width 8 height 11
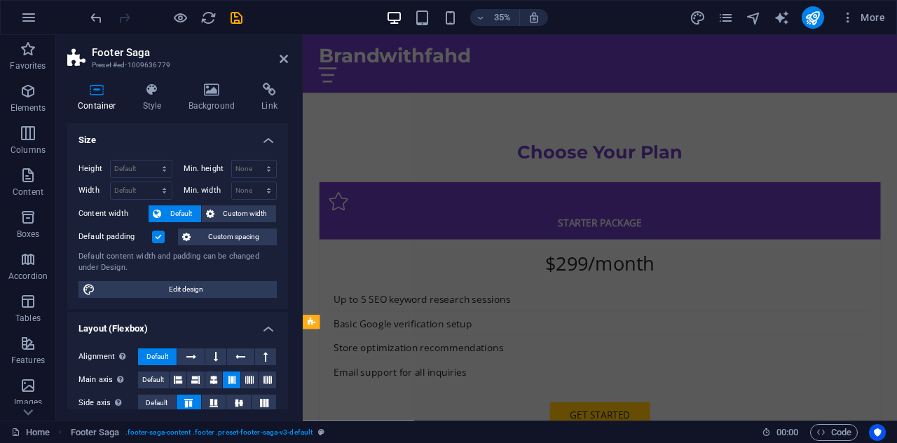
scroll to position [4671, 0]
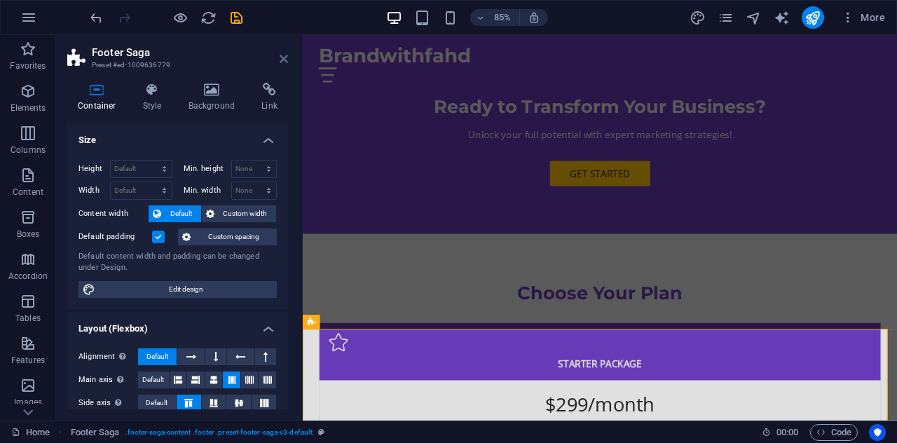
drag, startPoint x: 285, startPoint y: 58, endPoint x: 503, endPoint y: 198, distance: 259.8
click at [285, 58] on icon at bounding box center [284, 58] width 8 height 11
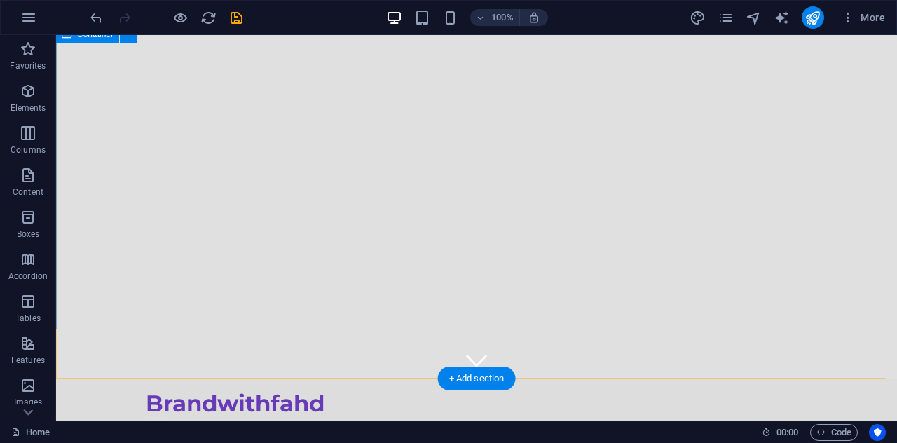
scroll to position [0, 0]
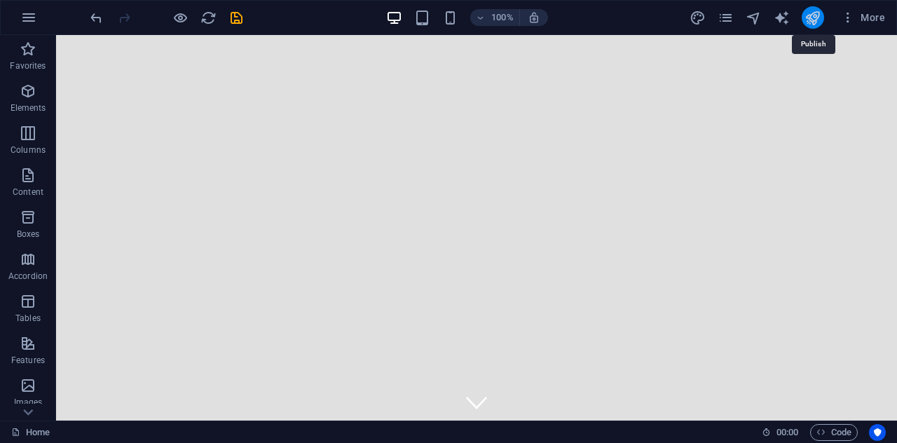
click at [813, 22] on icon "publish" at bounding box center [813, 18] width 16 height 16
checkbox input "false"
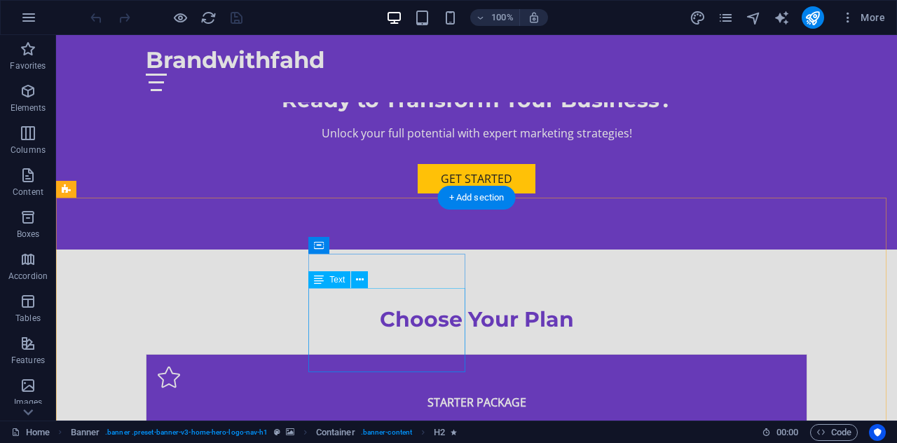
scroll to position [4899, 0]
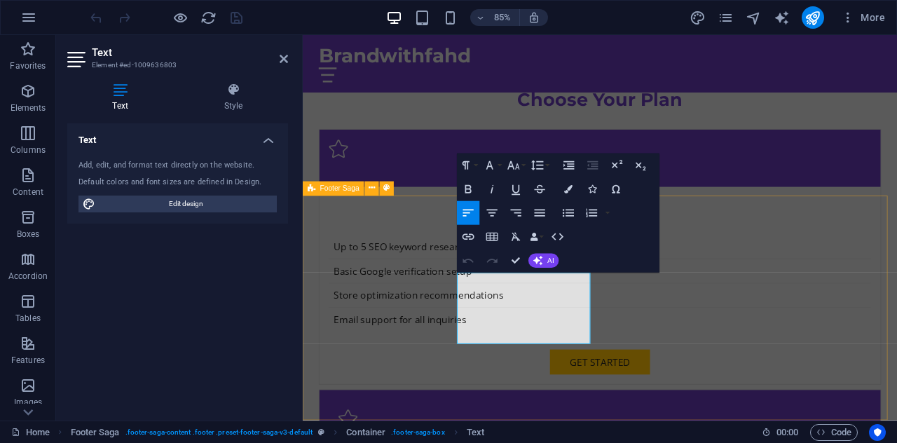
scroll to position [4828, 0]
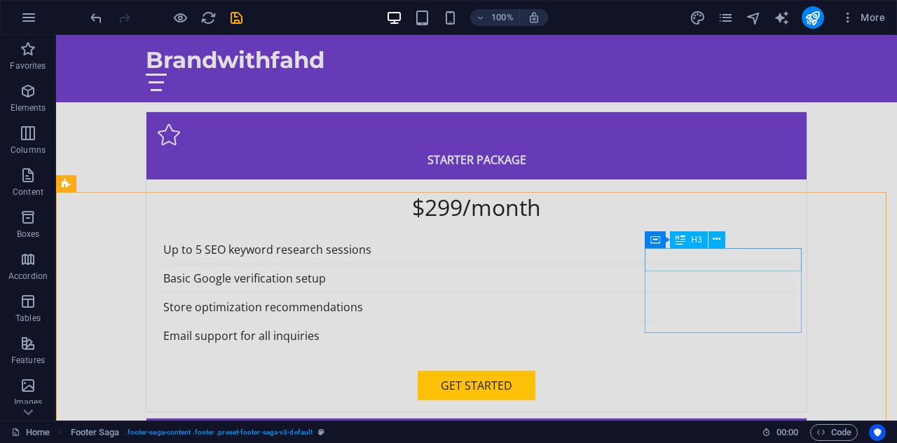
scroll to position [4866, 0]
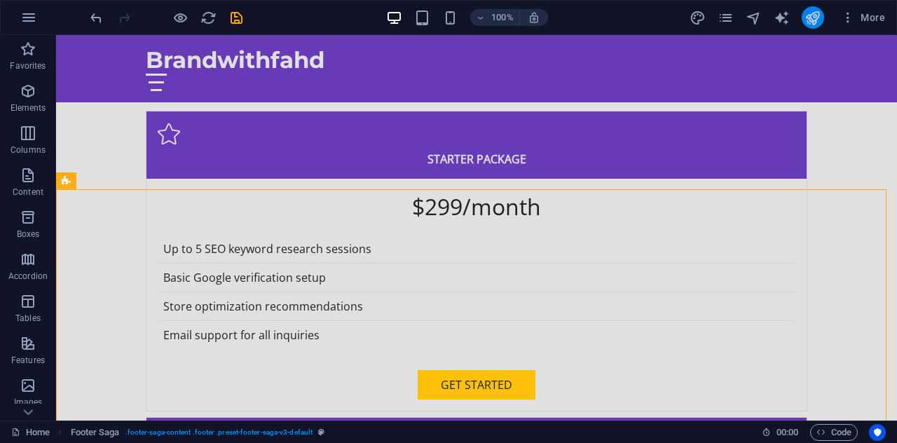
click at [811, 18] on icon "publish" at bounding box center [813, 18] width 16 height 16
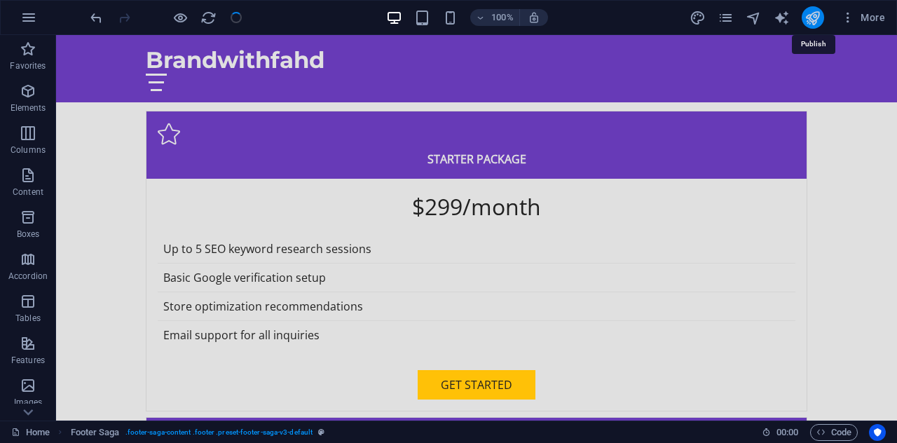
click at [811, 18] on icon "publish" at bounding box center [813, 18] width 16 height 16
checkbox input "false"
